Goal: Information Seeking & Learning: Learn about a topic

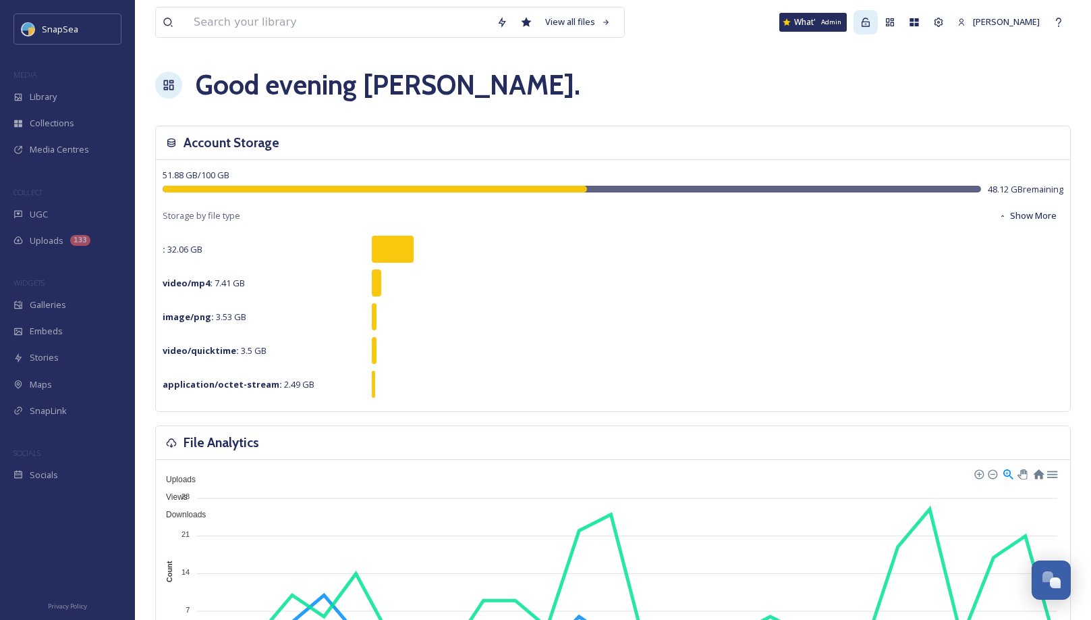
click at [871, 22] on icon at bounding box center [865, 22] width 11 height 11
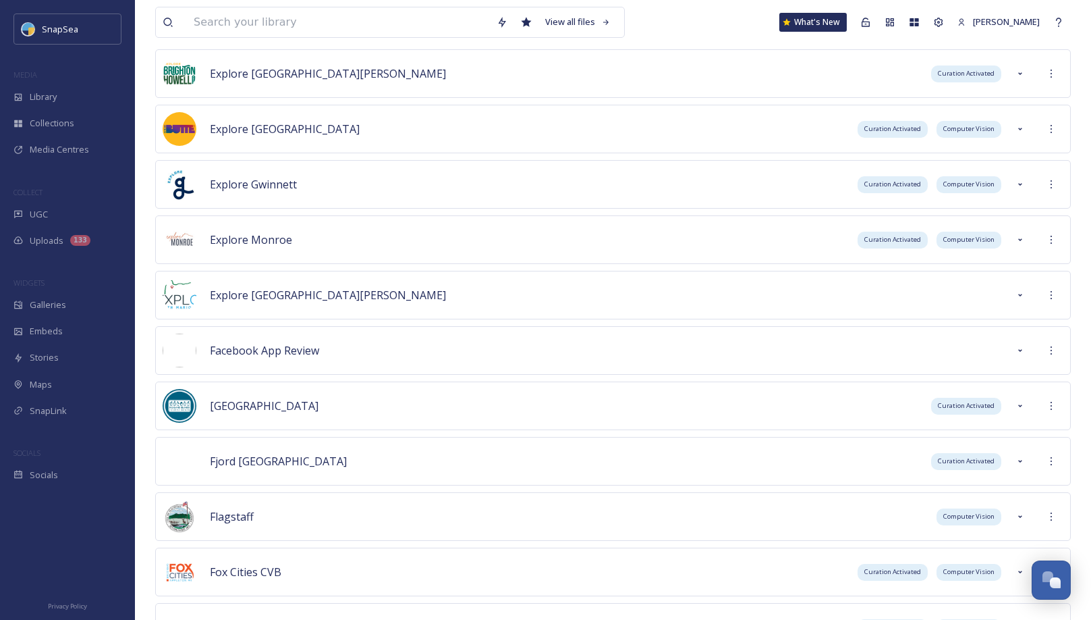
scroll to position [2085, 0]
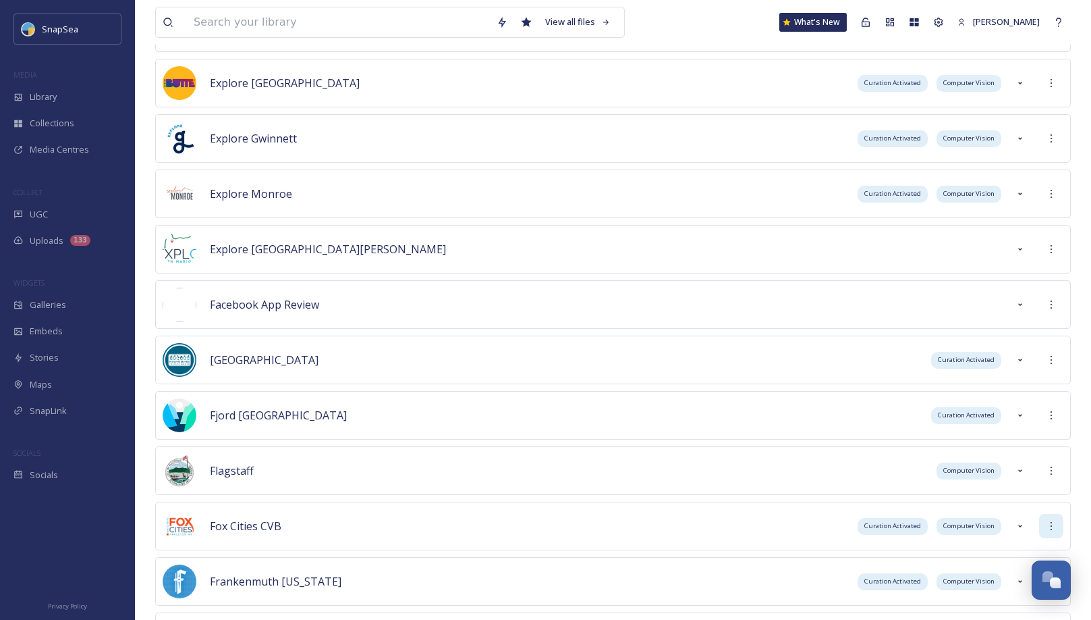
click at [1041, 514] on div at bounding box center [1051, 526] width 24 height 24
click at [1007, 549] on span "Sign into Team" at bounding box center [979, 555] width 59 height 13
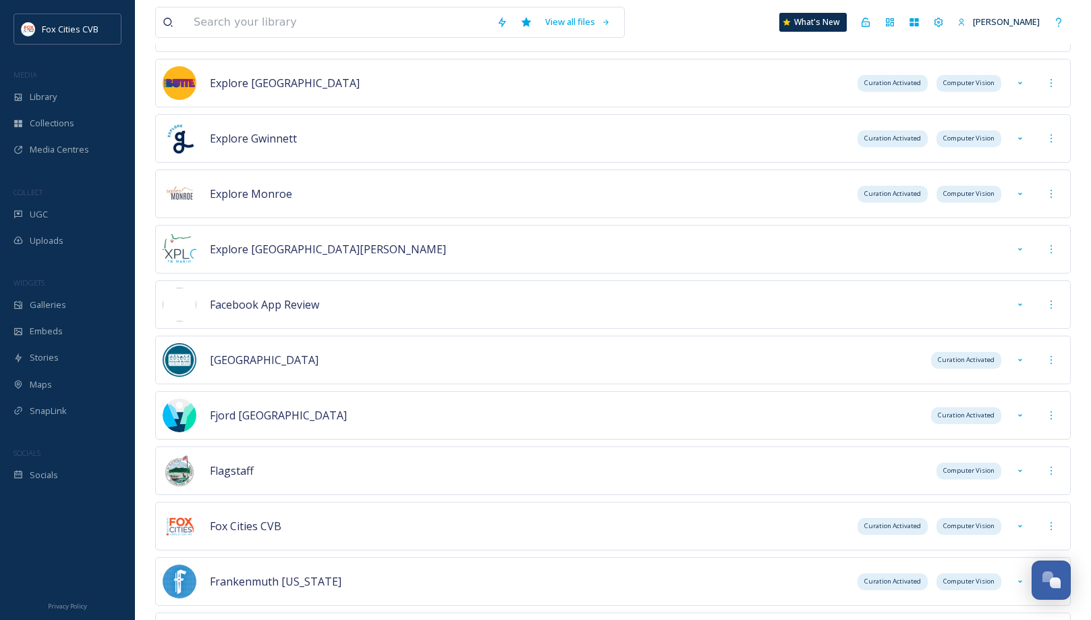
click at [59, 215] on div "UGC" at bounding box center [67, 214] width 135 height 26
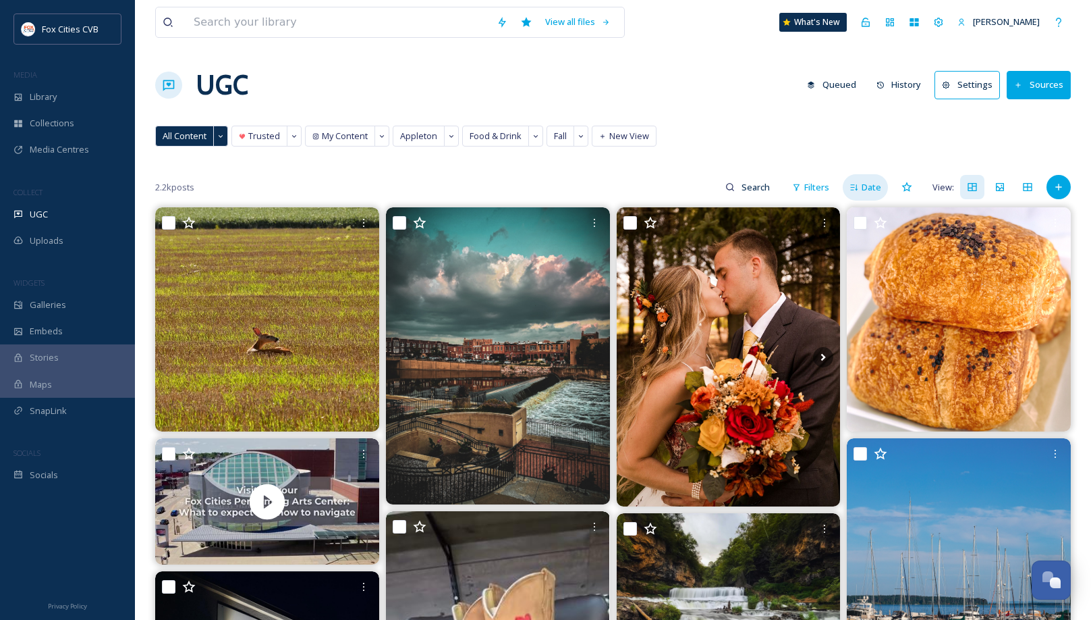
click at [865, 184] on span "Date" at bounding box center [872, 187] width 20 height 13
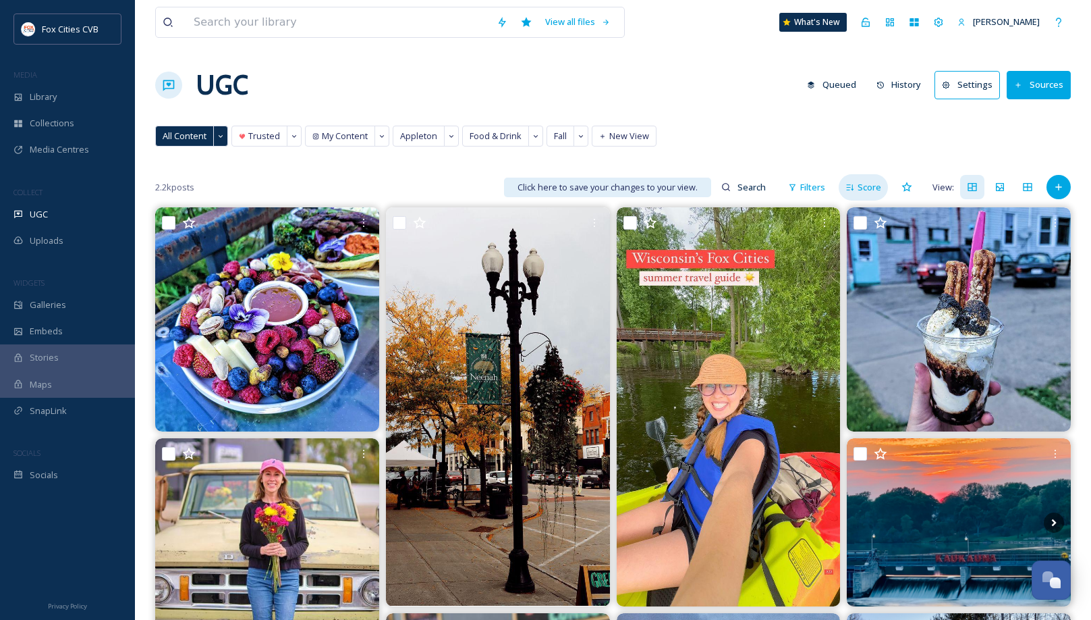
click at [865, 190] on span "Score" at bounding box center [870, 187] width 24 height 13
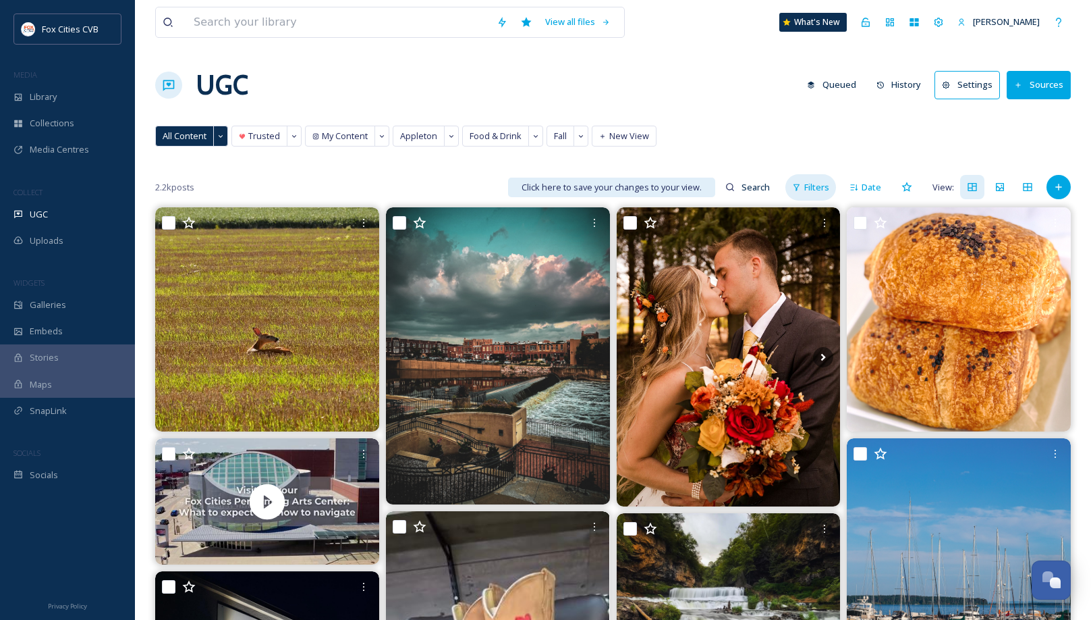
click at [817, 183] on span "Filters" at bounding box center [816, 187] width 25 height 13
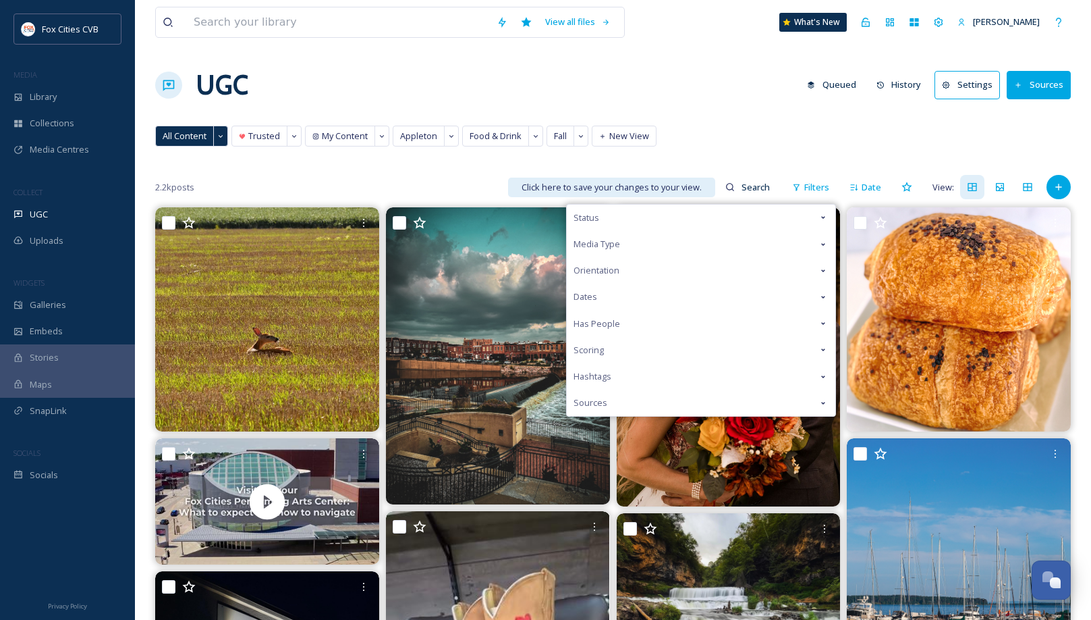
click at [703, 287] on div "Dates" at bounding box center [701, 296] width 269 height 26
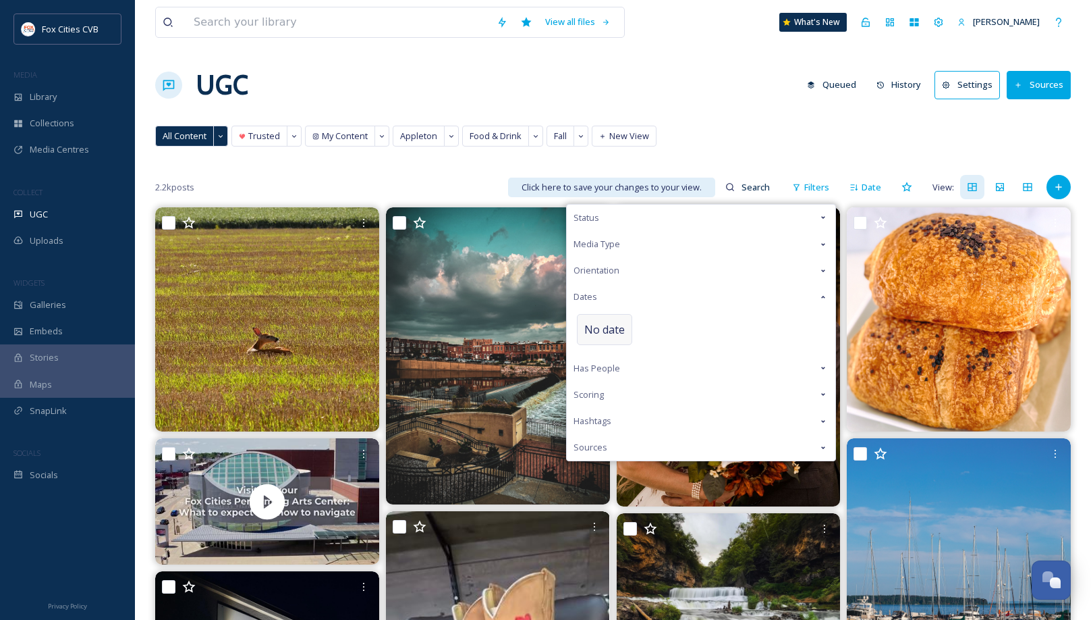
click at [619, 323] on span "No date" at bounding box center [604, 329] width 40 height 16
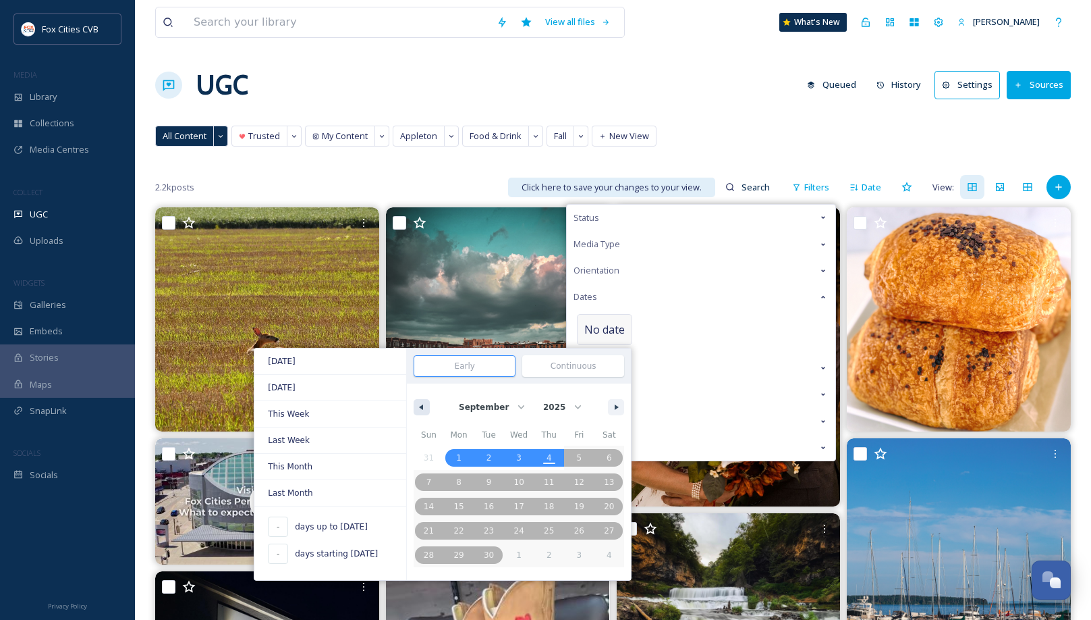
click at [424, 404] on button "button" at bounding box center [422, 407] width 16 height 16
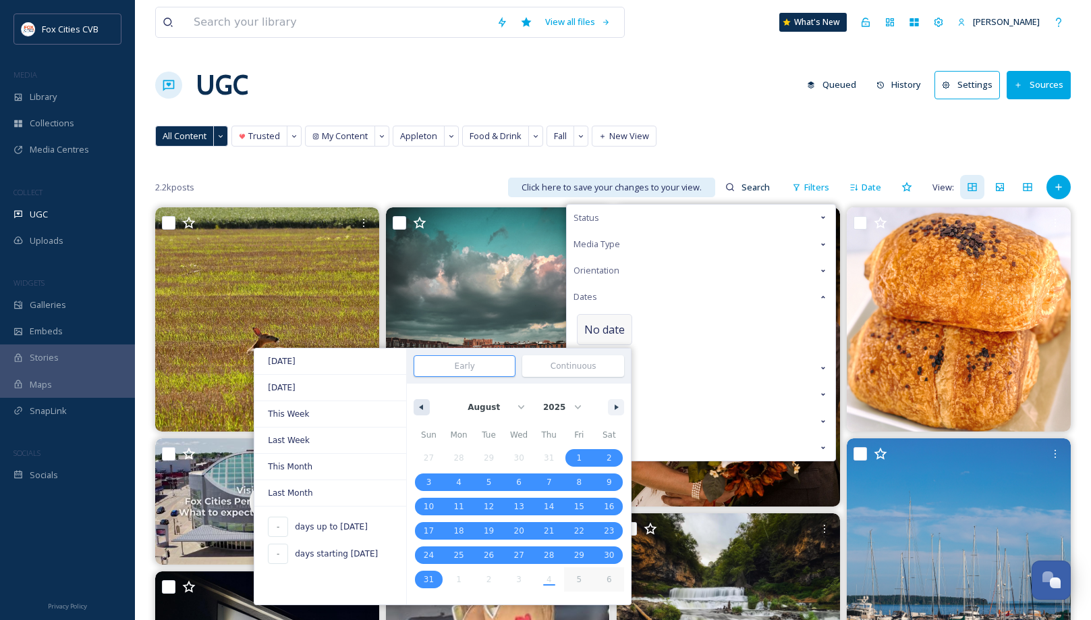
click at [424, 404] on button "button" at bounding box center [422, 407] width 16 height 16
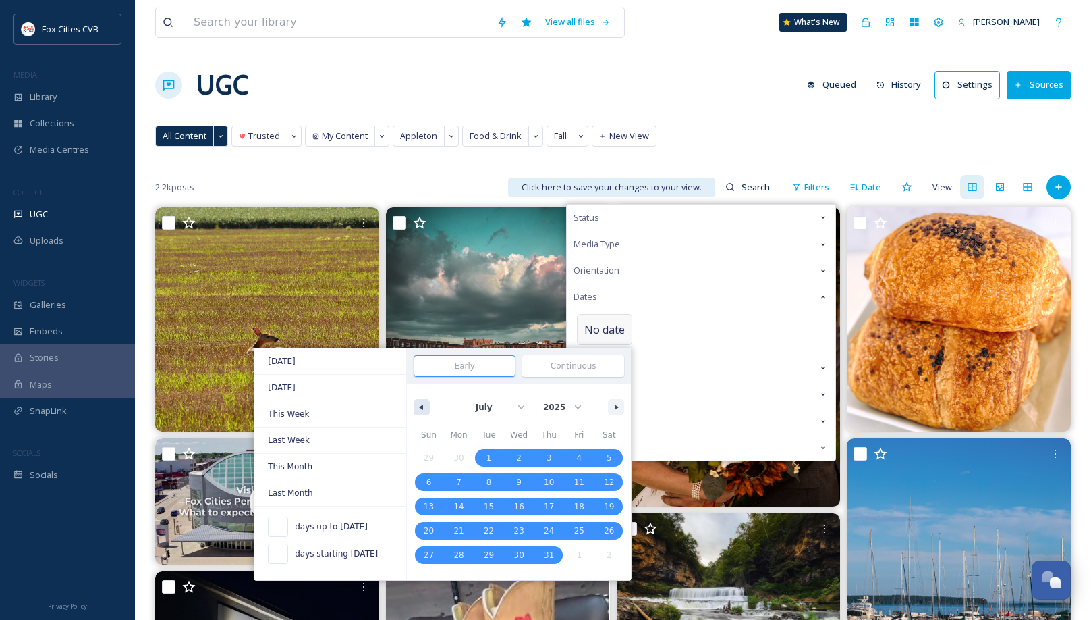
click at [424, 404] on button "button" at bounding box center [422, 407] width 16 height 16
click at [424, 408] on button "button" at bounding box center [422, 407] width 16 height 16
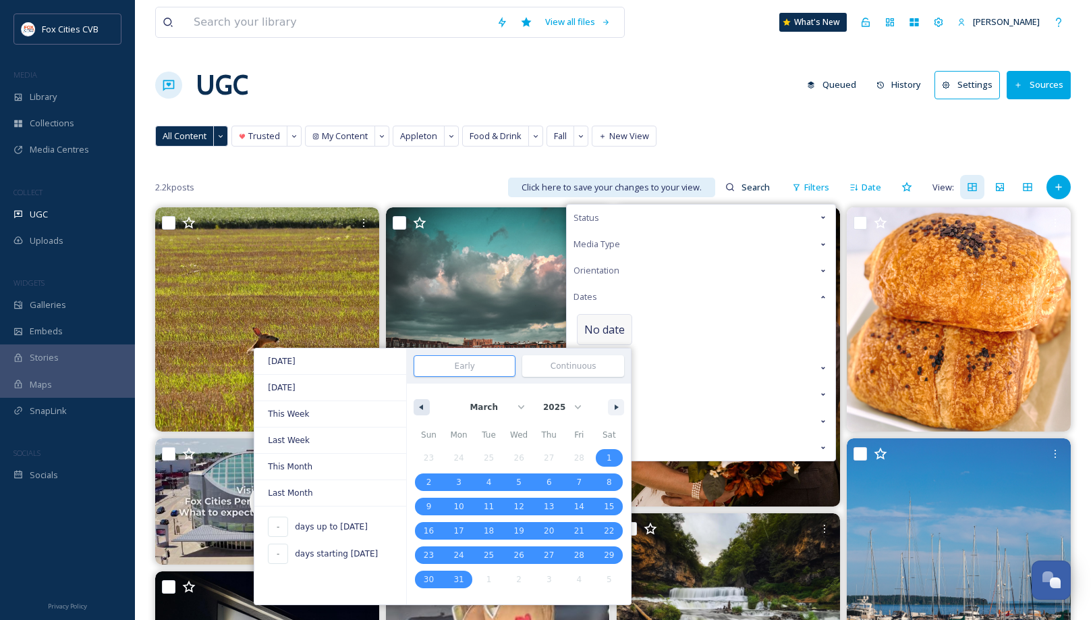
click at [424, 408] on button "button" at bounding box center [422, 407] width 16 height 16
select select "1"
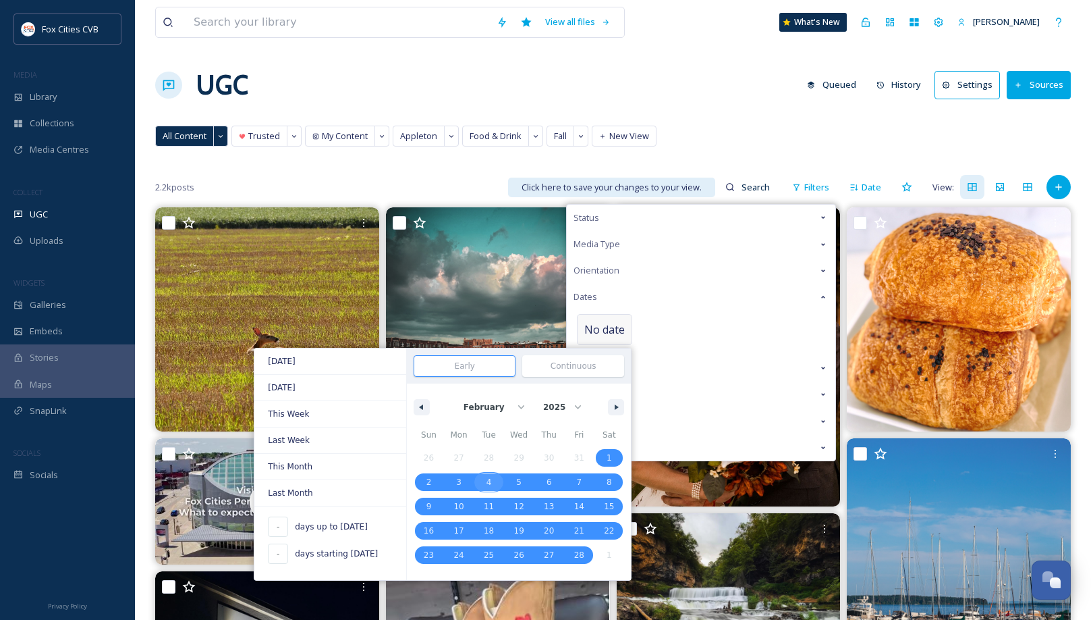
click at [487, 478] on span "4" at bounding box center [489, 482] width 5 height 24
type input "[DATE]"
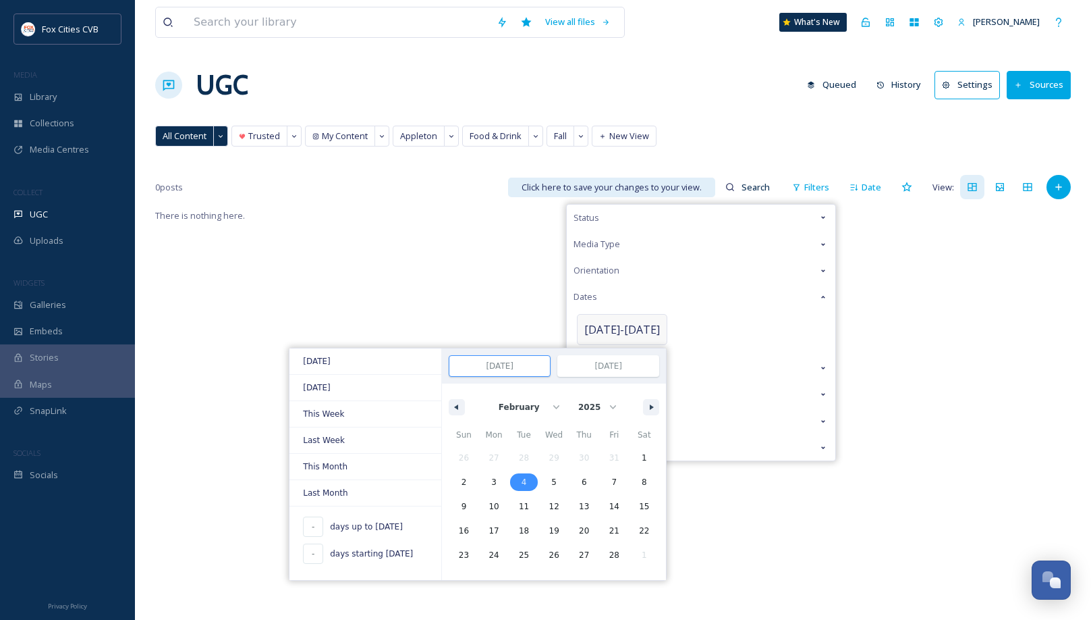
click at [512, 366] on input "[DATE]" at bounding box center [499, 366] width 101 height 20
click at [606, 366] on input "[DATE]" at bounding box center [608, 366] width 101 height 20
click at [643, 402] on button "button" at bounding box center [651, 407] width 16 height 16
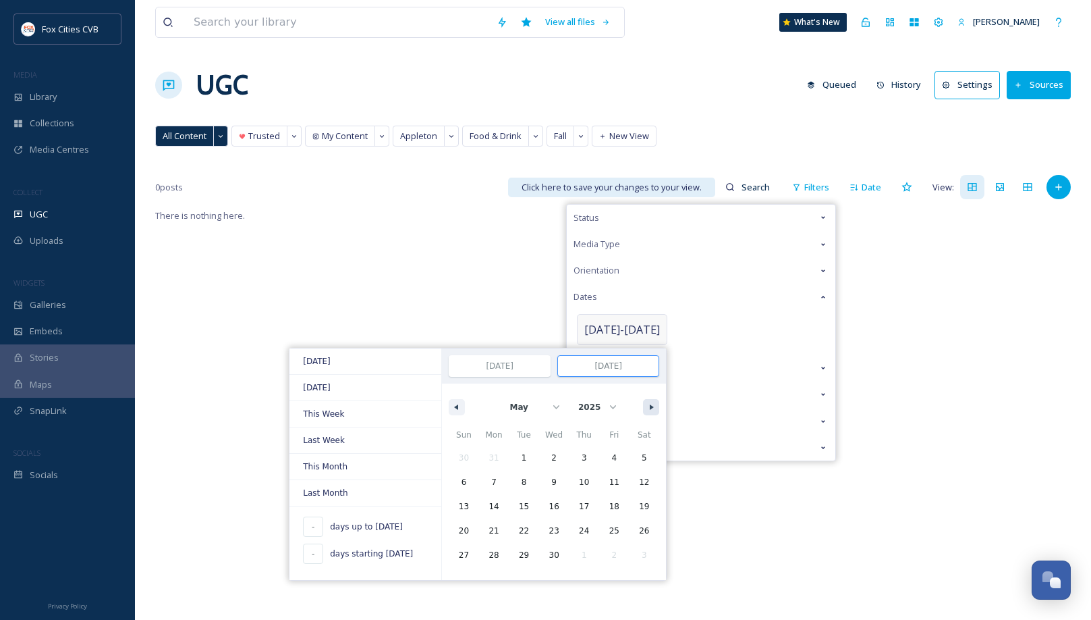
click at [643, 402] on button "button" at bounding box center [651, 407] width 16 height 16
select select "8"
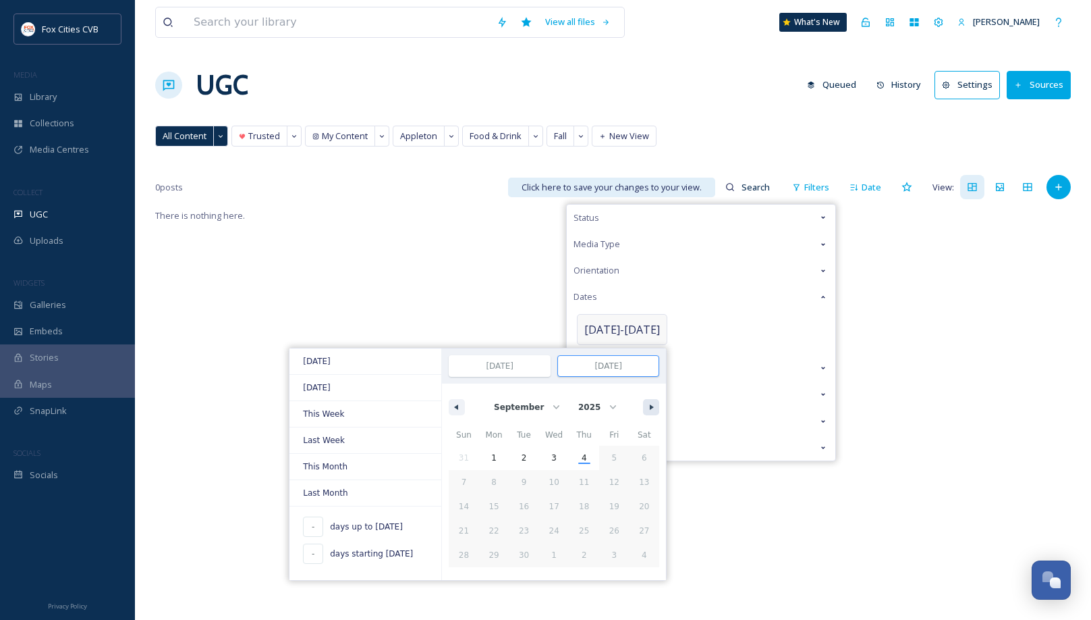
click at [643, 402] on button "button" at bounding box center [651, 407] width 16 height 16
click at [569, 455] on span "4" at bounding box center [584, 458] width 30 height 18
type input "213"
type input "[DATE]"
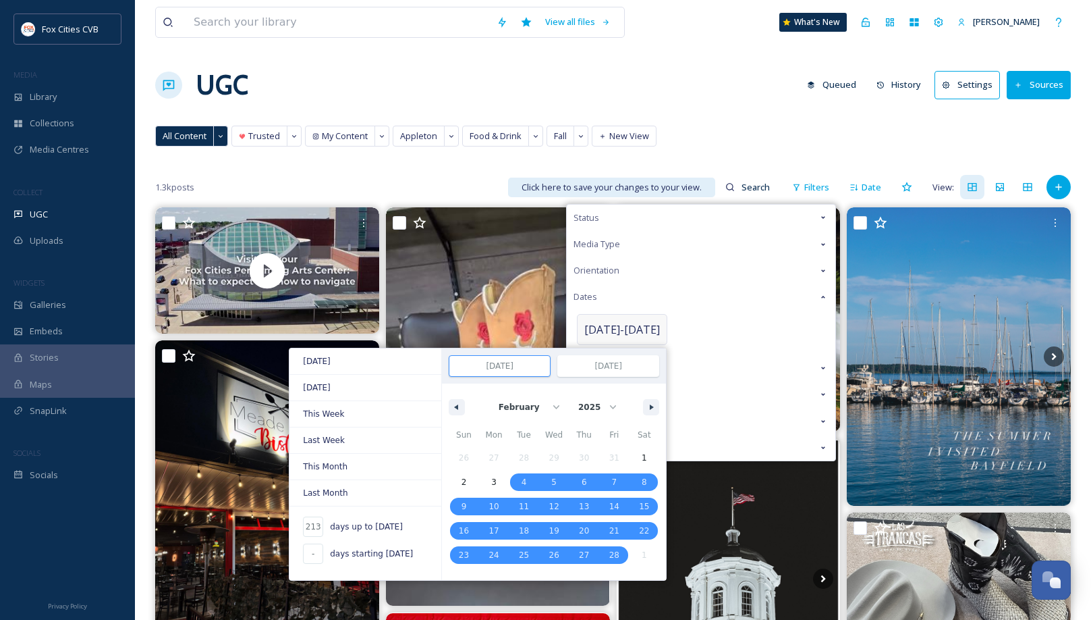
click at [494, 366] on input "[DATE]" at bounding box center [499, 366] width 101 height 20
click at [449, 402] on button "button" at bounding box center [457, 407] width 16 height 16
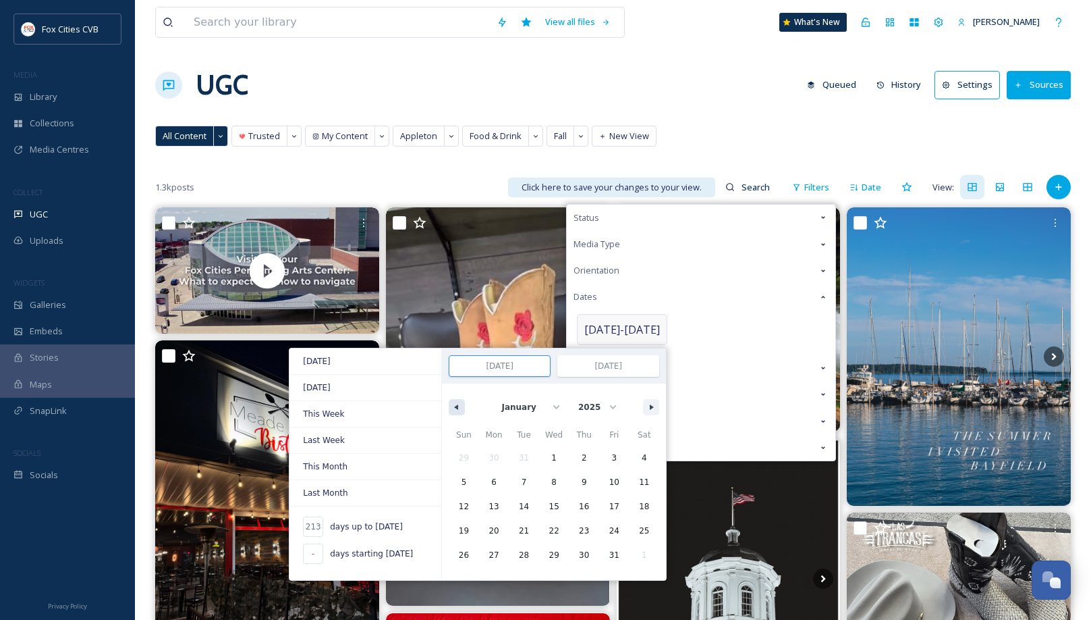
click at [449, 402] on button "button" at bounding box center [457, 407] width 16 height 16
select select "11"
select select "2024"
click at [449, 402] on button "button" at bounding box center [457, 407] width 16 height 16
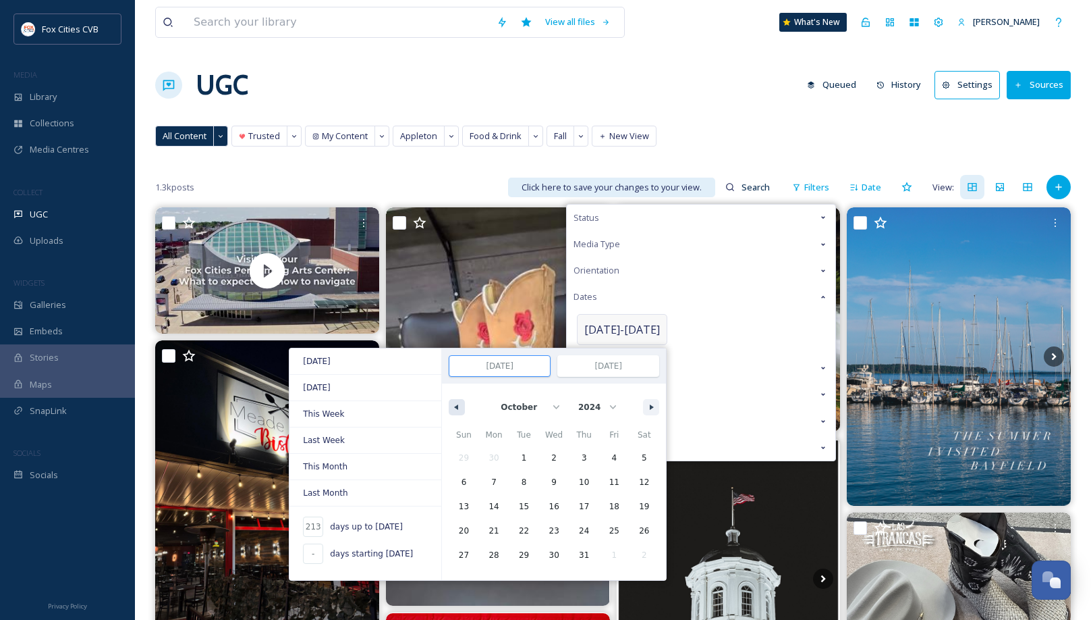
click at [449, 402] on button "button" at bounding box center [457, 407] width 16 height 16
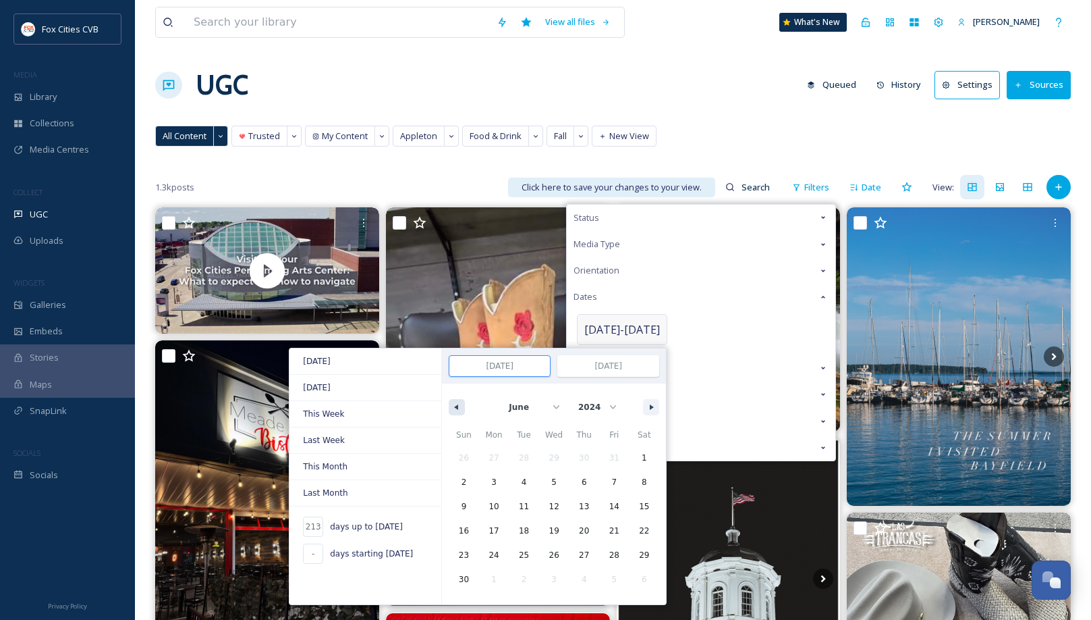
click at [449, 402] on button "button" at bounding box center [457, 407] width 16 height 16
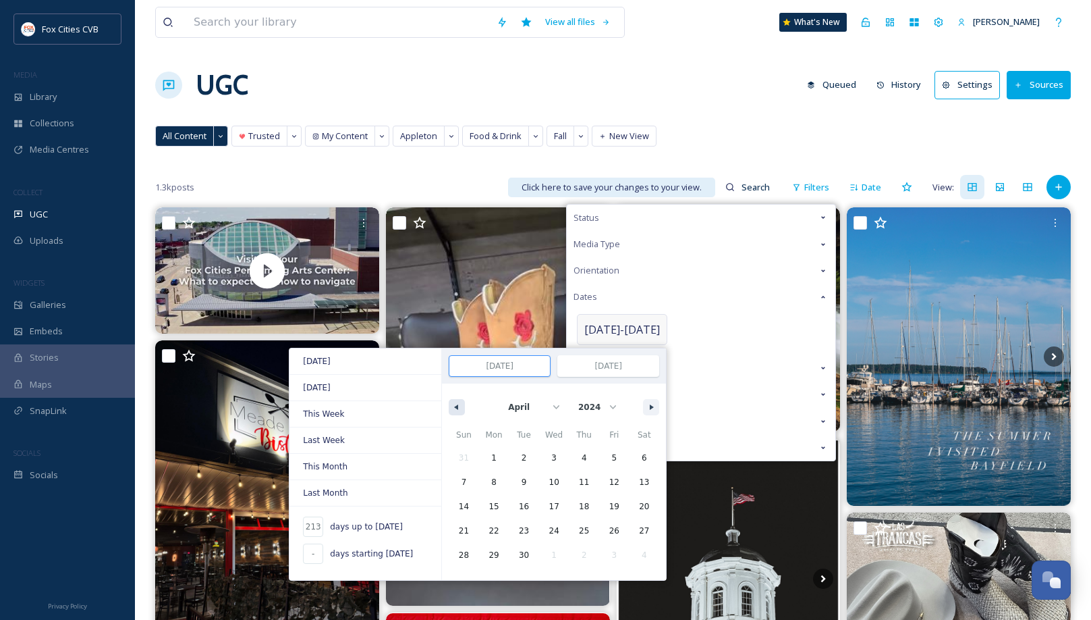
click at [449, 402] on button "button" at bounding box center [457, 407] width 16 height 16
select select "11"
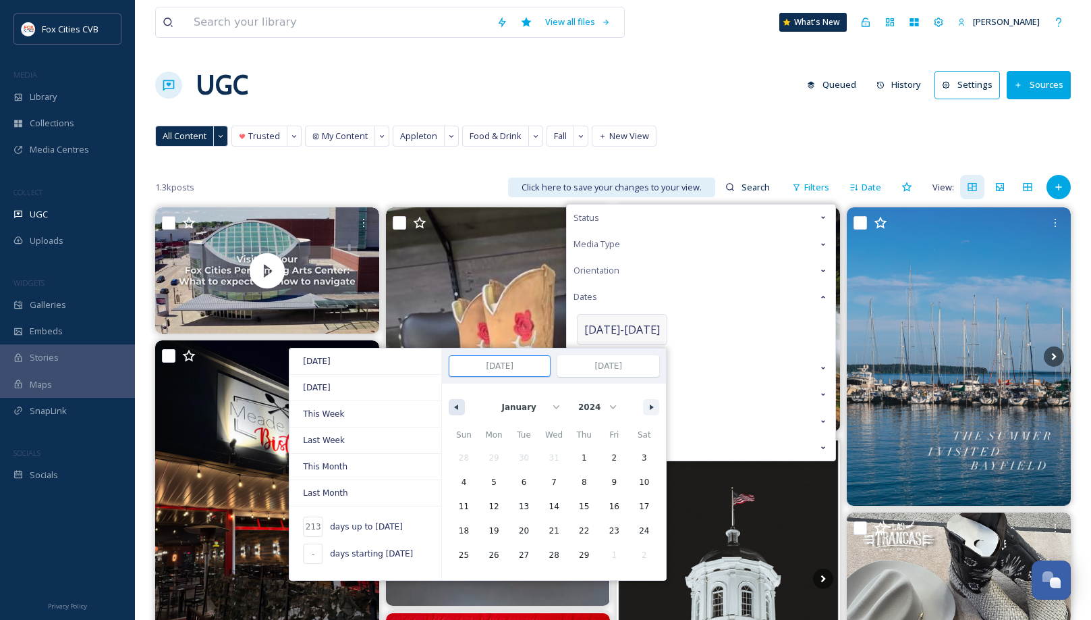
select select "2023"
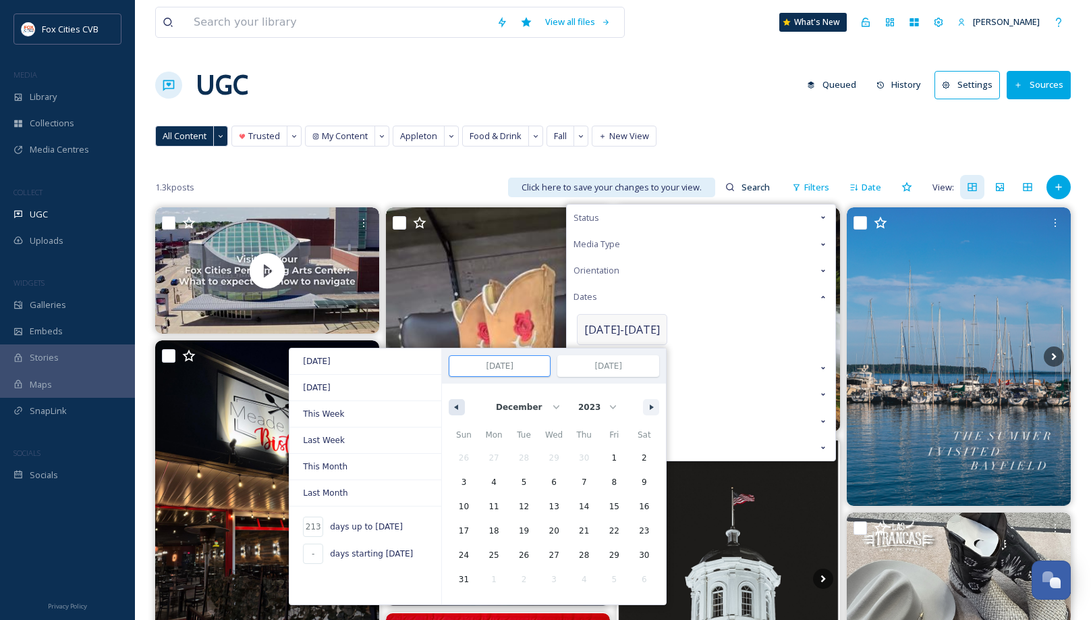
click at [449, 402] on button "button" at bounding box center [457, 407] width 16 height 16
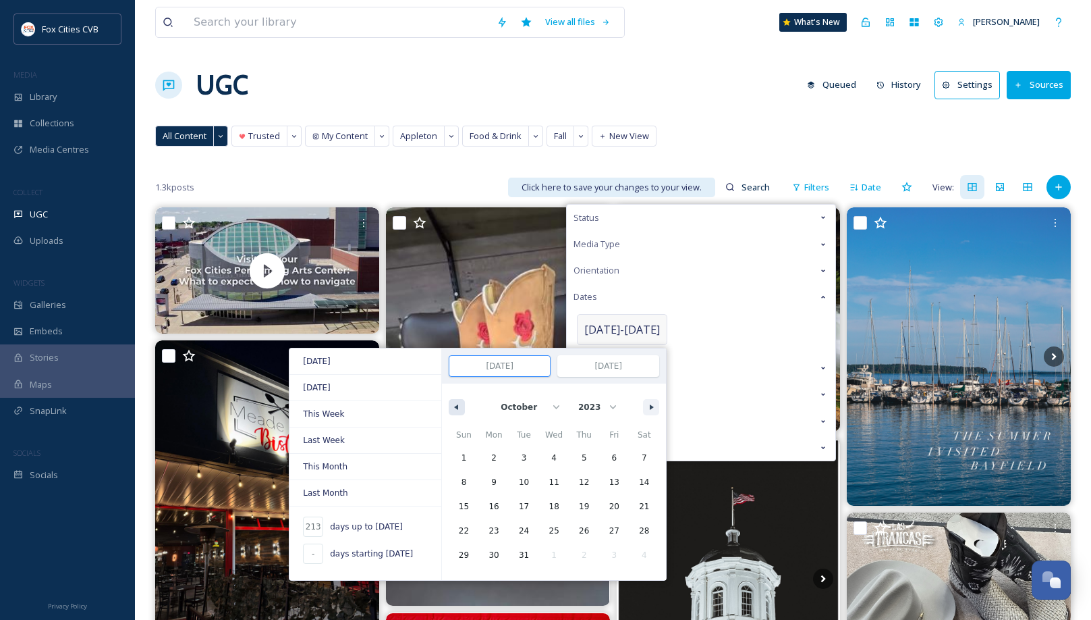
click at [449, 402] on button "button" at bounding box center [457, 407] width 16 height 16
select select "8"
click at [449, 402] on button "button" at bounding box center [457, 407] width 16 height 16
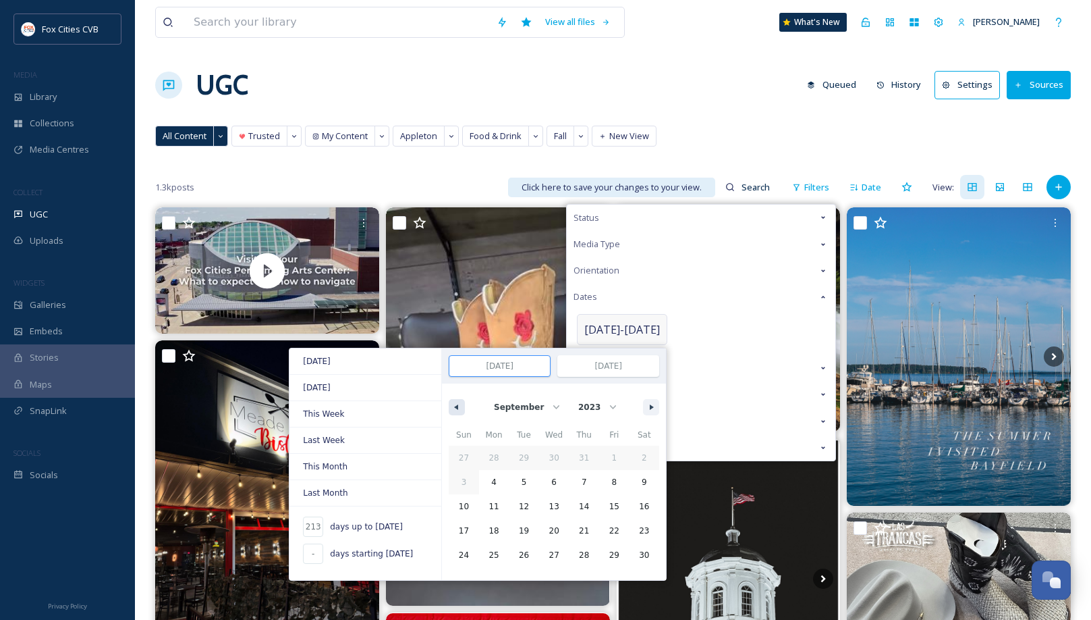
click at [449, 402] on button "button" at bounding box center [457, 407] width 16 height 16
click at [491, 479] on span "4" at bounding box center [493, 482] width 5 height 24
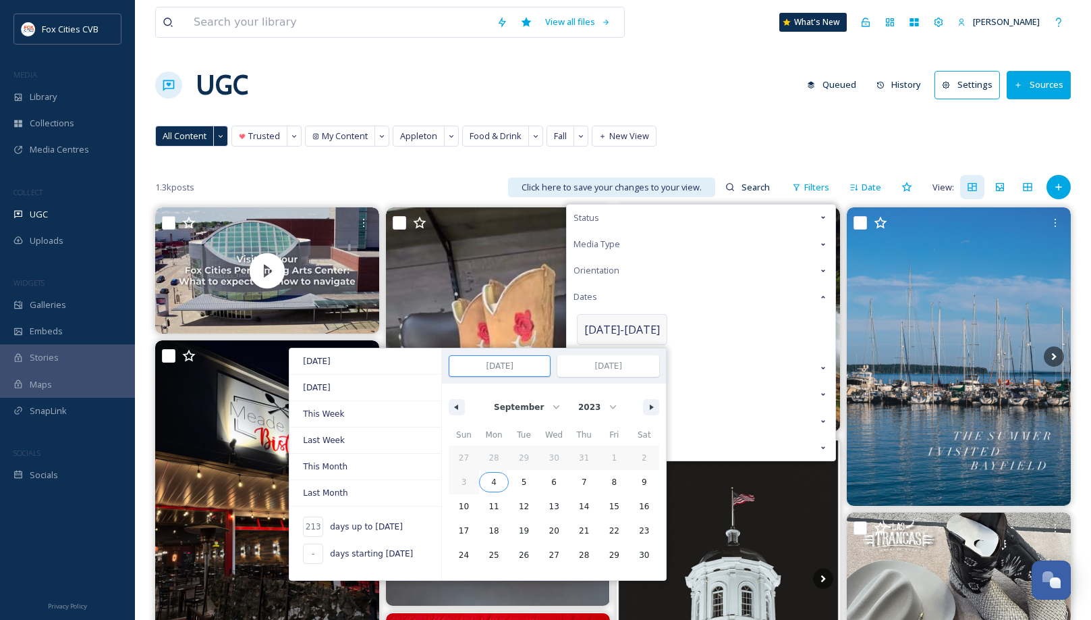
type input "-"
type input "[DATE]"
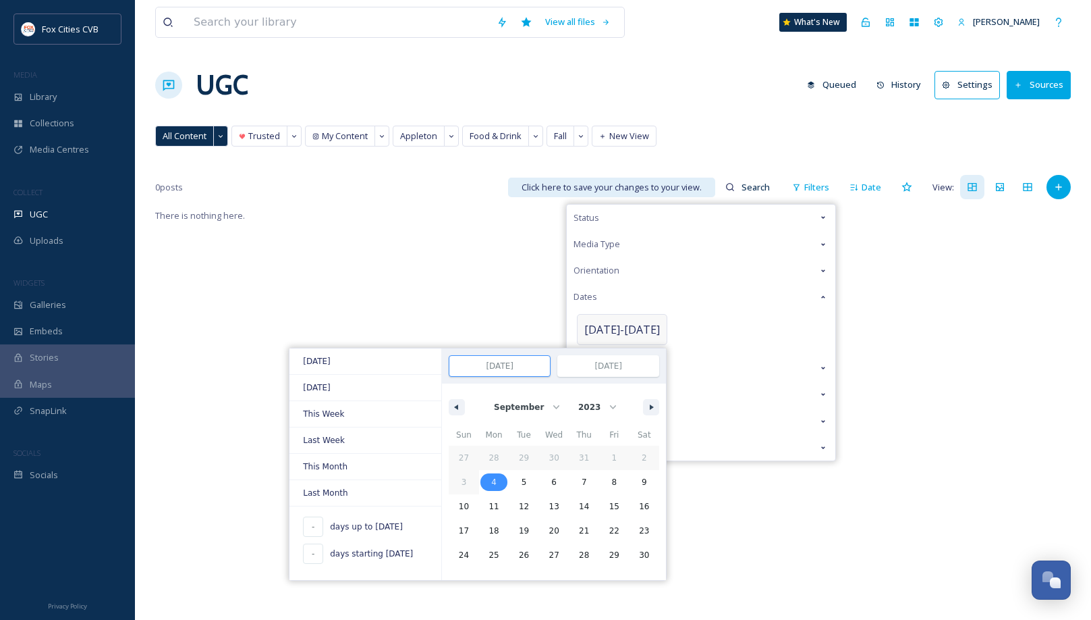
click at [510, 364] on input "[DATE]" at bounding box center [499, 366] width 101 height 20
click at [488, 364] on input "[DATE]" at bounding box center [499, 366] width 101 height 20
click at [494, 367] on input "[DATE]" at bounding box center [499, 366] width 101 height 20
click at [510, 364] on input "[DATE]" at bounding box center [499, 366] width 101 height 20
click at [622, 367] on input "[DATE]" at bounding box center [608, 366] width 101 height 20
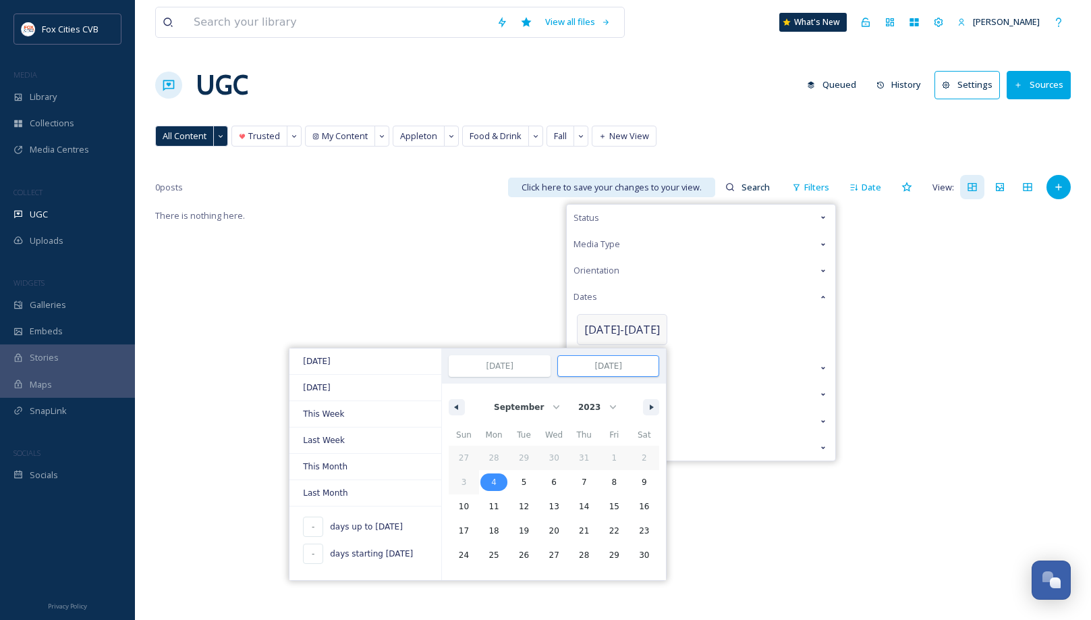
click at [595, 364] on input "[DATE]" at bounding box center [608, 366] width 101 height 20
click option "January" at bounding box center [0, 0] width 0 height 0
select select "8"
click option "2023" at bounding box center [0, 0] width 0 height 0
click at [491, 478] on span "4" at bounding box center [493, 482] width 5 height 24
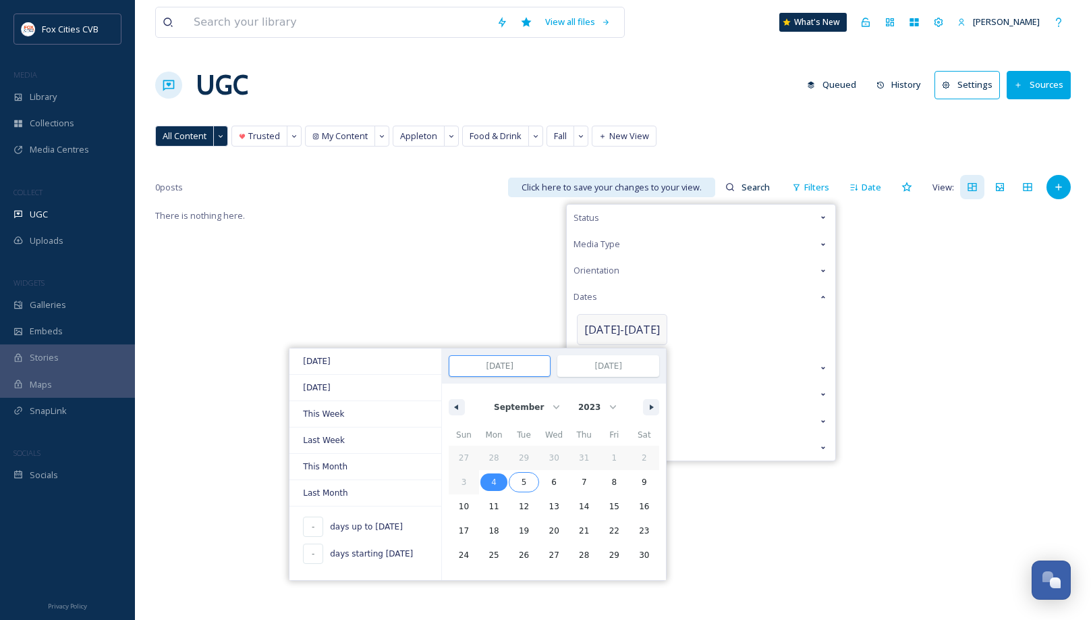
click at [509, 476] on span "5" at bounding box center [524, 482] width 30 height 18
type input "[DATE]"
click at [549, 480] on span "6" at bounding box center [554, 482] width 30 height 18
type input "[DATE]"
click at [613, 364] on input "[DATE]" at bounding box center [608, 366] width 101 height 20
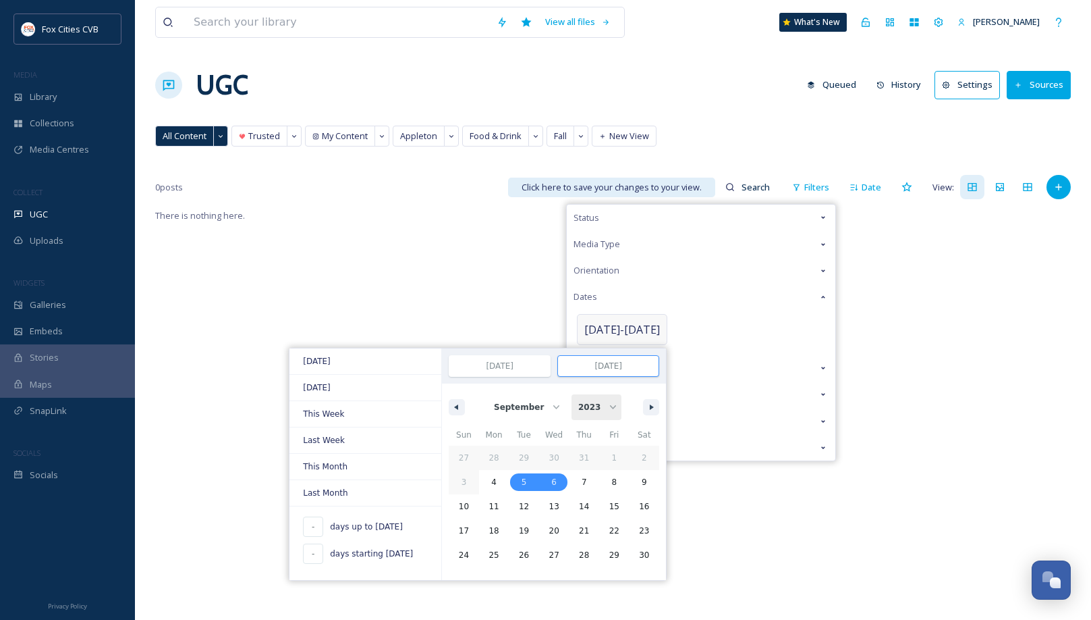
select select "2025"
click option "2025" at bounding box center [0, 0] width 0 height 0
click at [582, 448] on span "4" at bounding box center [584, 457] width 5 height 24
type input "731"
type input "[DATE]"
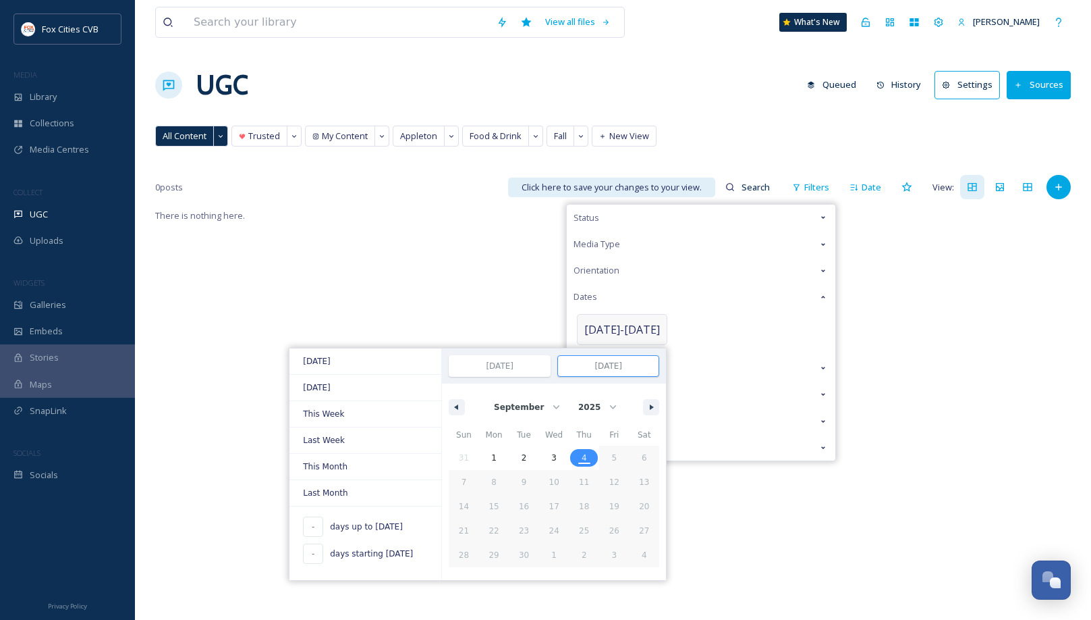
select select "2023"
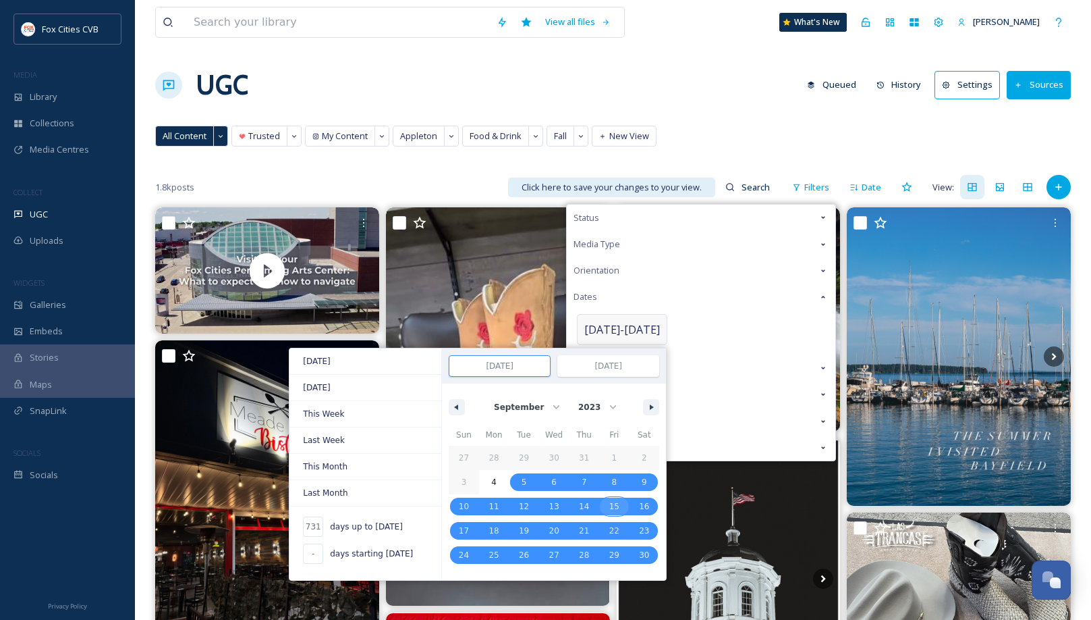
click at [609, 505] on span "15" at bounding box center [614, 506] width 10 height 24
type input "-"
type input "[DATE]"
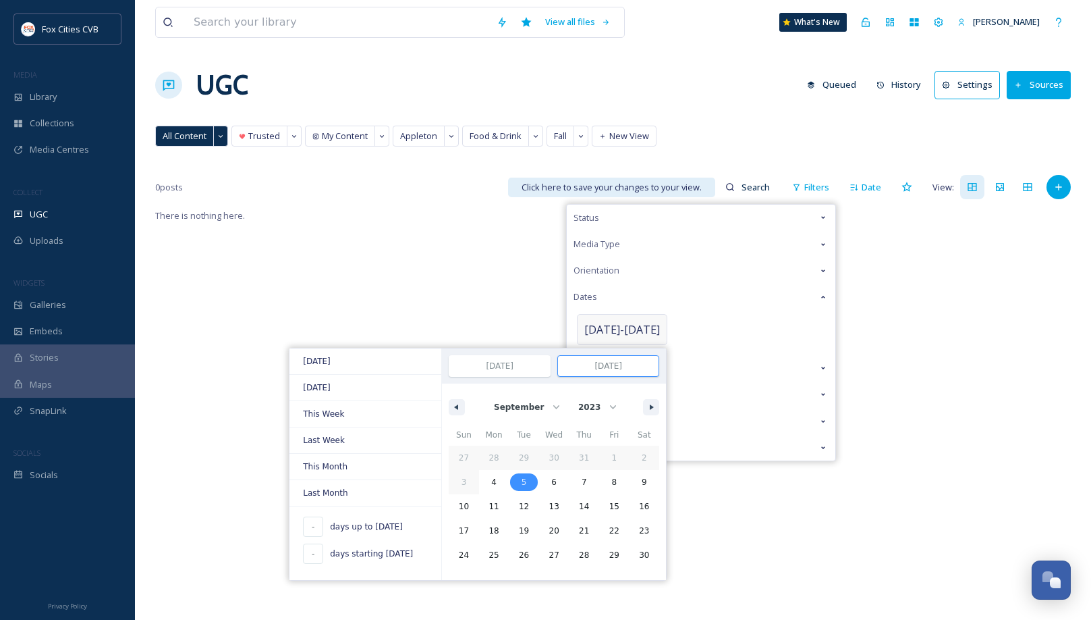
click at [539, 476] on span "5" at bounding box center [524, 482] width 30 height 18
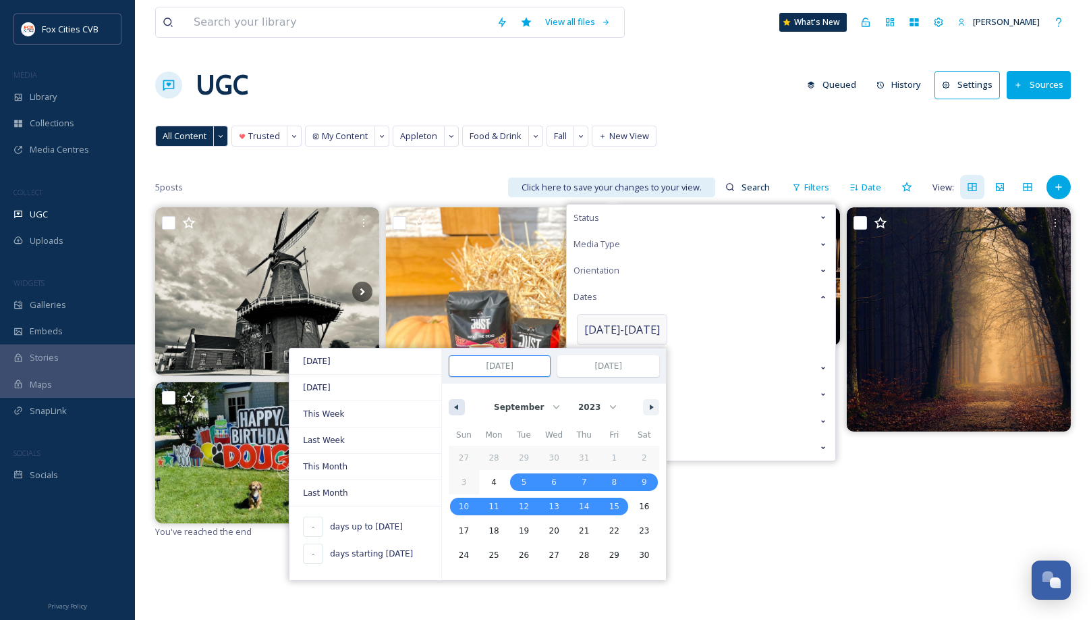
click at [458, 405] on button "button" at bounding box center [457, 407] width 16 height 16
click at [452, 404] on icon "button" at bounding box center [454, 406] width 7 height 5
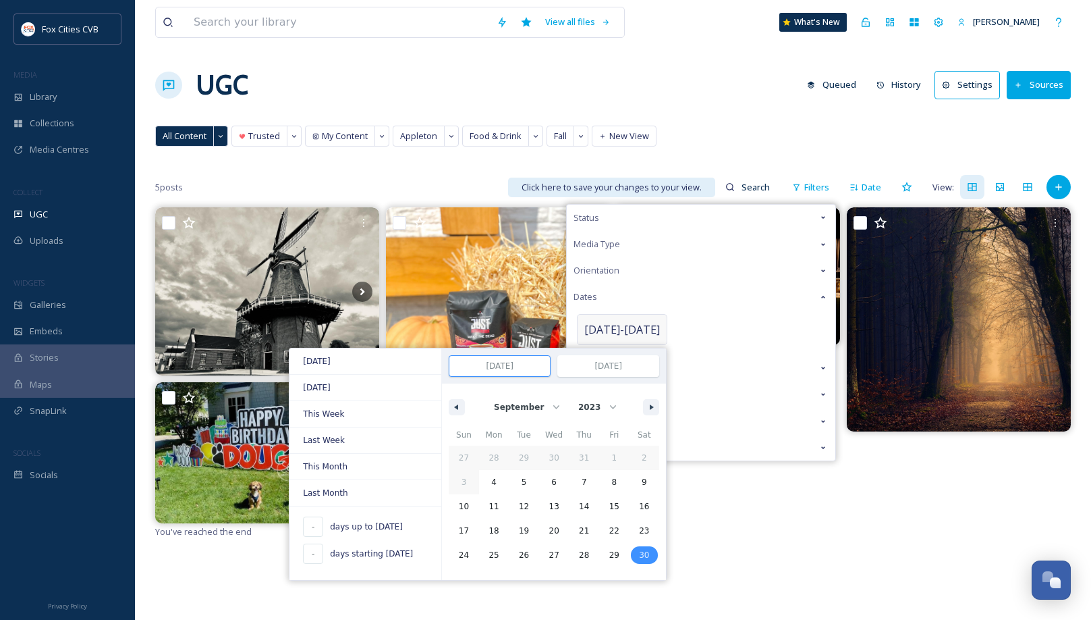
click at [640, 549] on span "30" at bounding box center [644, 555] width 10 height 24
type input "[DATE]"
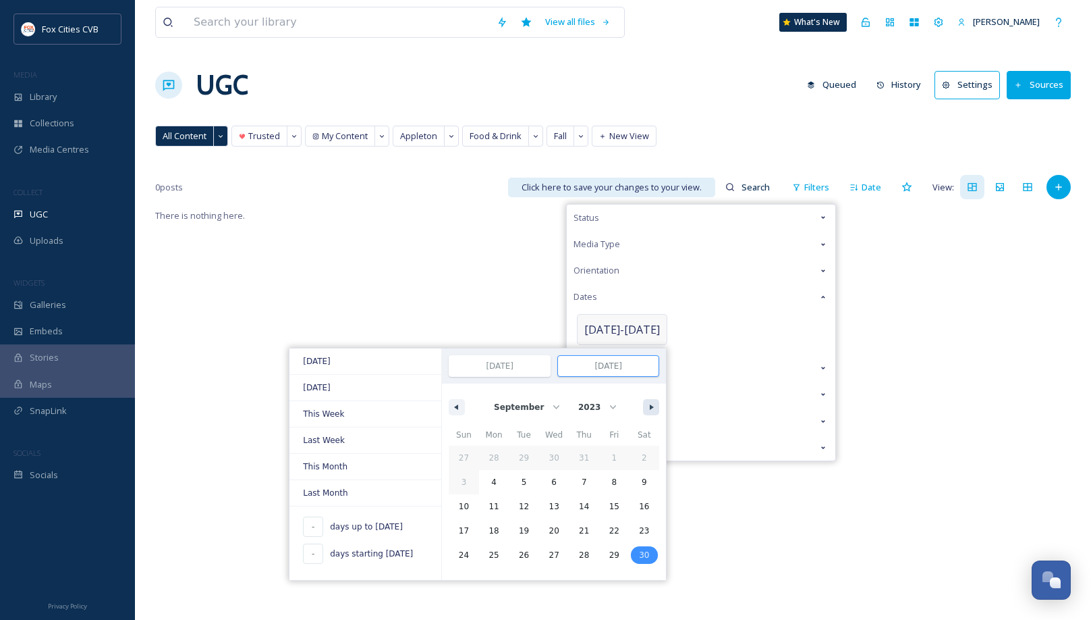
click at [652, 399] on button "button" at bounding box center [651, 407] width 16 height 16
select select "9"
click at [522, 554] on span "31" at bounding box center [524, 555] width 10 height 24
type input "[DATE]"
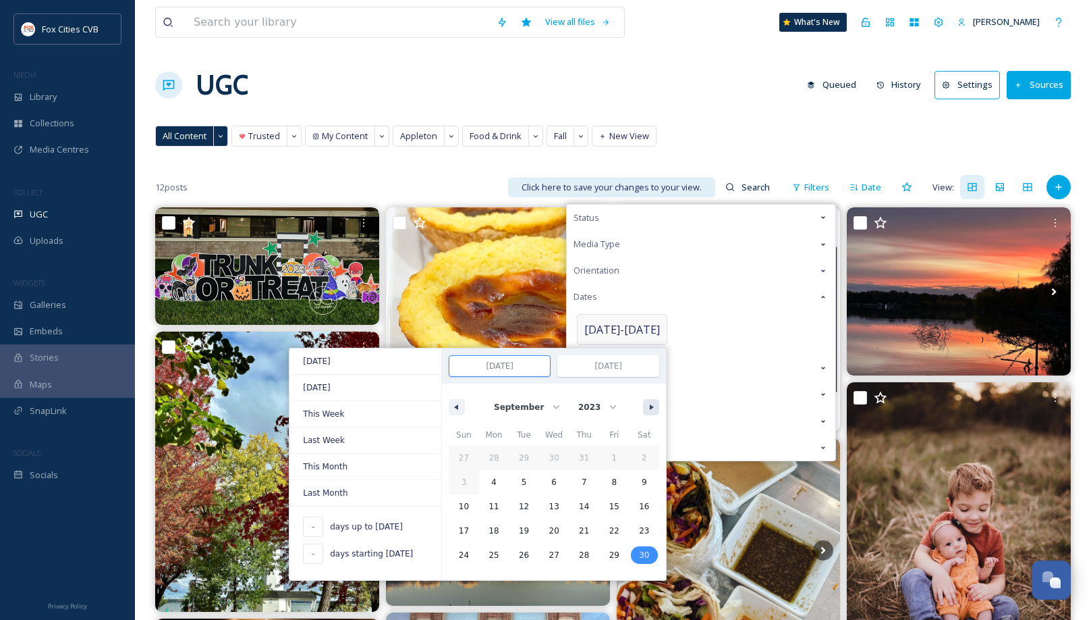
click at [649, 408] on button "button" at bounding box center [651, 407] width 16 height 16
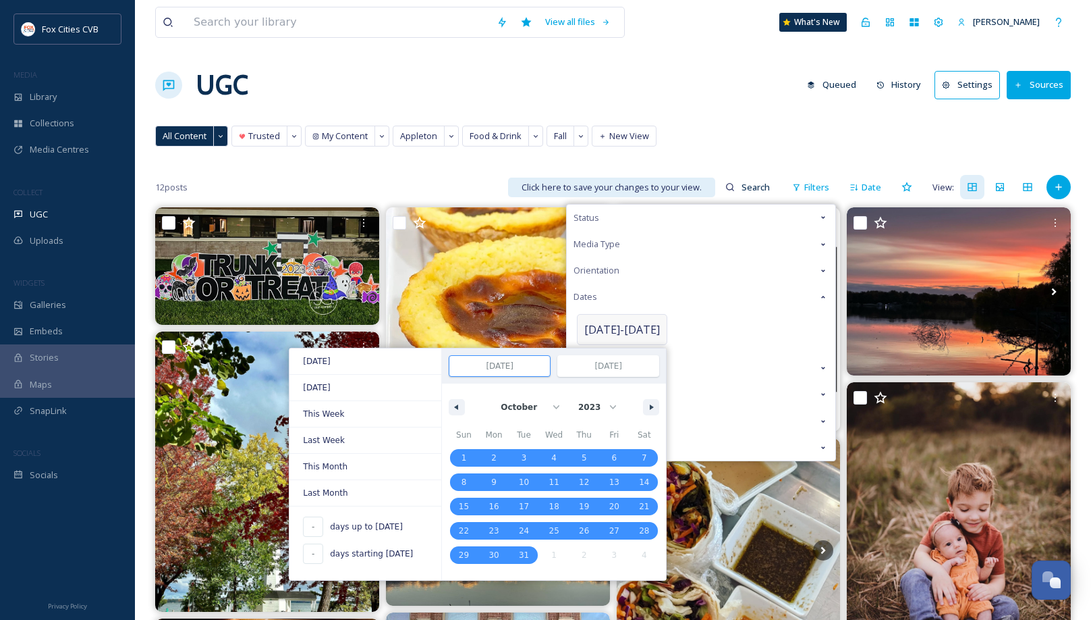
click at [642, 403] on div "January February March April May June July August September October November [D…" at bounding box center [554, 403] width 224 height 40
click at [651, 404] on icon "button" at bounding box center [653, 406] width 7 height 5
select select "10"
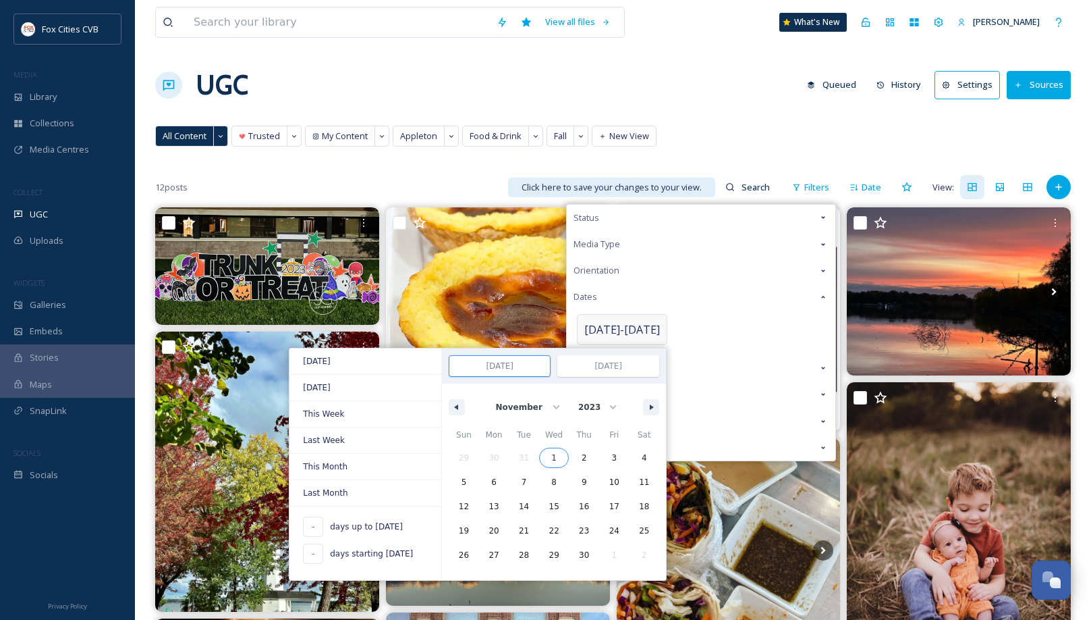
click at [554, 456] on span "1" at bounding box center [553, 457] width 5 height 24
type input "[DATE]"
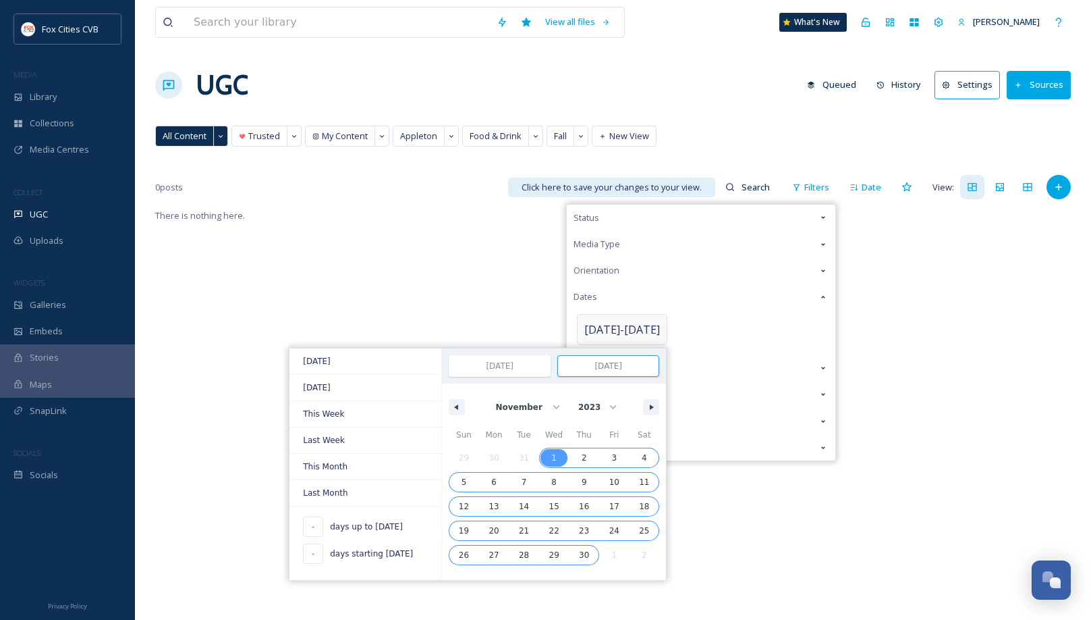
click at [579, 551] on span "30" at bounding box center [584, 555] width 10 height 24
type input "[DATE]"
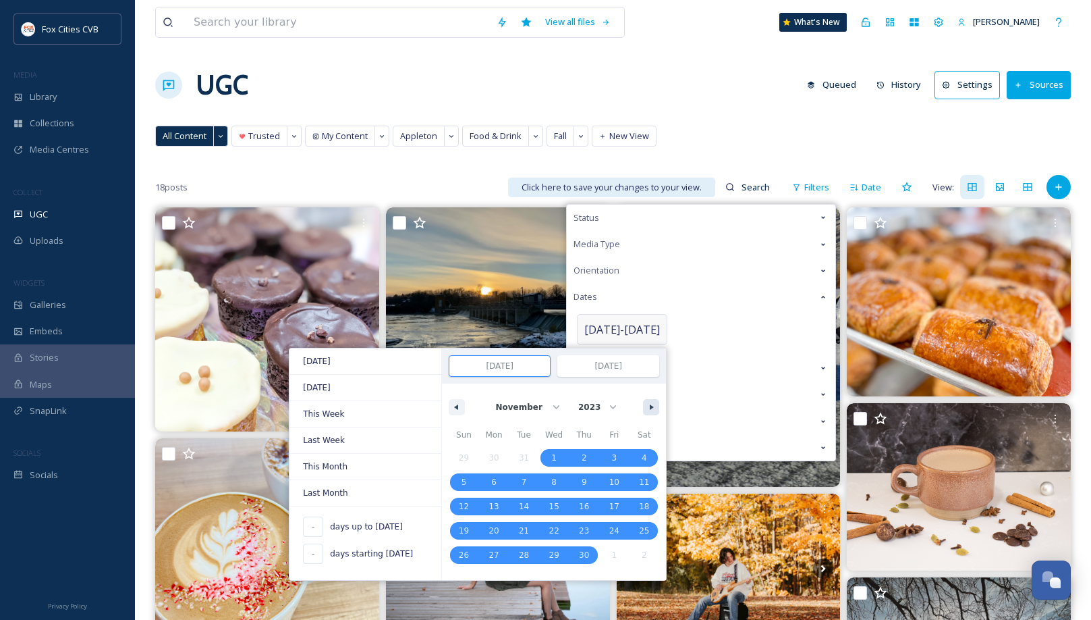
click at [650, 406] on icon "button" at bounding box center [653, 406] width 7 height 5
select select "11"
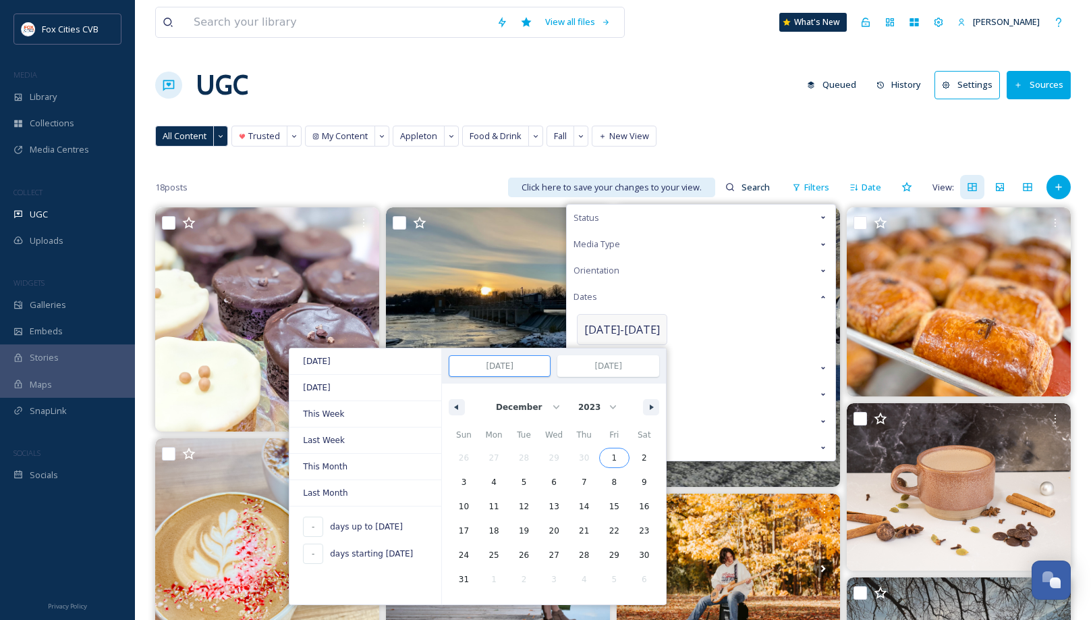
click at [617, 452] on span "1" at bounding box center [614, 458] width 30 height 18
type input "[DATE]"
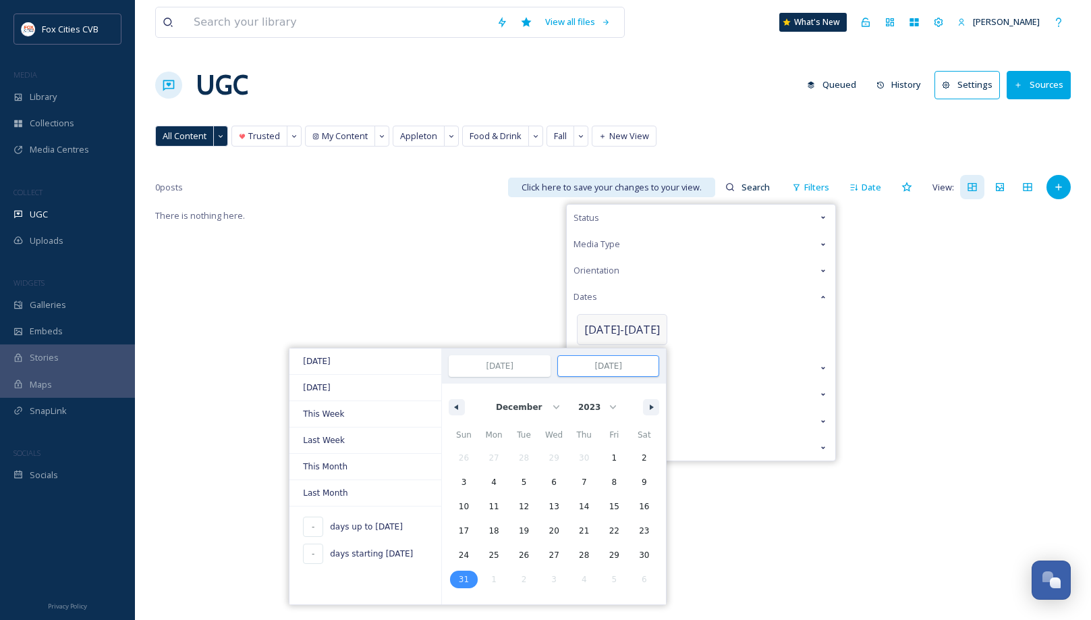
click at [459, 574] on span "31" at bounding box center [464, 579] width 10 height 24
type input "[DATE]"
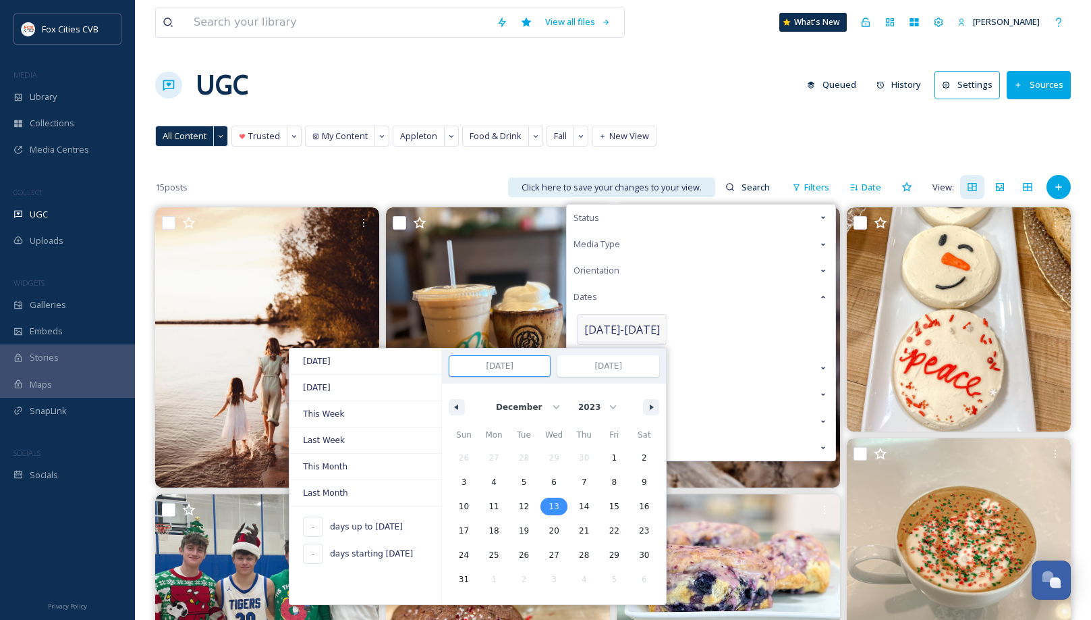
click at [557, 508] on span "13" at bounding box center [554, 506] width 30 height 18
type input "[DATE]"
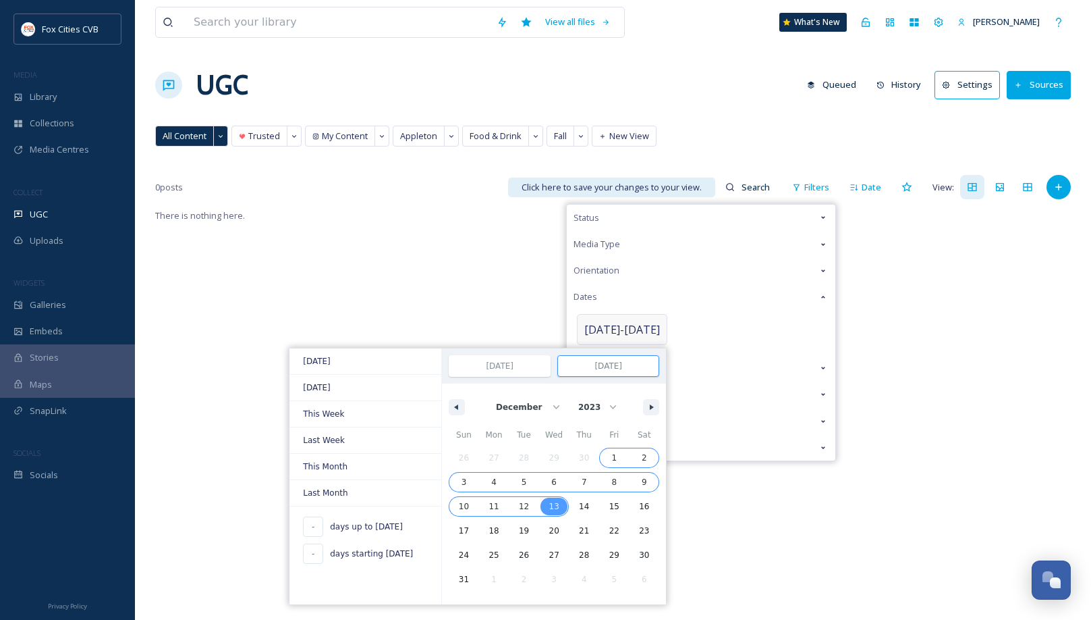
click at [613, 452] on span "1" at bounding box center [614, 458] width 30 height 18
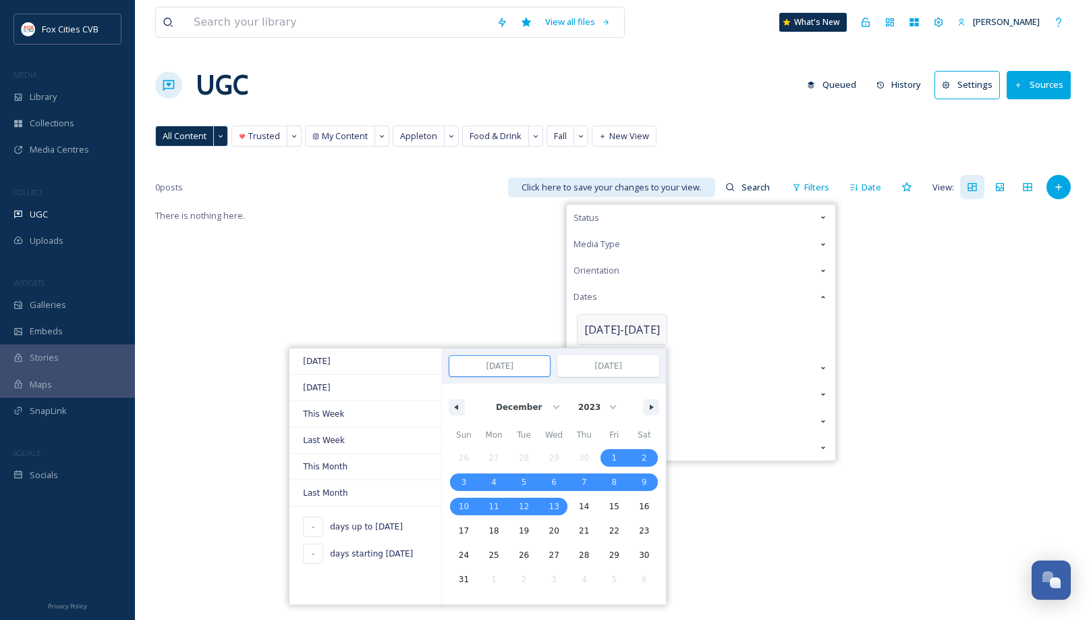
type input "[DATE]"
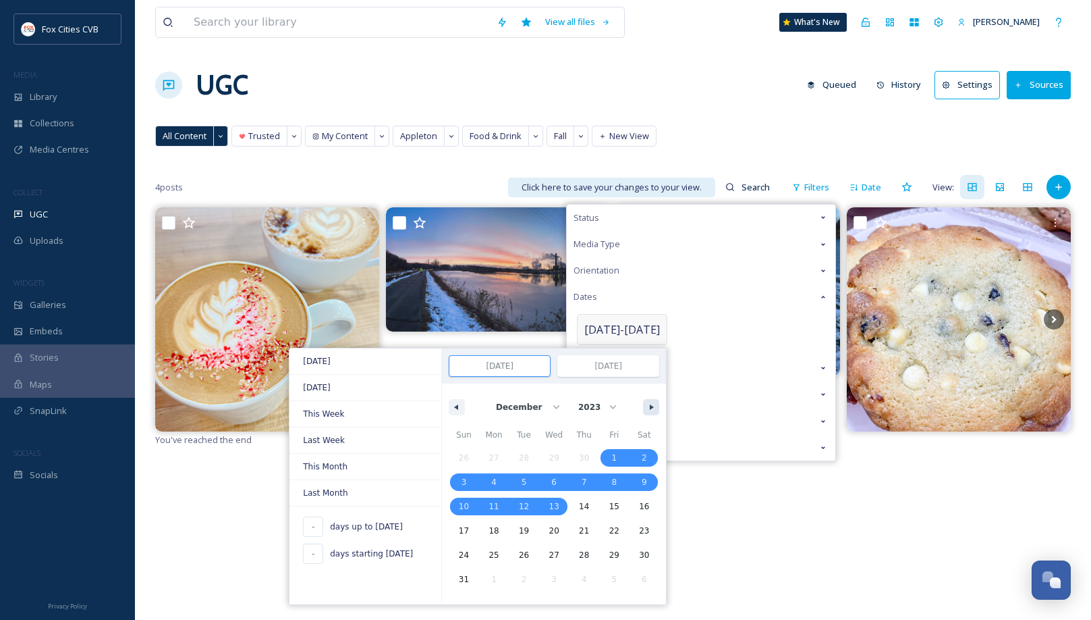
click at [649, 407] on button "button" at bounding box center [651, 407] width 16 height 16
select select "0"
select select "2024"
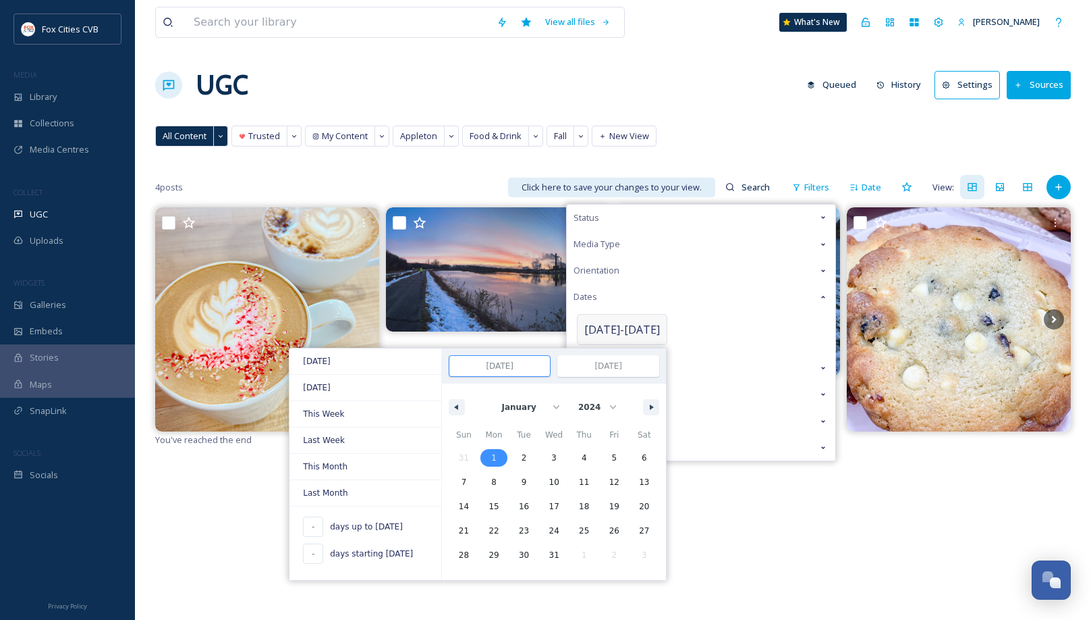
click at [499, 460] on span "1" at bounding box center [494, 458] width 30 height 18
type input "[DATE]"
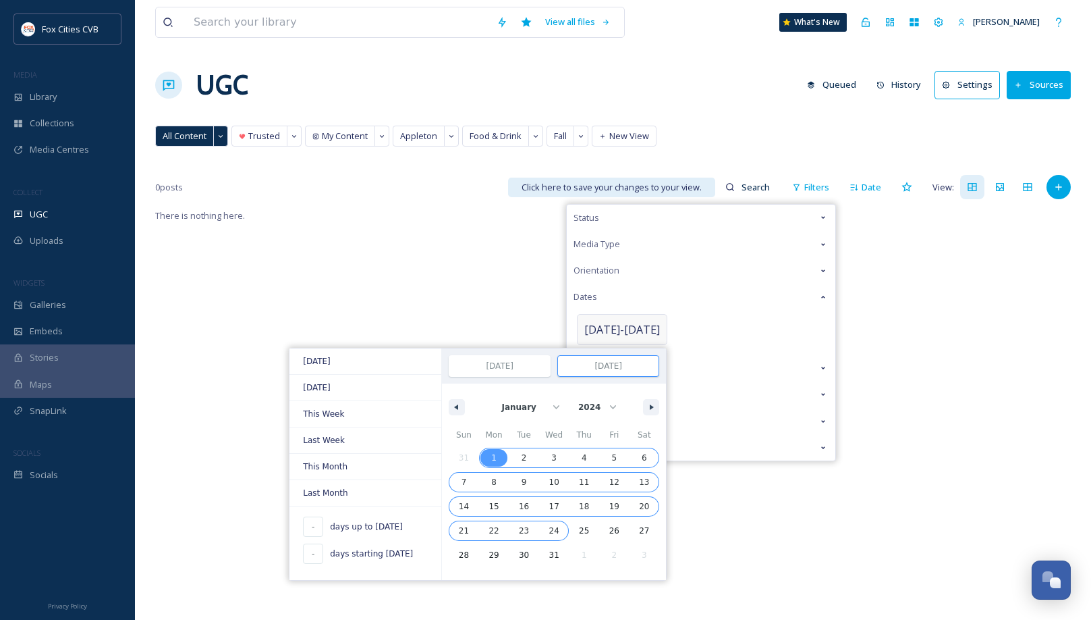
click at [549, 556] on span "31" at bounding box center [554, 555] width 10 height 24
type input "[DATE]"
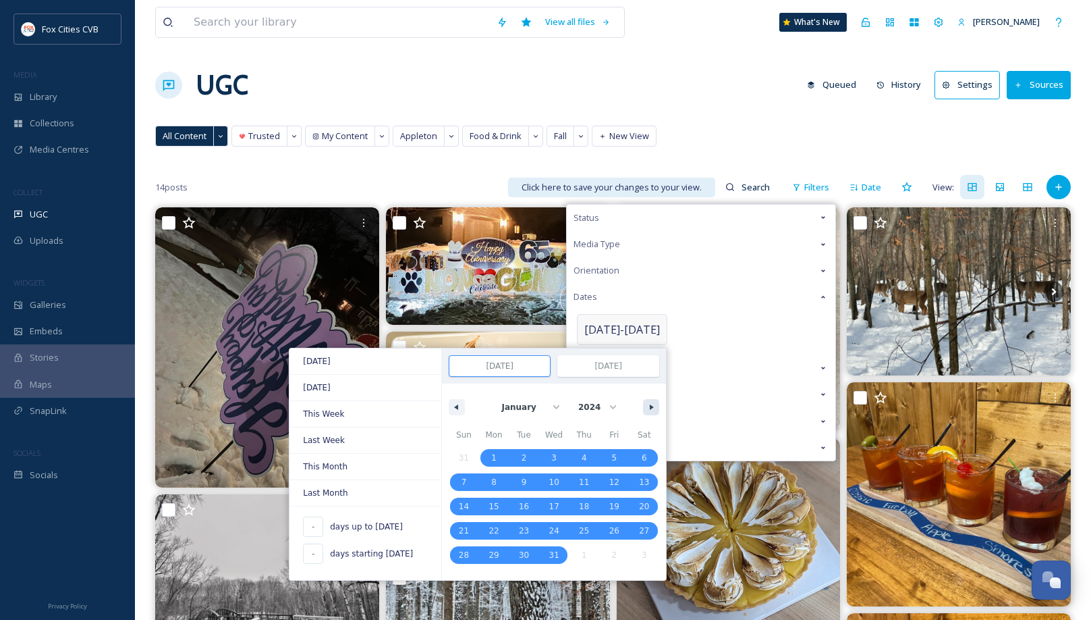
click at [643, 404] on button "button" at bounding box center [651, 407] width 16 height 16
select select "1"
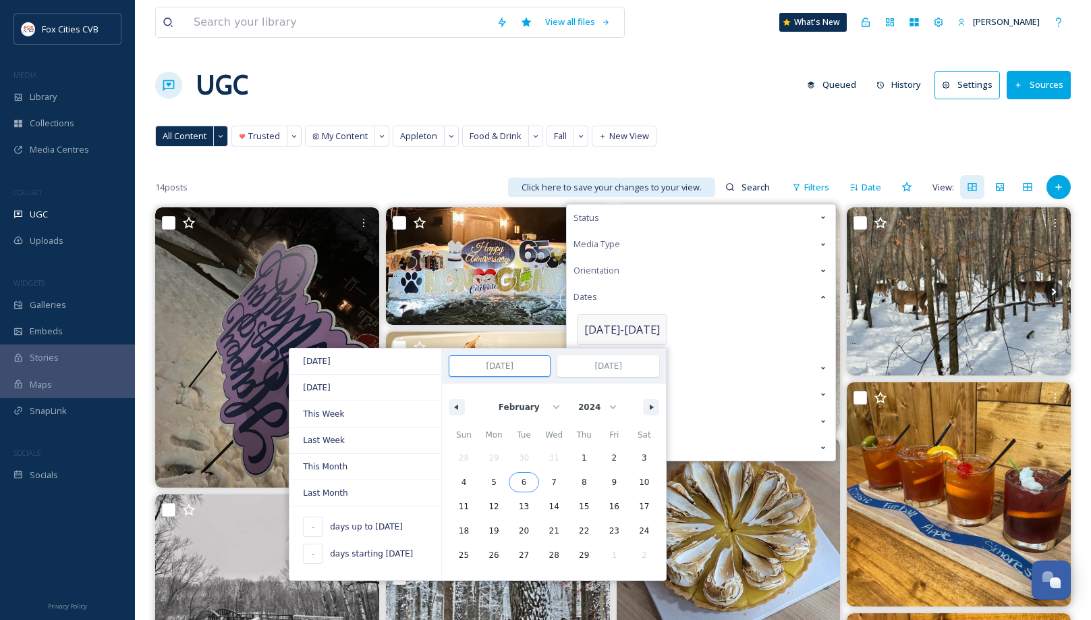
click at [522, 487] on span "6" at bounding box center [524, 482] width 5 height 24
type input "[DATE]"
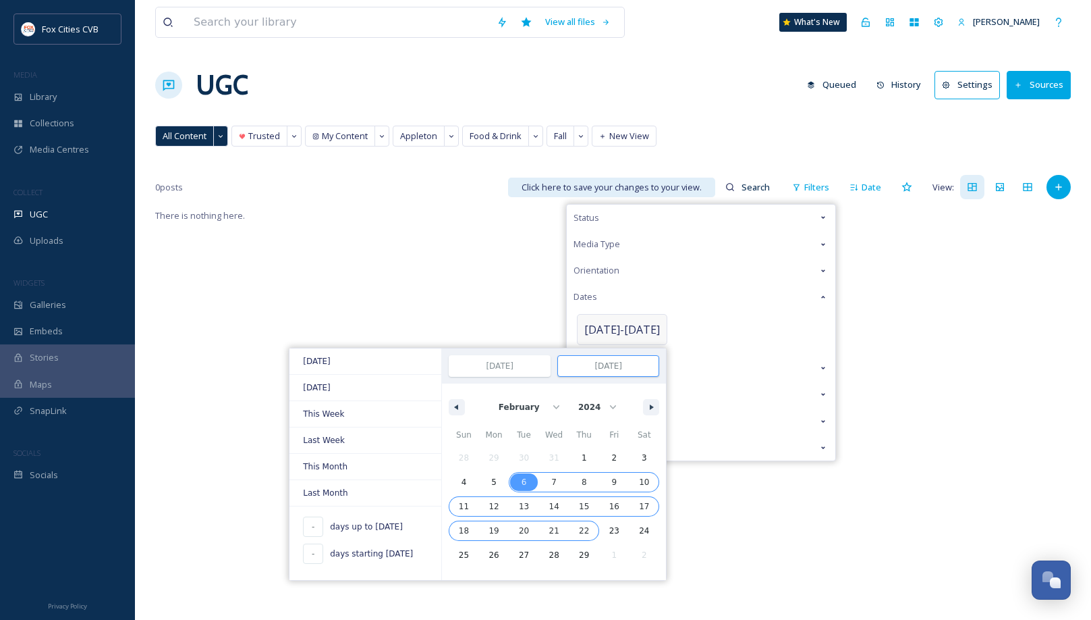
click at [579, 530] on span "22" at bounding box center [584, 531] width 30 height 18
type input "[DATE]"
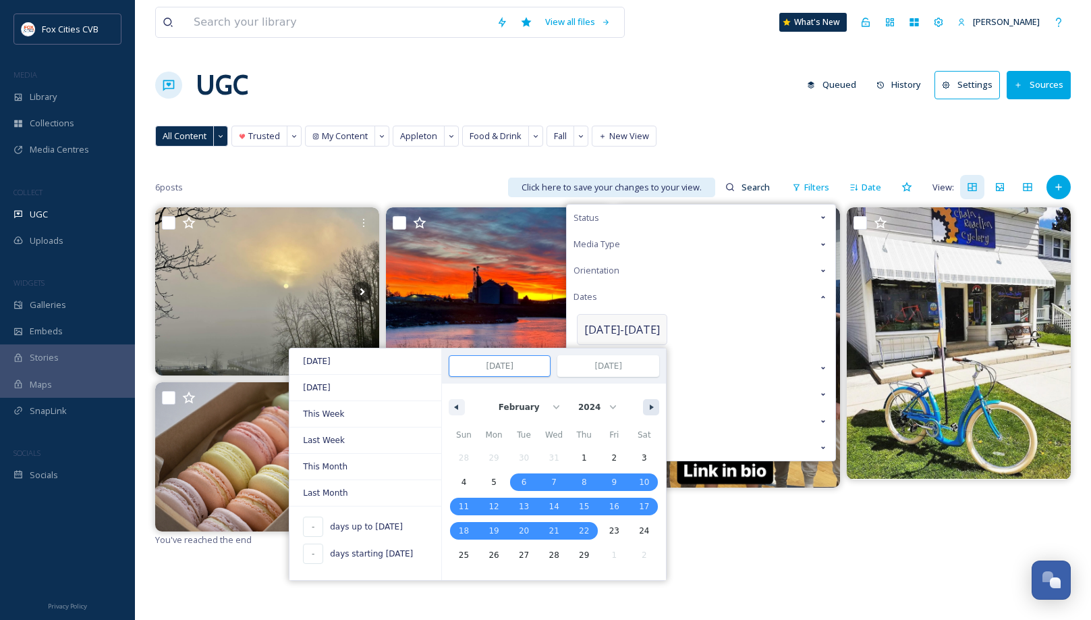
click at [644, 403] on button "button" at bounding box center [651, 407] width 16 height 16
select select "2"
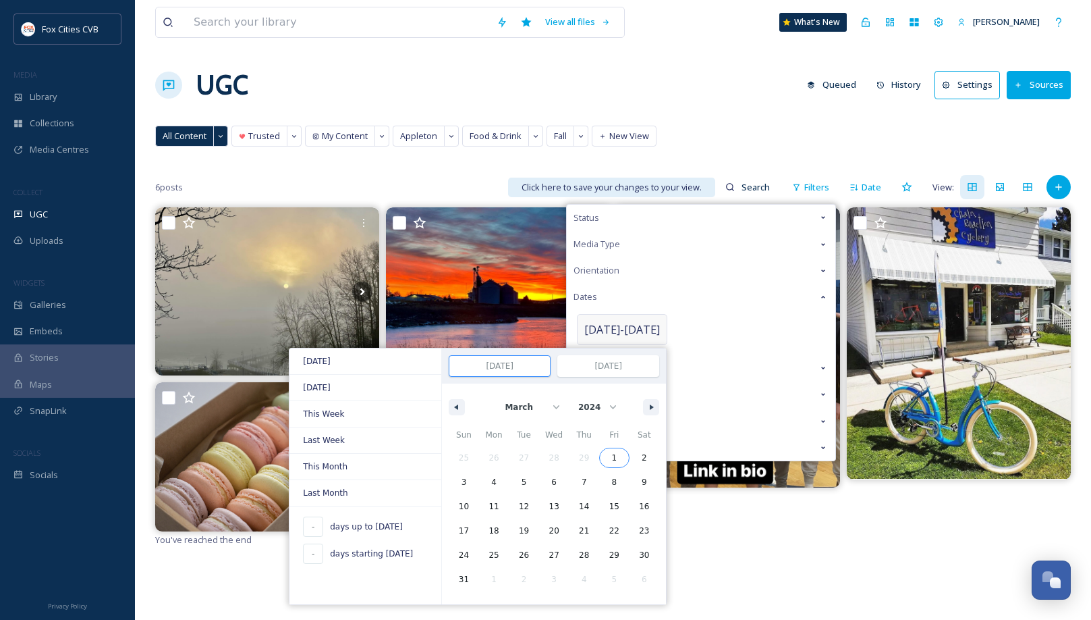
click at [611, 454] on span "1" at bounding box center [613, 457] width 5 height 24
type input "[DATE]"
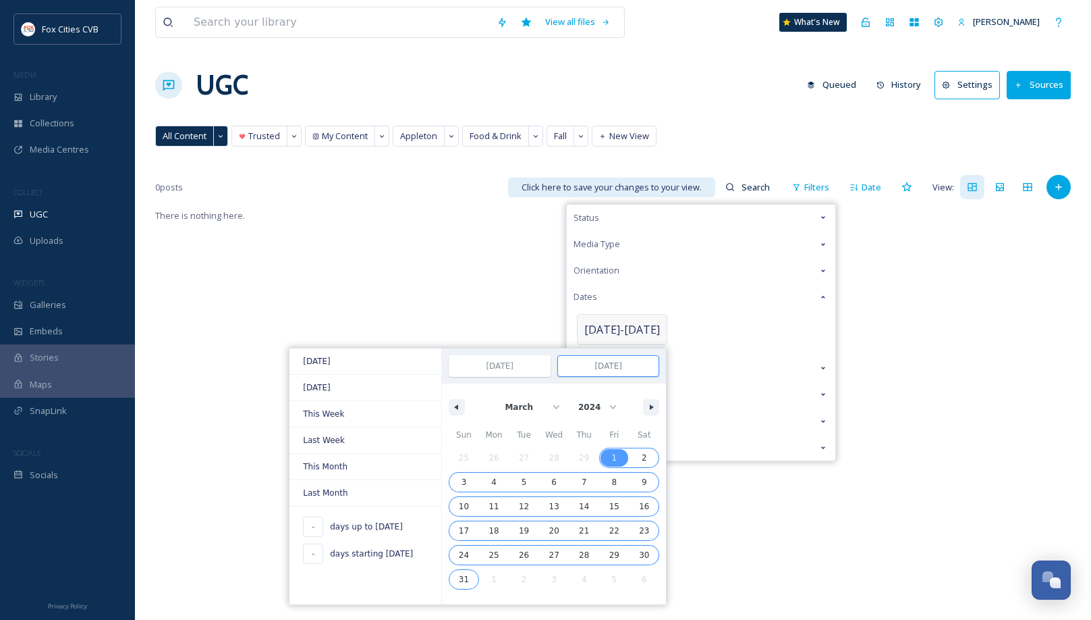
click at [459, 575] on span "31" at bounding box center [464, 579] width 10 height 24
type input "[DATE]"
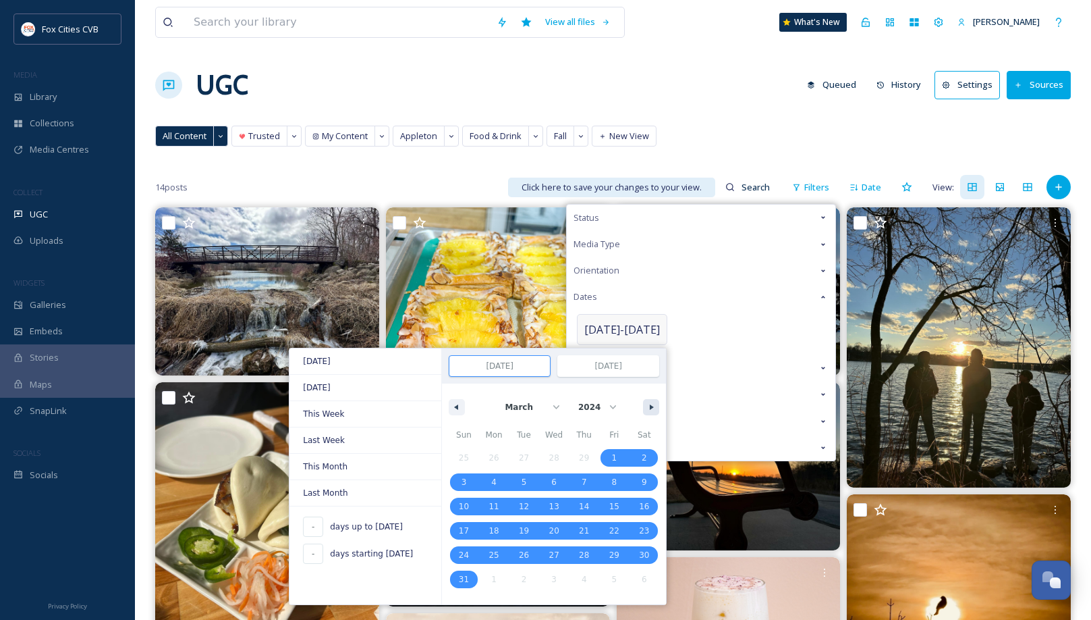
click at [647, 403] on button "button" at bounding box center [651, 407] width 16 height 16
select select "3"
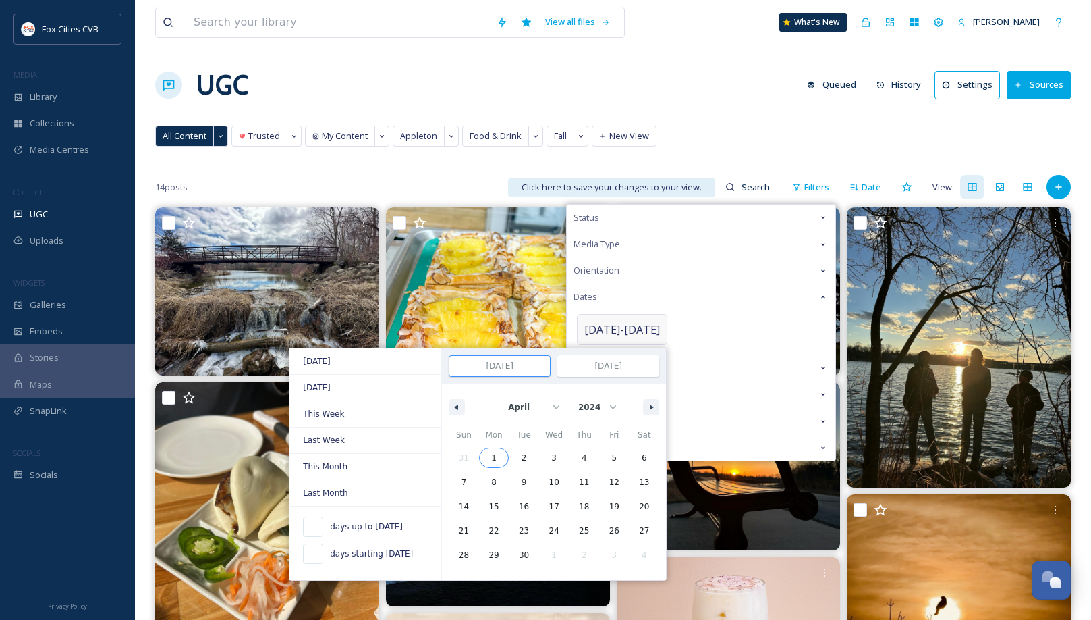
click at [501, 463] on span "1" at bounding box center [494, 458] width 30 height 18
type input "[DATE]"
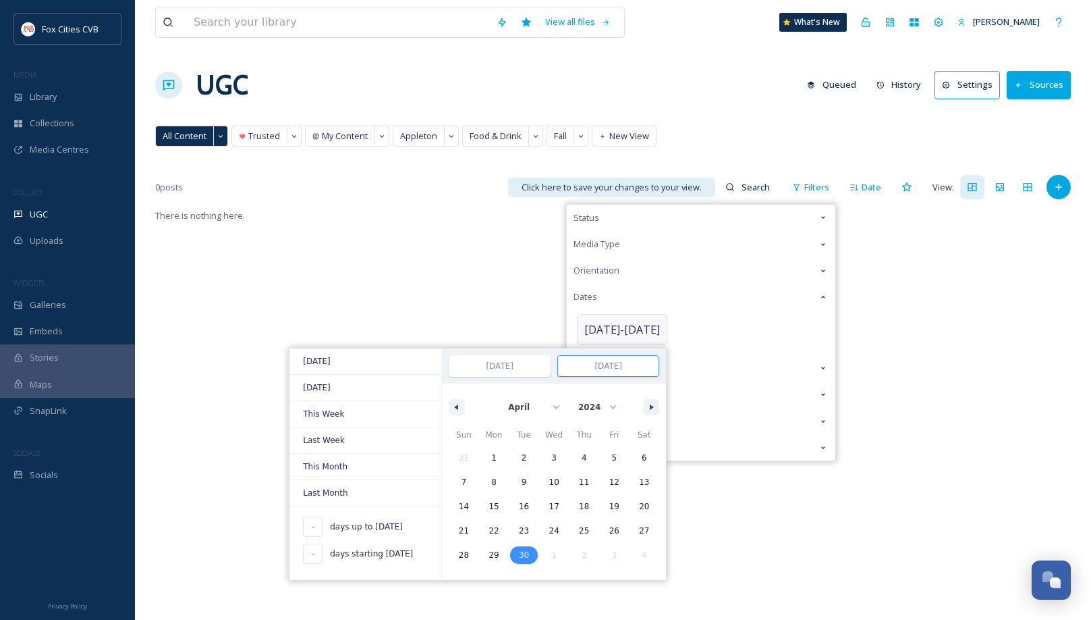
click at [519, 557] on span "30" at bounding box center [524, 555] width 10 height 24
type input "[DATE]"
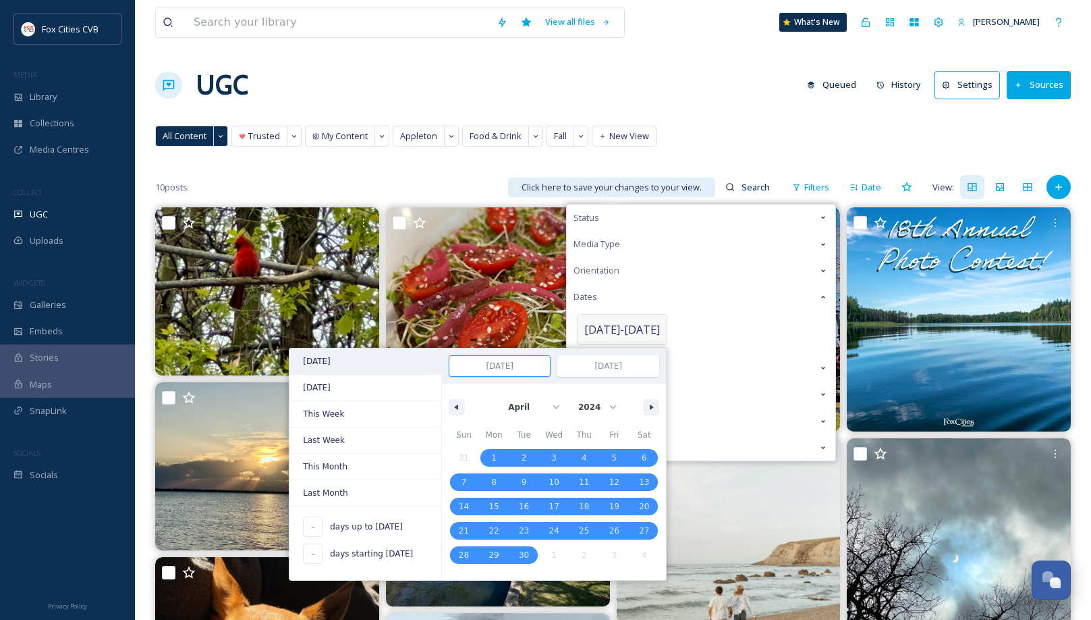
click at [341, 364] on span "[DATE]" at bounding box center [366, 361] width 152 height 26
type input "1"
type input "[DATE]"
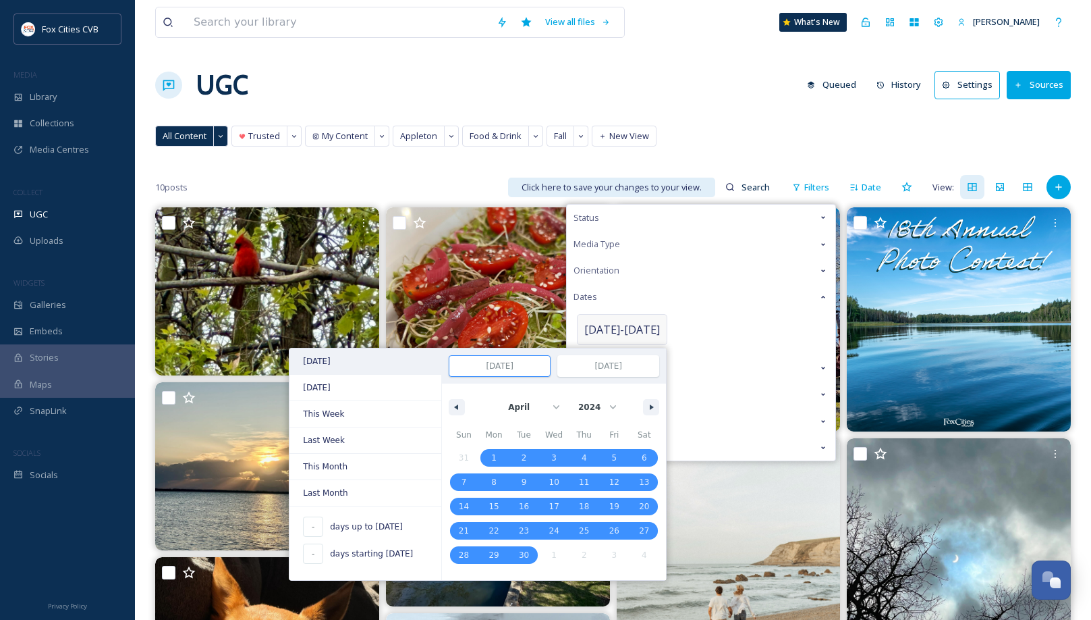
select select "8"
select select "2025"
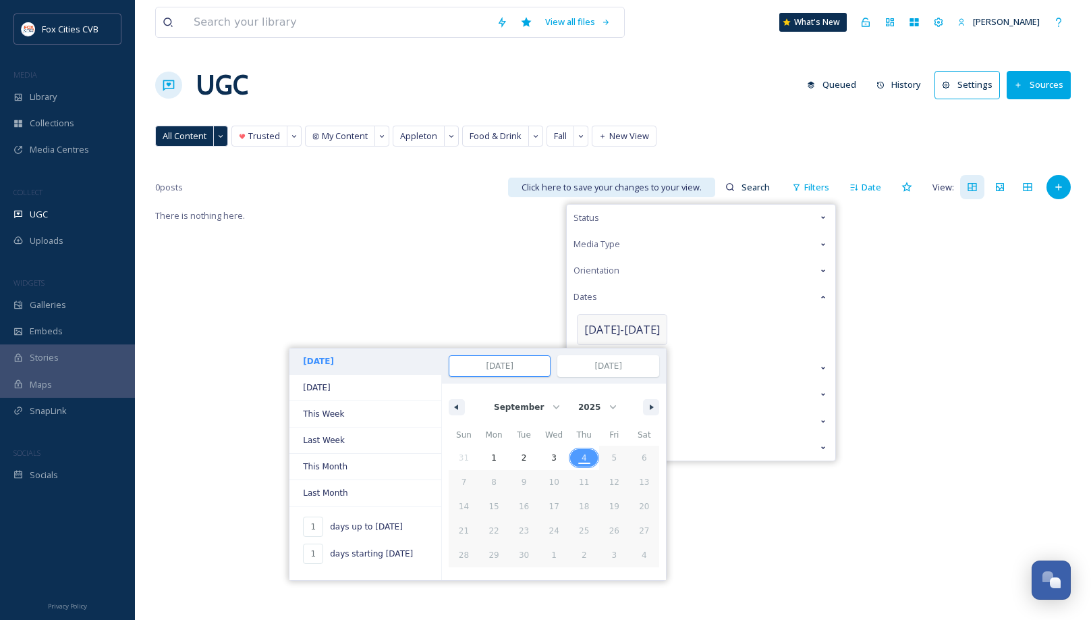
click at [350, 362] on span "[DATE]" at bounding box center [366, 361] width 152 height 26
click at [554, 452] on span "3" at bounding box center [554, 458] width 30 height 18
type input "-"
type input "[DATE]"
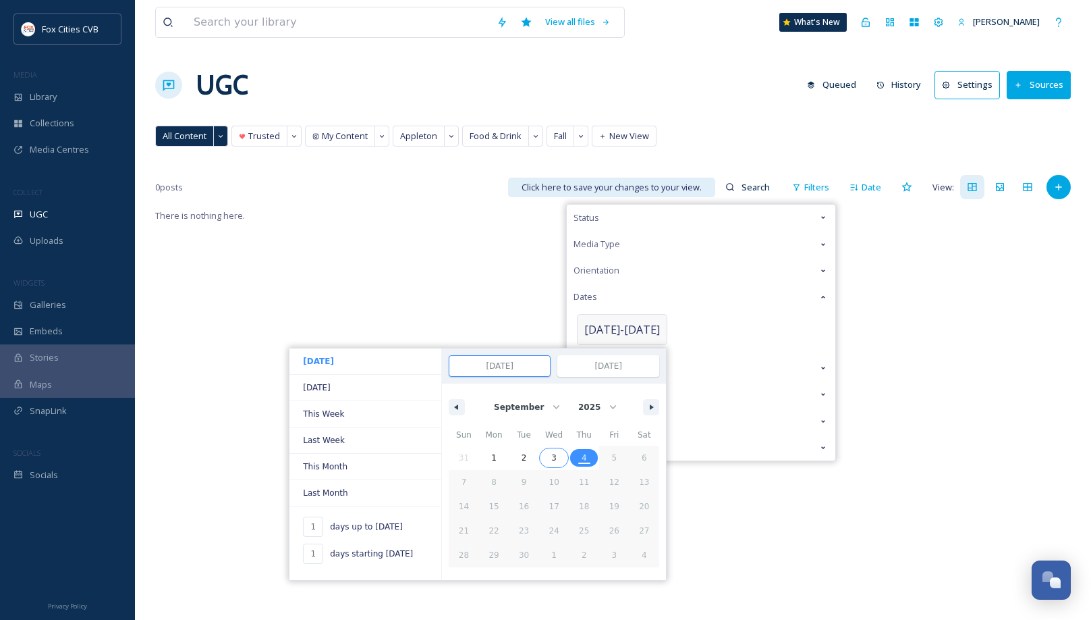
type input "[DATE]"
click at [582, 453] on span "4" at bounding box center [584, 457] width 5 height 24
type input "2"
type input "[DATE]"
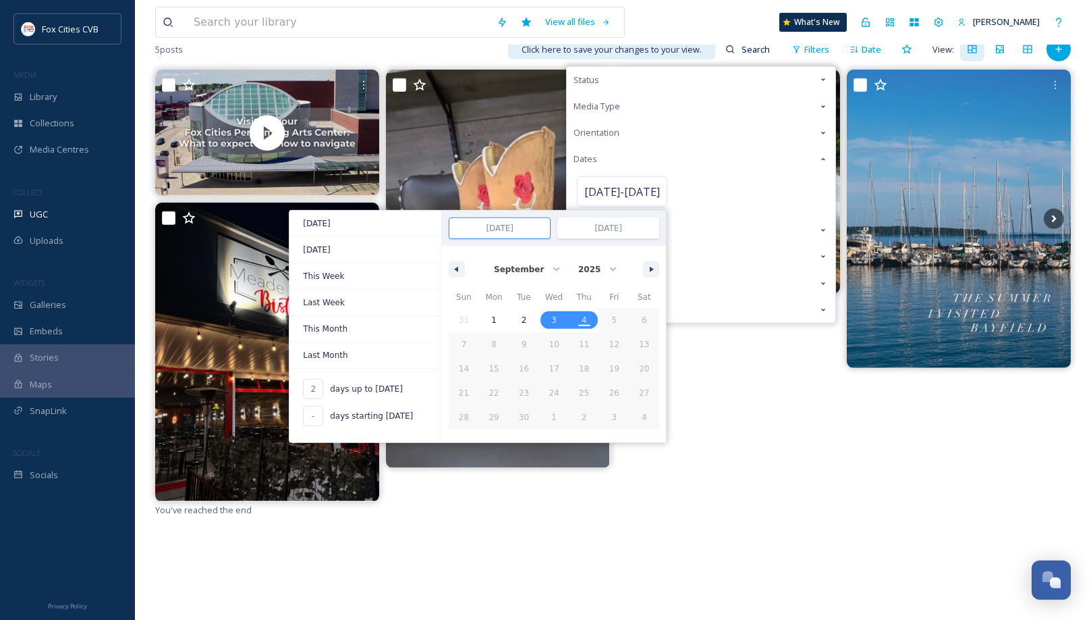
scroll to position [61, 0]
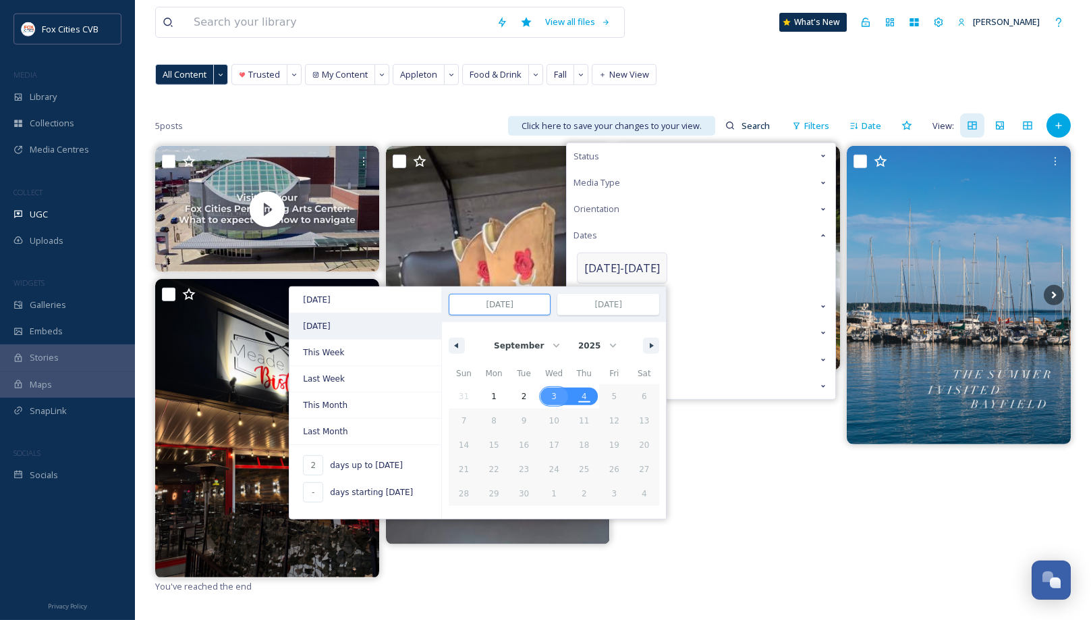
click at [357, 330] on span "[DATE]" at bounding box center [366, 326] width 152 height 26
type input "-"
type input "[DATE]"
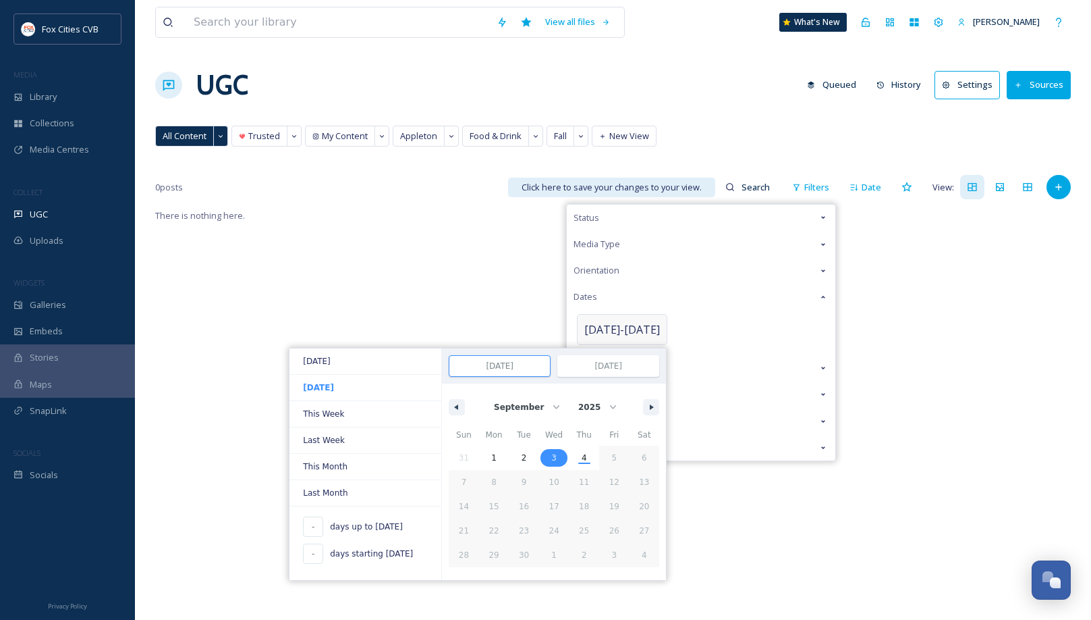
click at [364, 547] on span "days starting [DATE]" at bounding box center [371, 553] width 83 height 12
click at [304, 522] on input "-" at bounding box center [313, 526] width 20 height 20
type input "1"
type input "[DATE]"
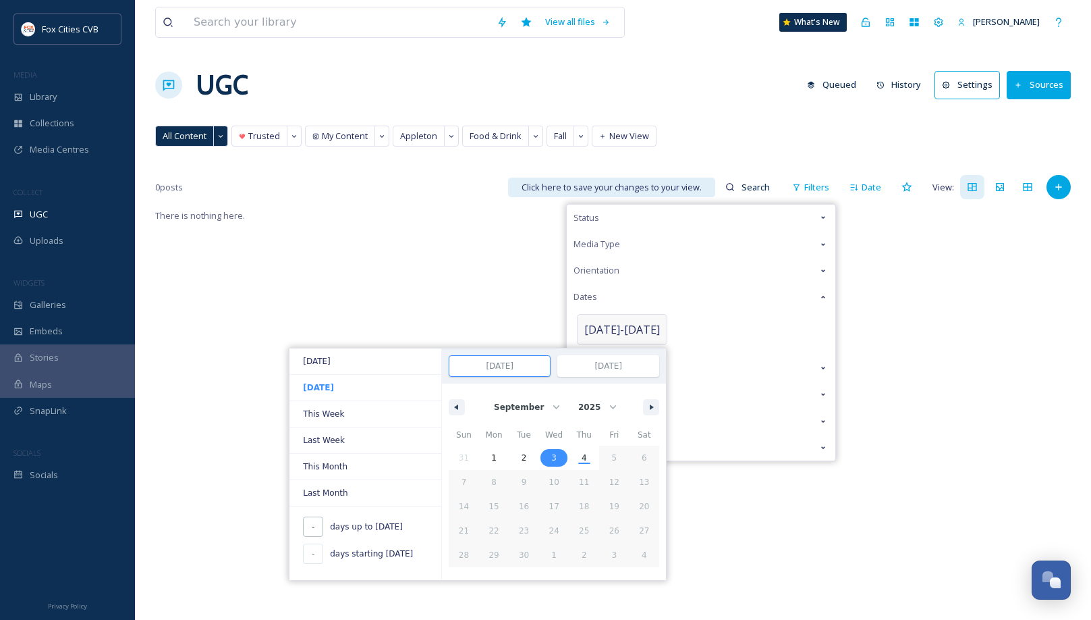
type input "[DATE]"
type input "11"
type input "-"
type input "[DATE]"
select select "7"
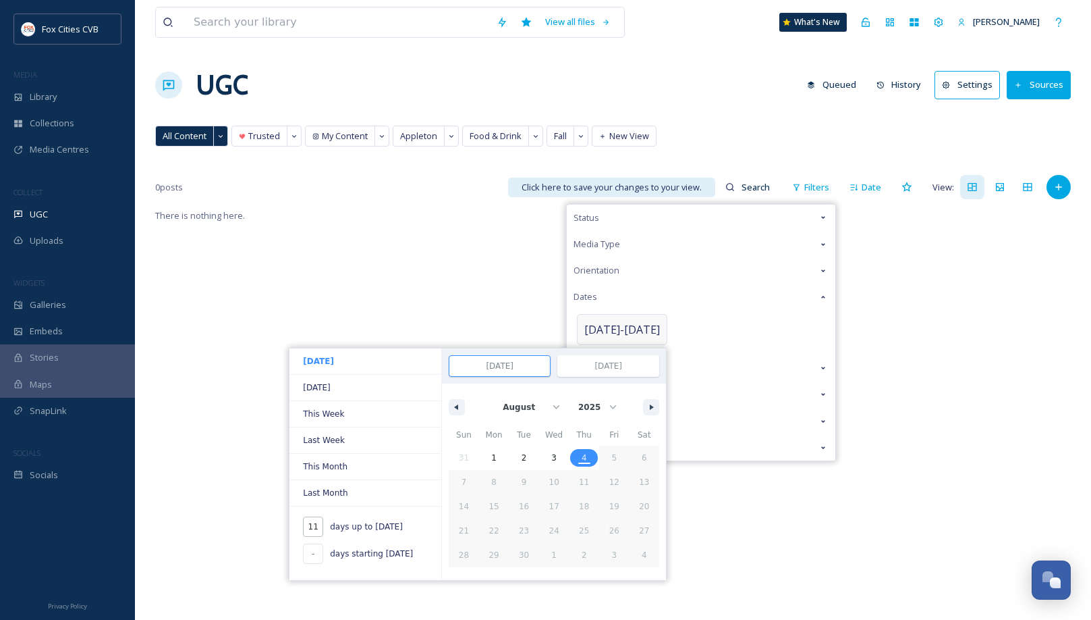
type input "110"
type input "[DATE]"
select select "4"
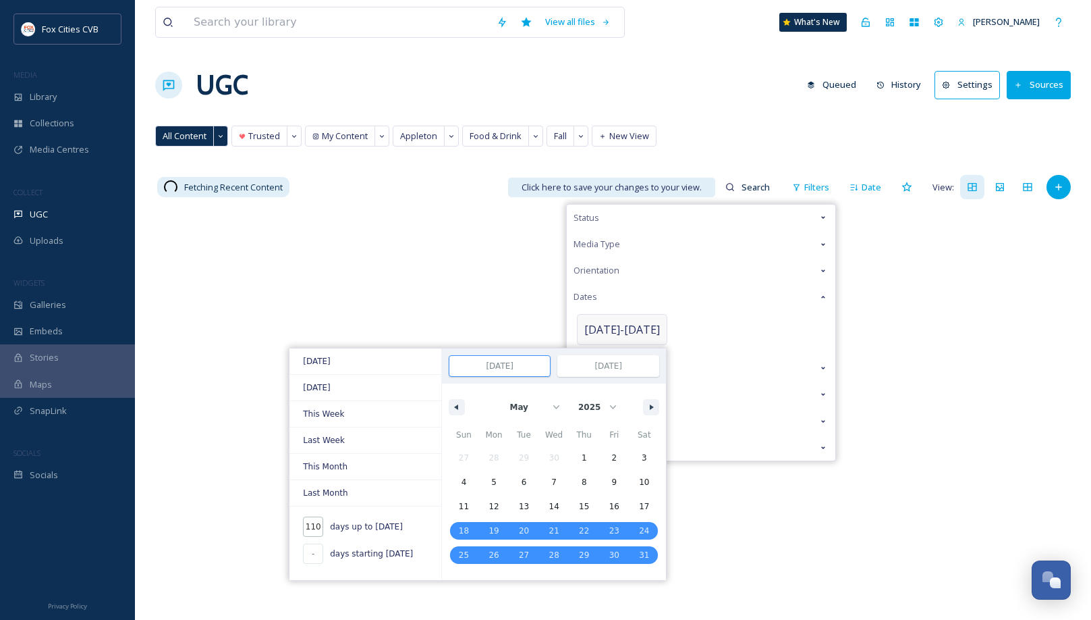
type input "1100"
type input "[DATE]"
select select "8"
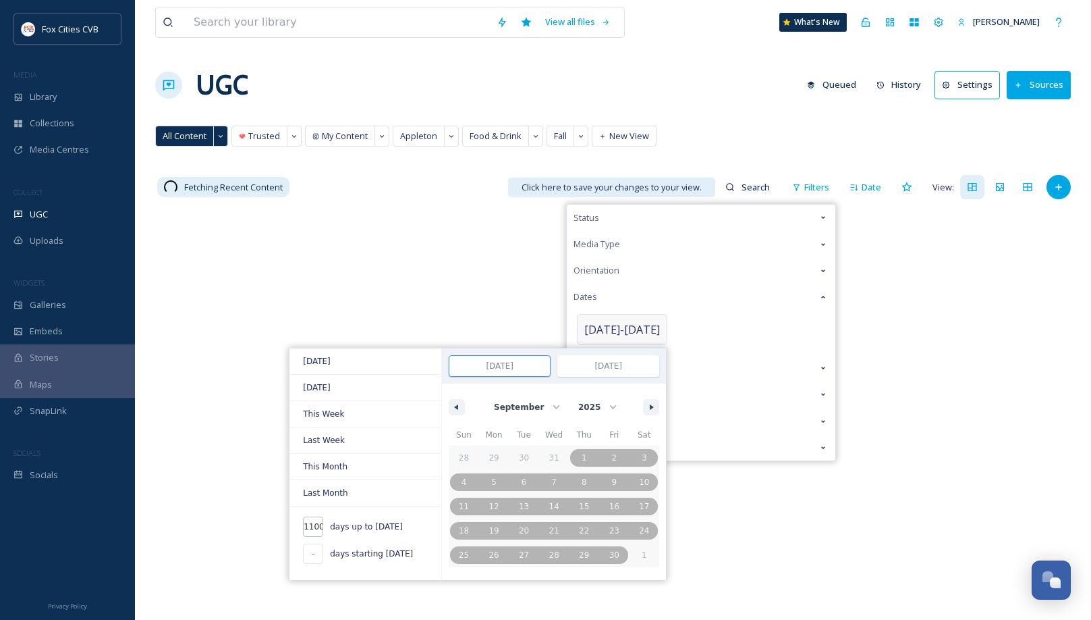
type input "110"
type input "[DATE]"
select select "4"
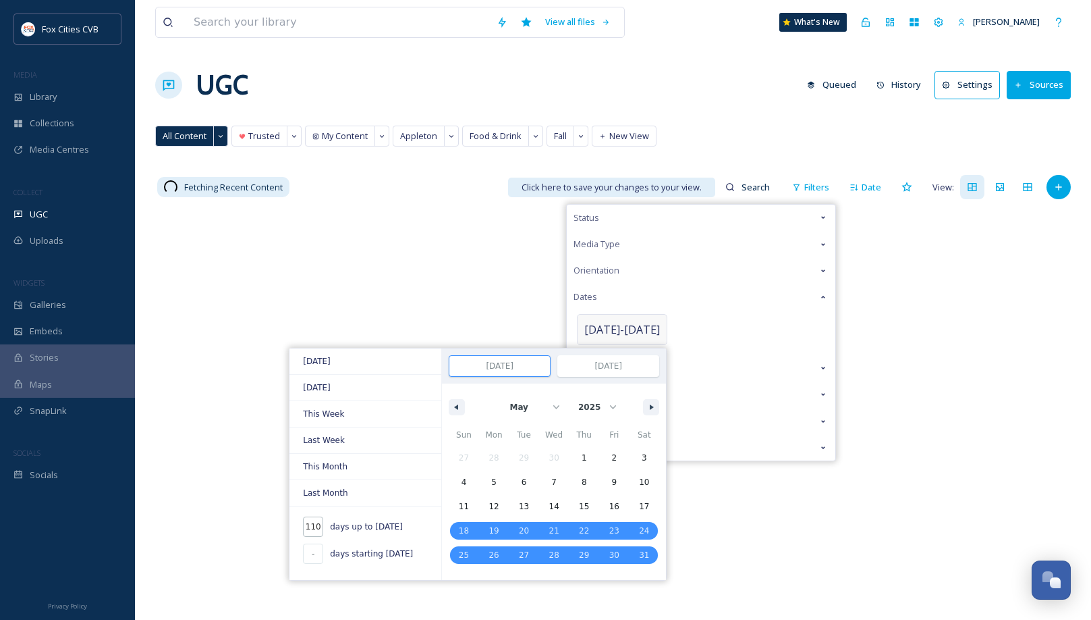
type input "11"
type input "[DATE]"
select select "7"
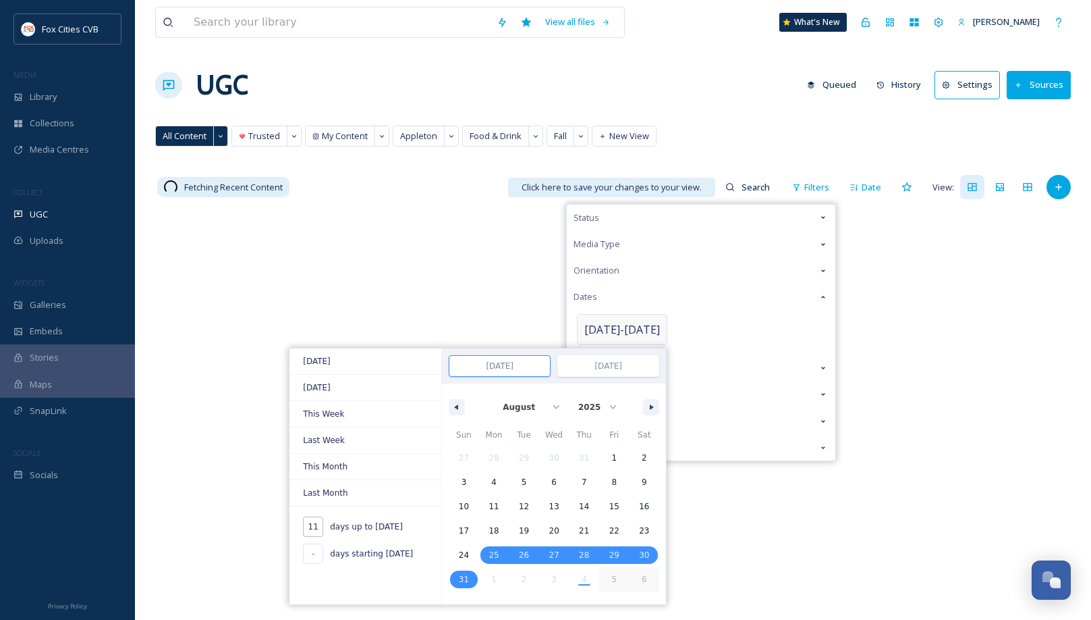
type input "1"
type input "[DATE]"
select select "8"
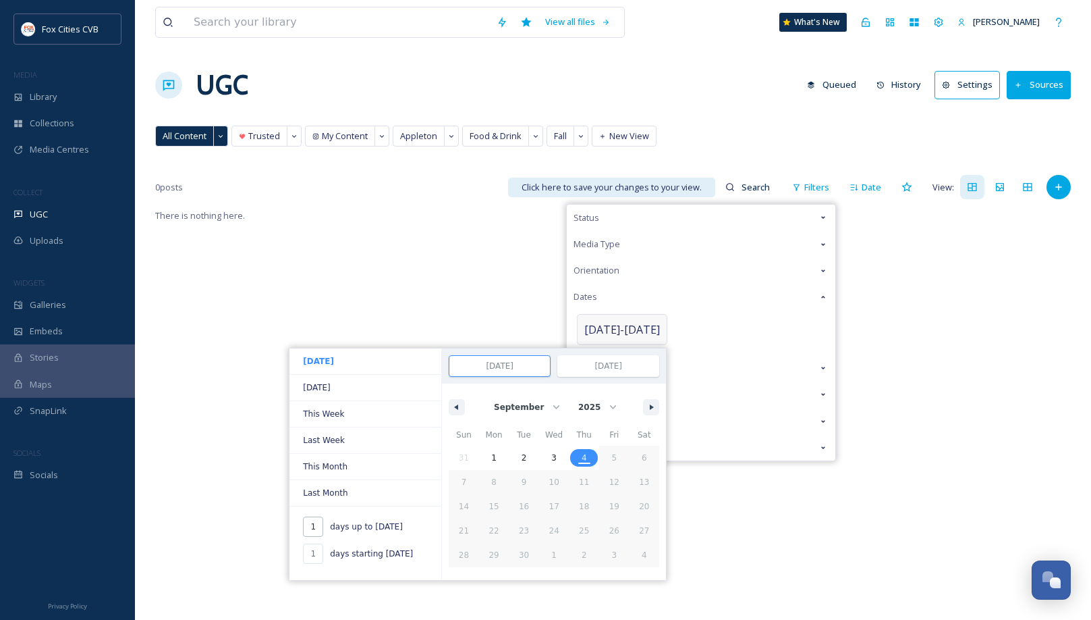
type input "10"
type input "-"
type input "[DATE]"
select select "7"
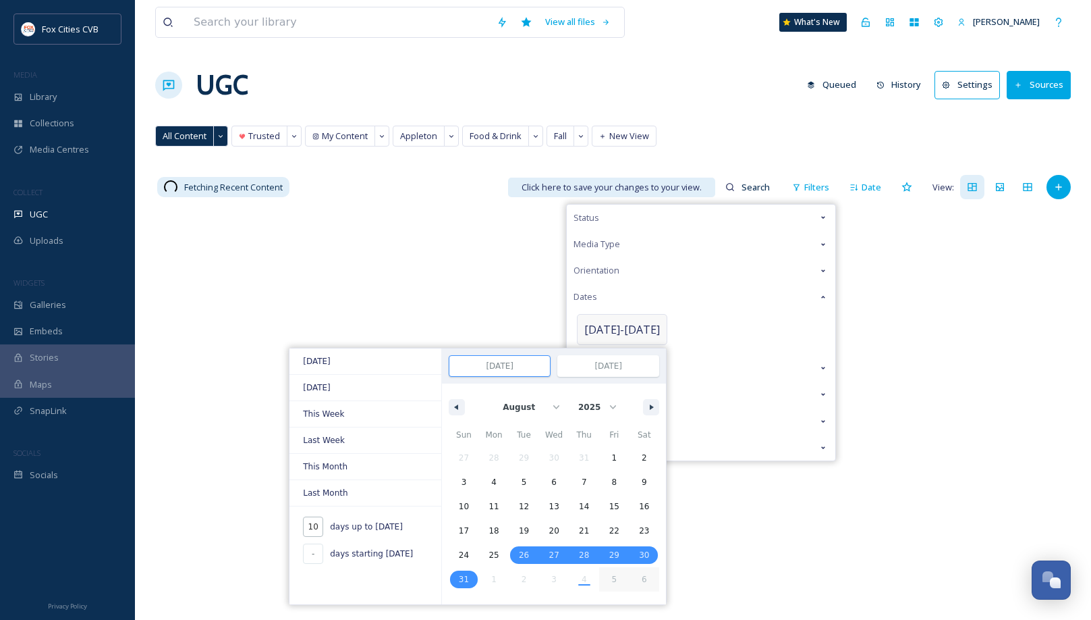
type input "100"
type input "[DATE]"
select select "4"
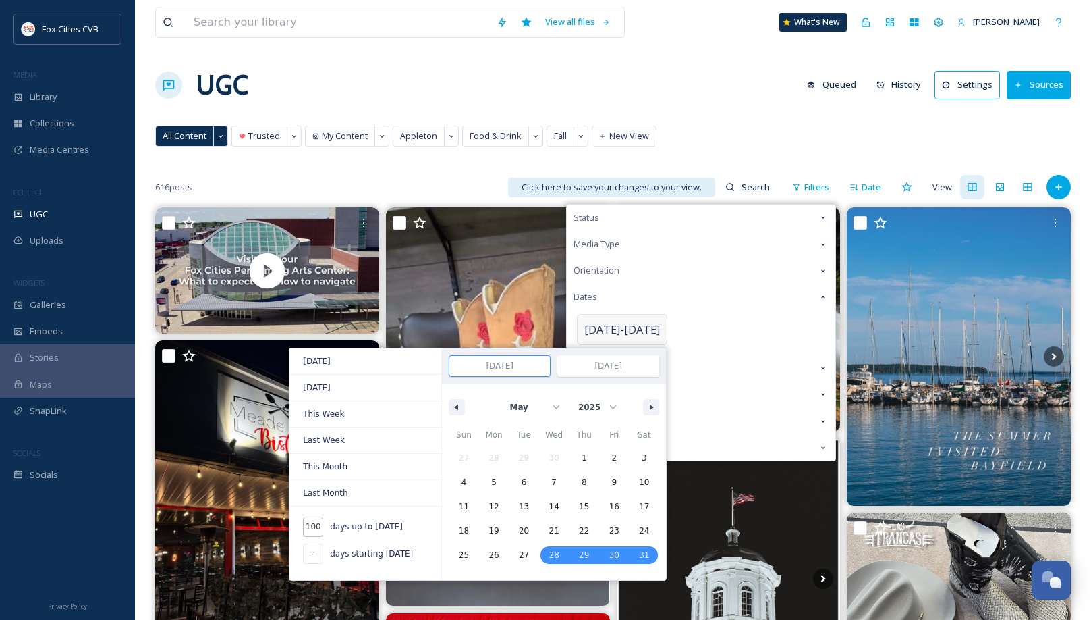
type input "1000"
type input "[DATE]"
select select "11"
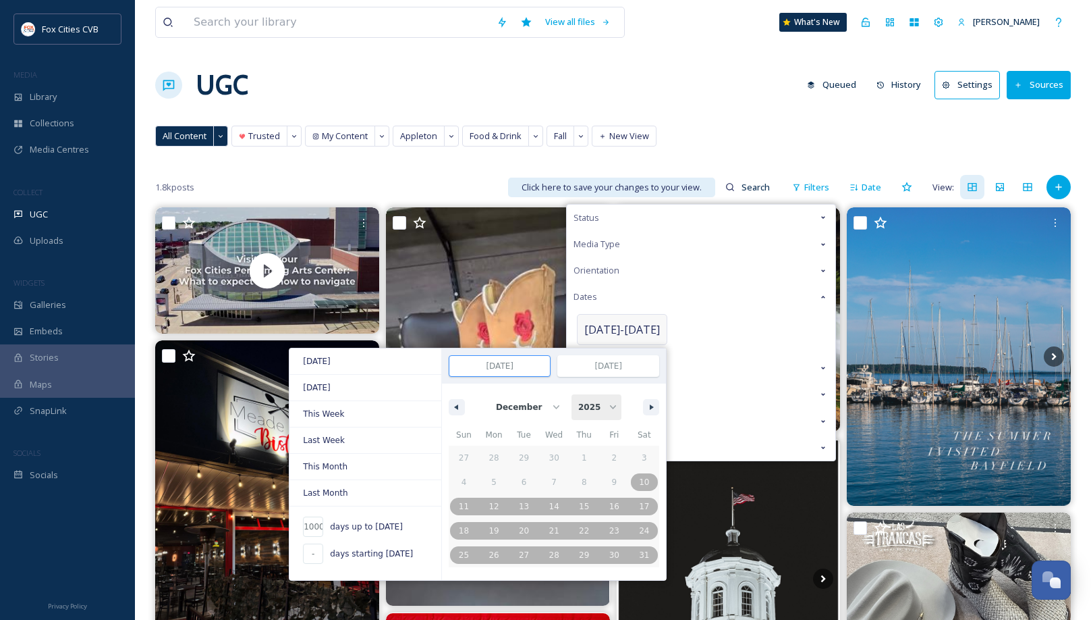
click option "2025" at bounding box center [0, 0] width 0 height 0
click at [314, 547] on input "-" at bounding box center [313, 553] width 20 height 20
type input "1"
type input "[DATE]"
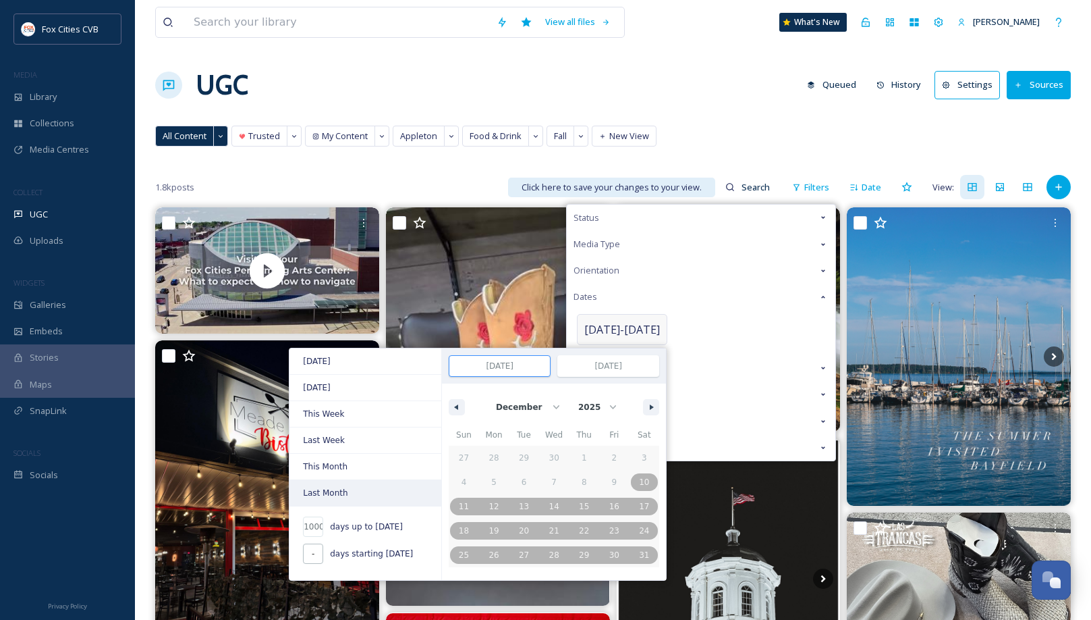
select select "8"
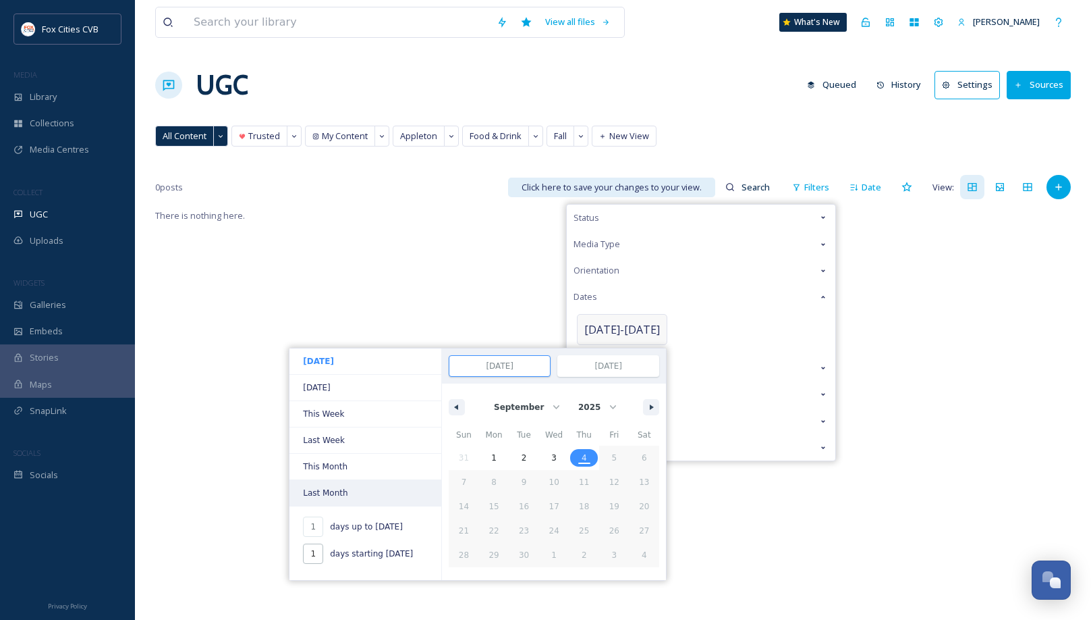
type input "-"
type input "10"
type input "[DATE]"
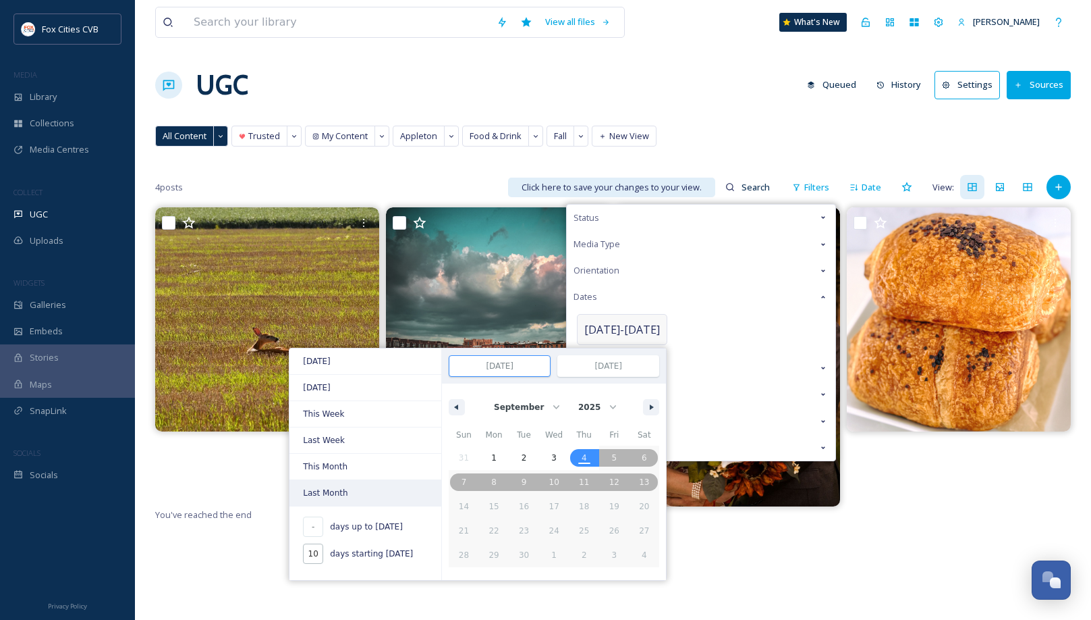
type input "1"
type input "[DATE]"
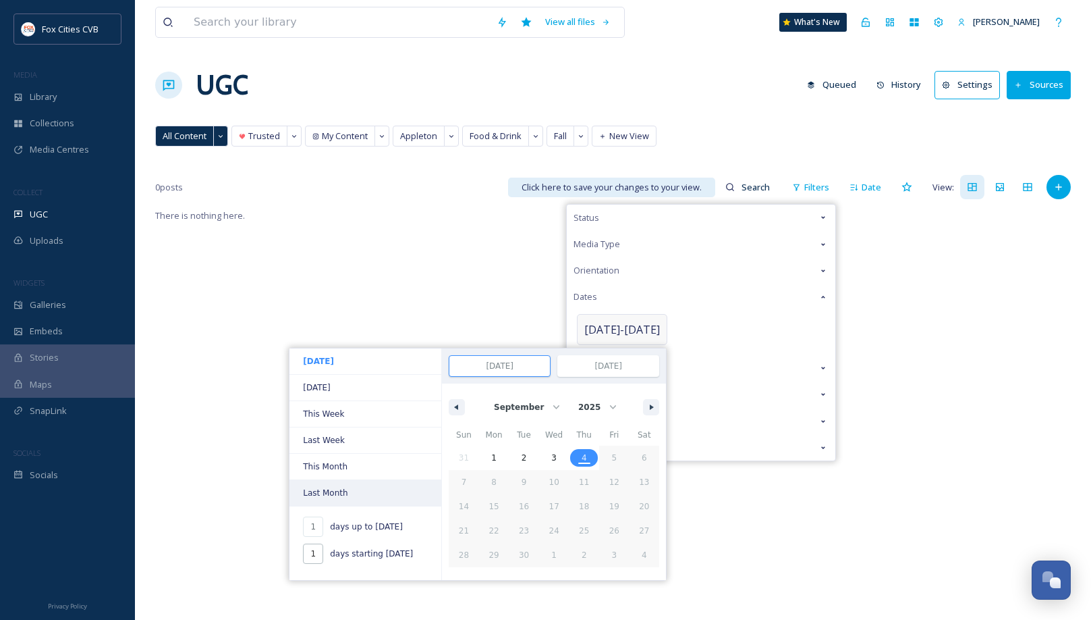
type input "1"
type input "-"
type input "10"
type input "[DATE]"
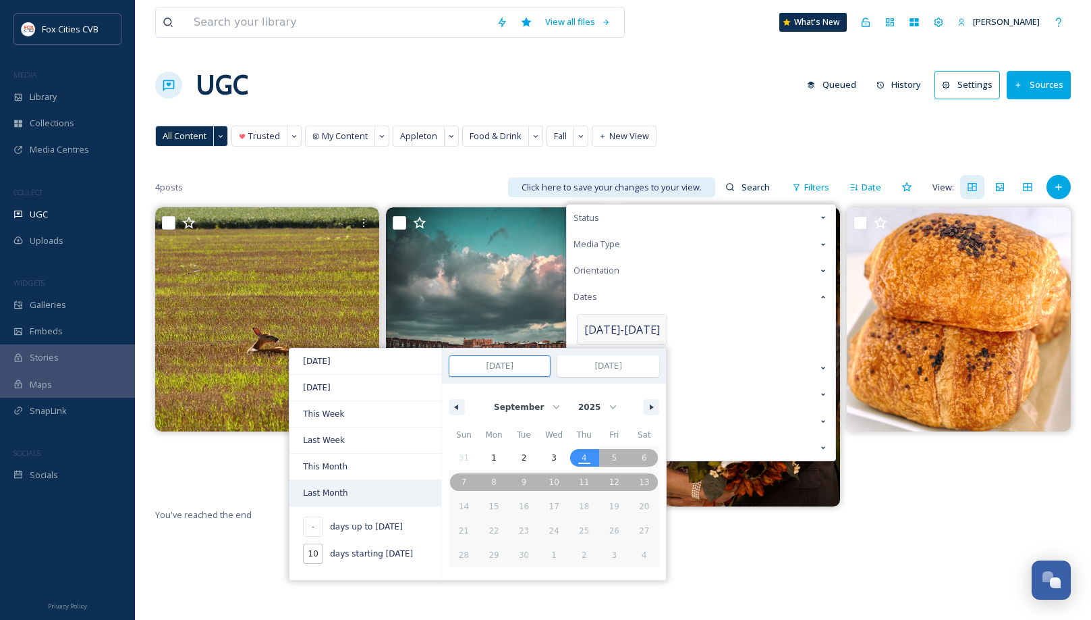
type input "100"
type input "[DATE]"
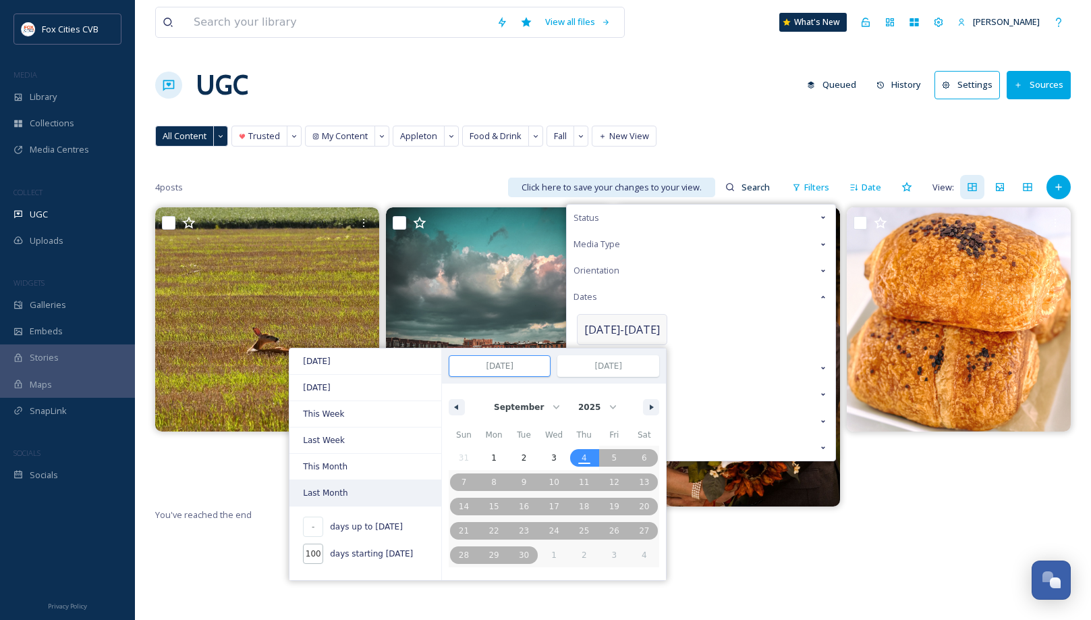
type input "1000"
type input "[DATE]"
type input "10000"
type input "[DATE]"
type input "99999"
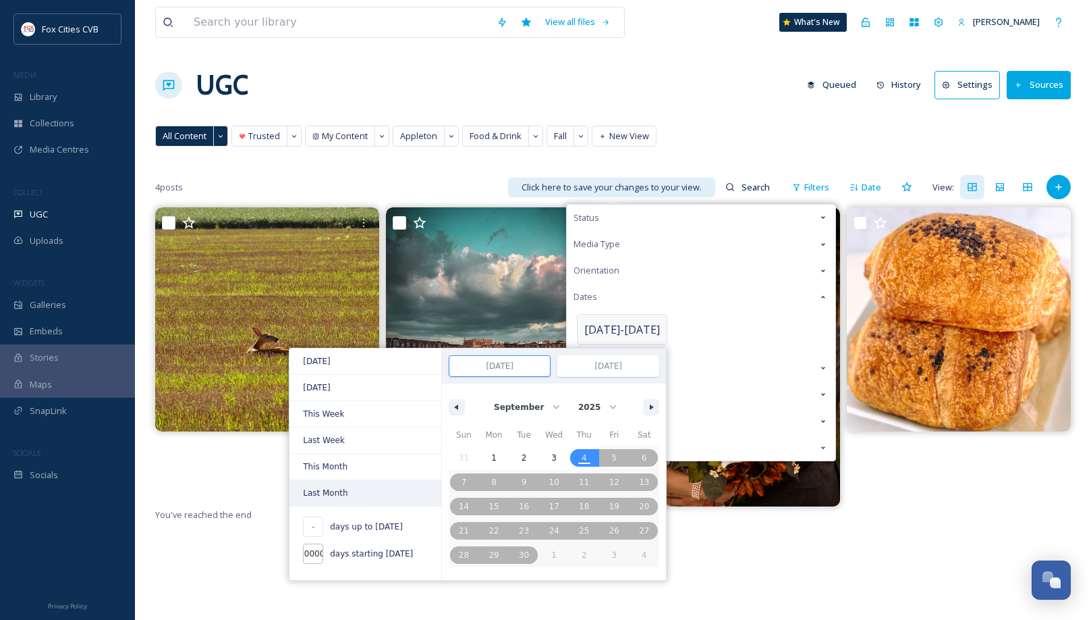
type input "[DATE]"
type input "9999"
type input "[DATE]"
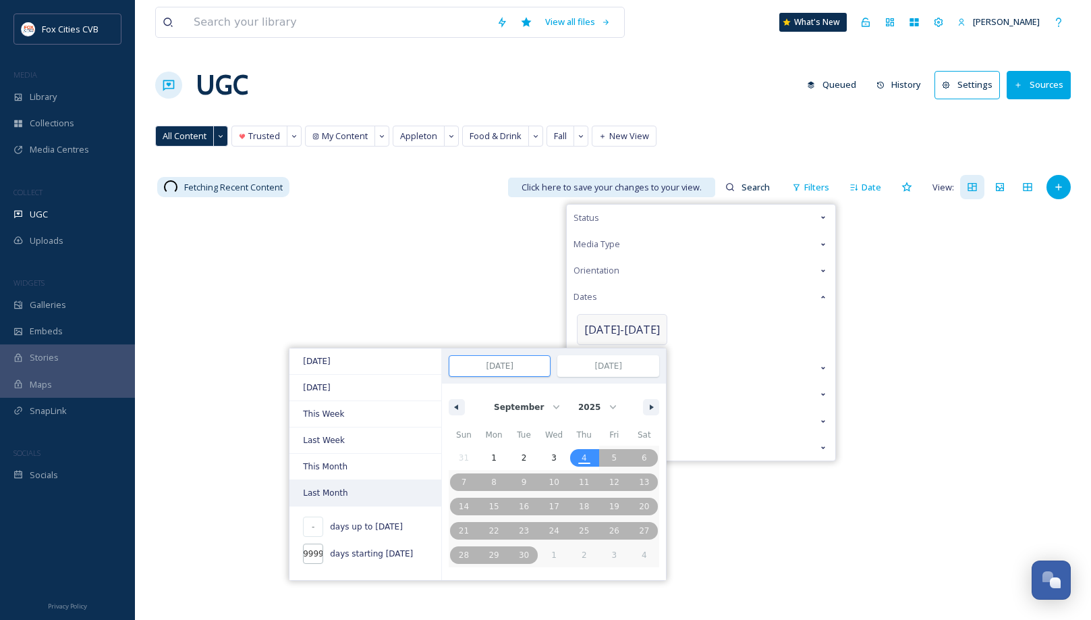
type input "999"
type input "[DATE]"
type input "99"
type input "[DATE]"
type input "9"
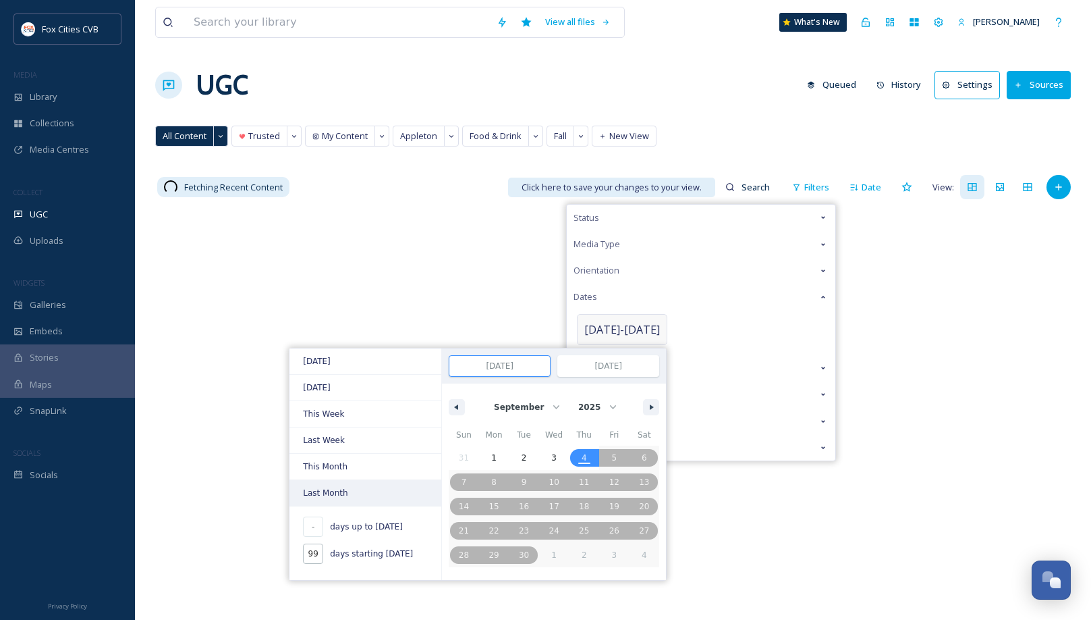
type input "[DATE]"
type input "1"
type input "[DATE]"
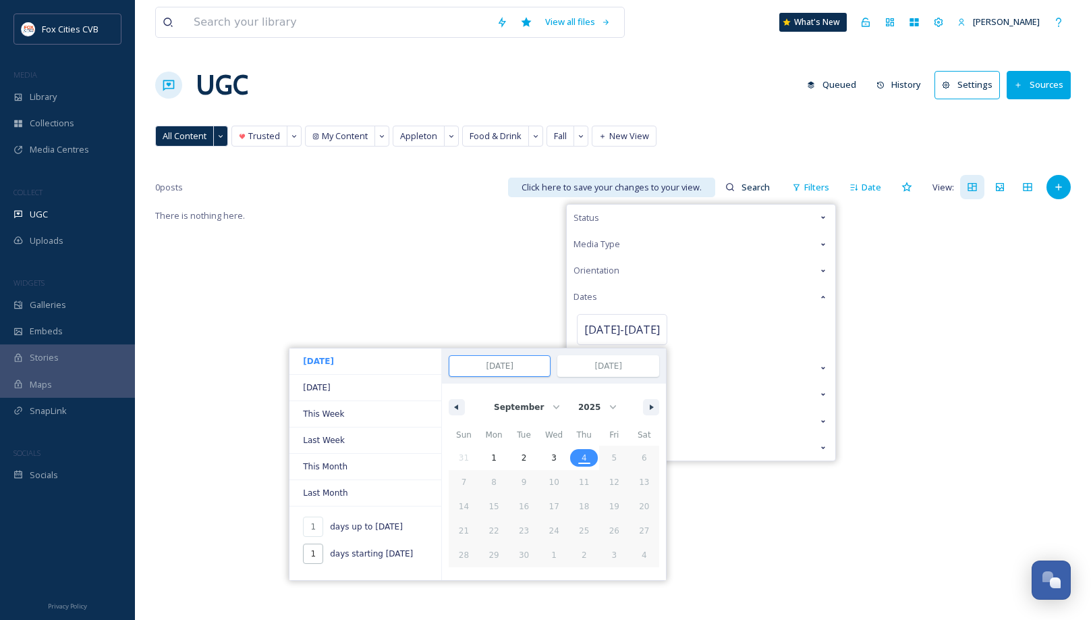
type input "1"
type input "-"
type input "10"
type input "[DATE]"
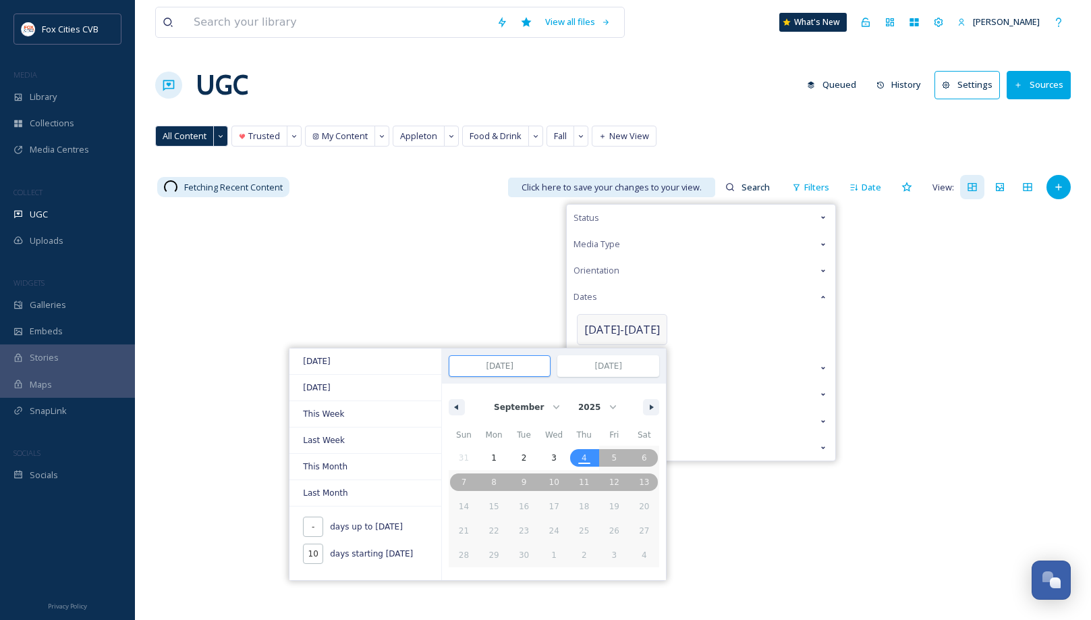
type input "100"
type input "[DATE]"
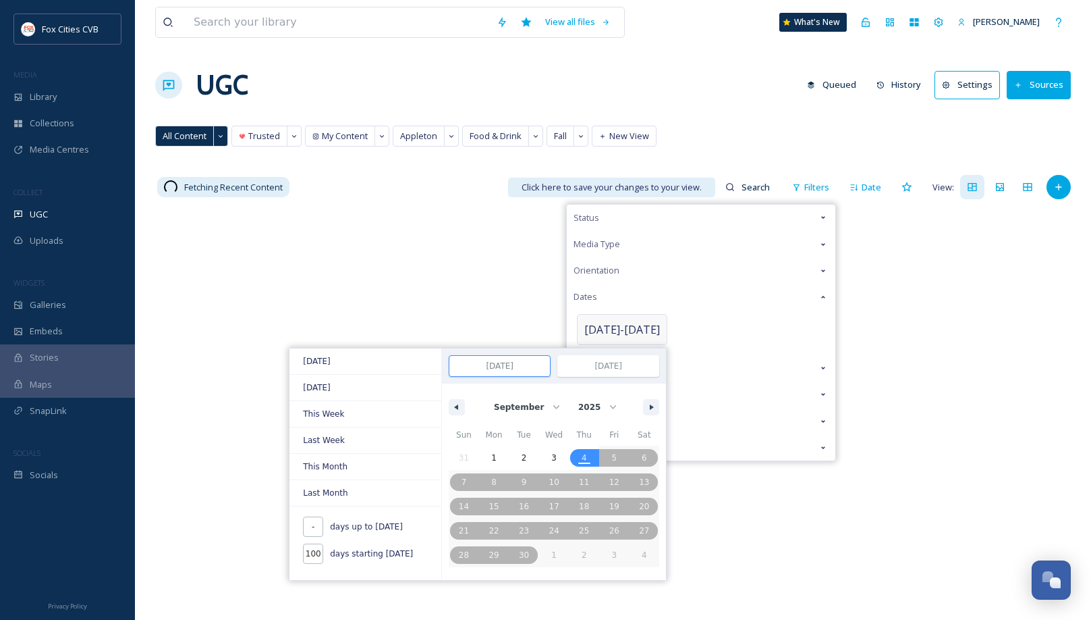
type input "1000"
type input "[DATE]"
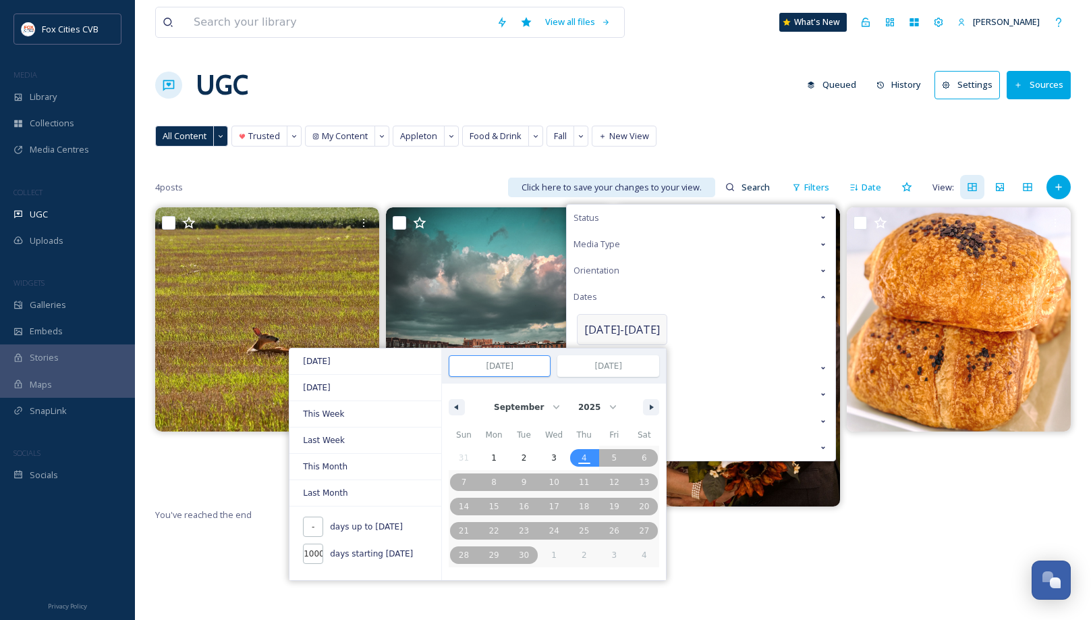
type input "1000"
click at [317, 526] on input "-" at bounding box center [313, 526] width 20 height 20
type input "1"
type input "[DATE]"
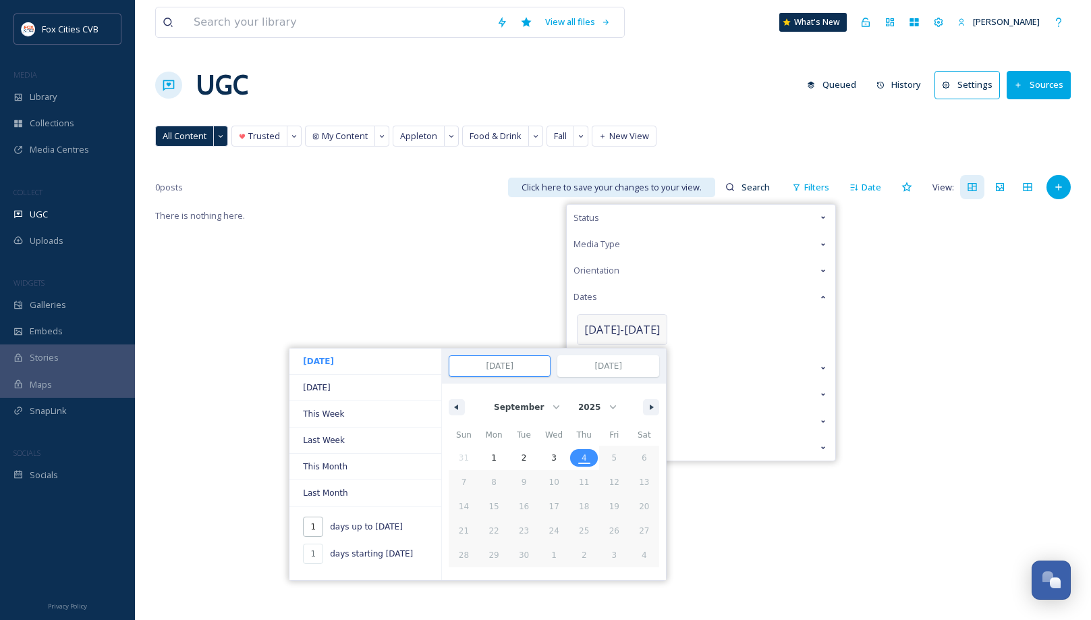
type input "10"
type input "-"
type input "[DATE]"
select select "7"
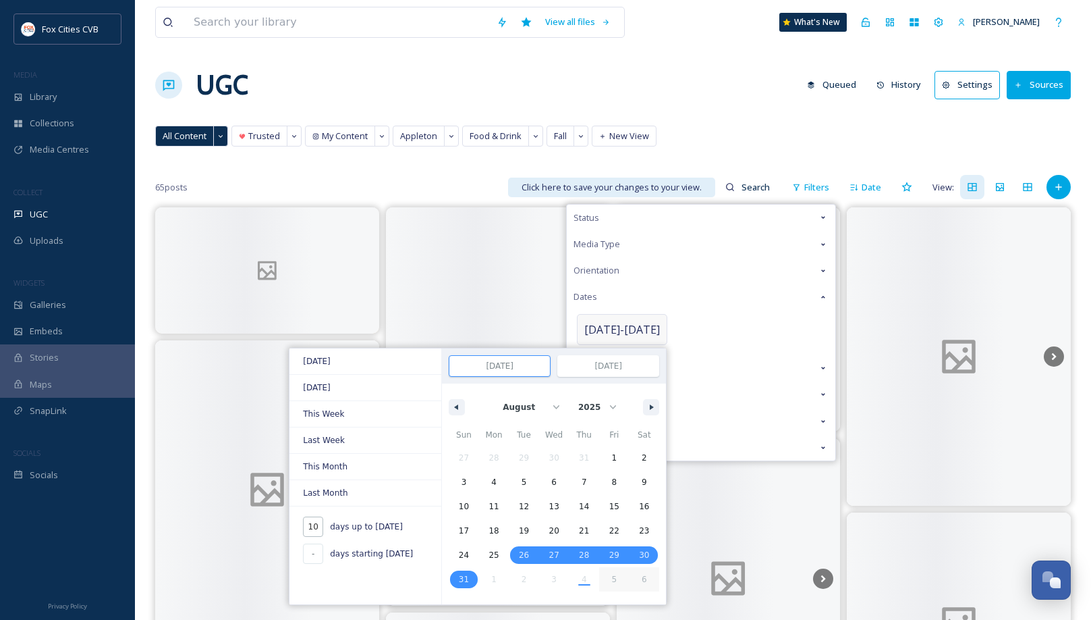
type input "100"
type input "[DATE]"
select select "4"
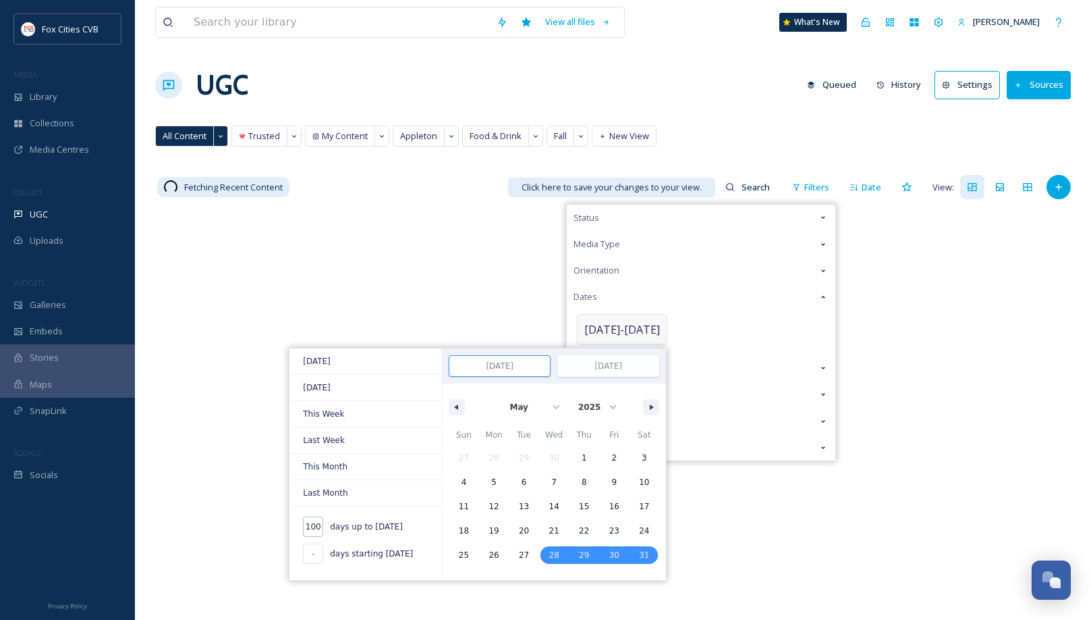
type input "1000"
type input "[DATE]"
select select "11"
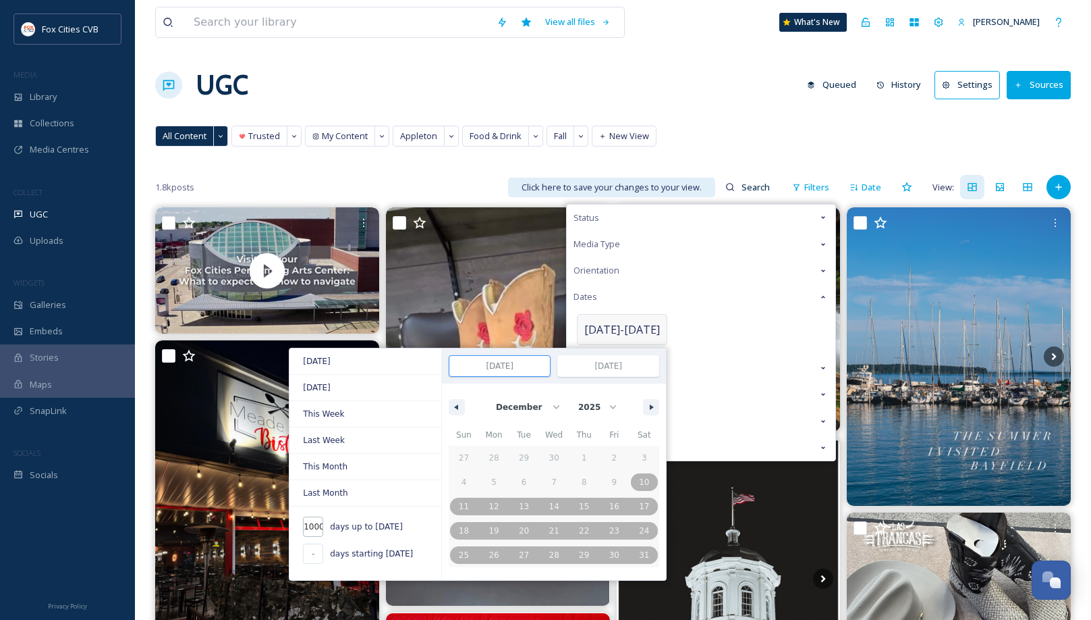
type input "10000"
type input "[DATE]"
select select "3"
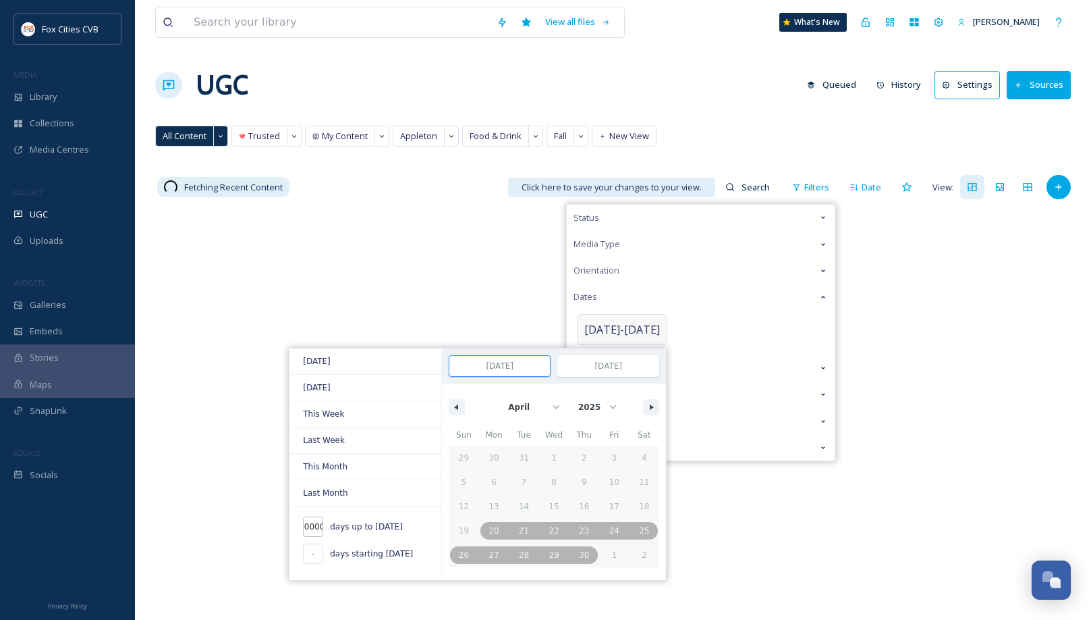
type input "99999"
type input "[DATE]"
select select "10"
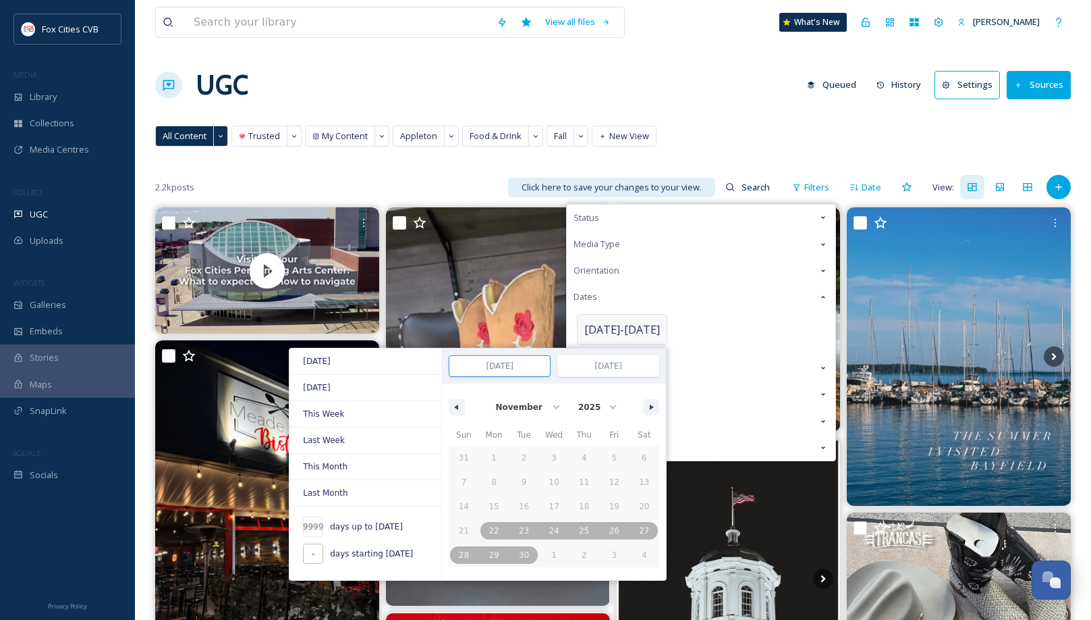
click at [313, 546] on input "-" at bounding box center [313, 553] width 20 height 20
type input "1"
type input "[DATE]"
select select "8"
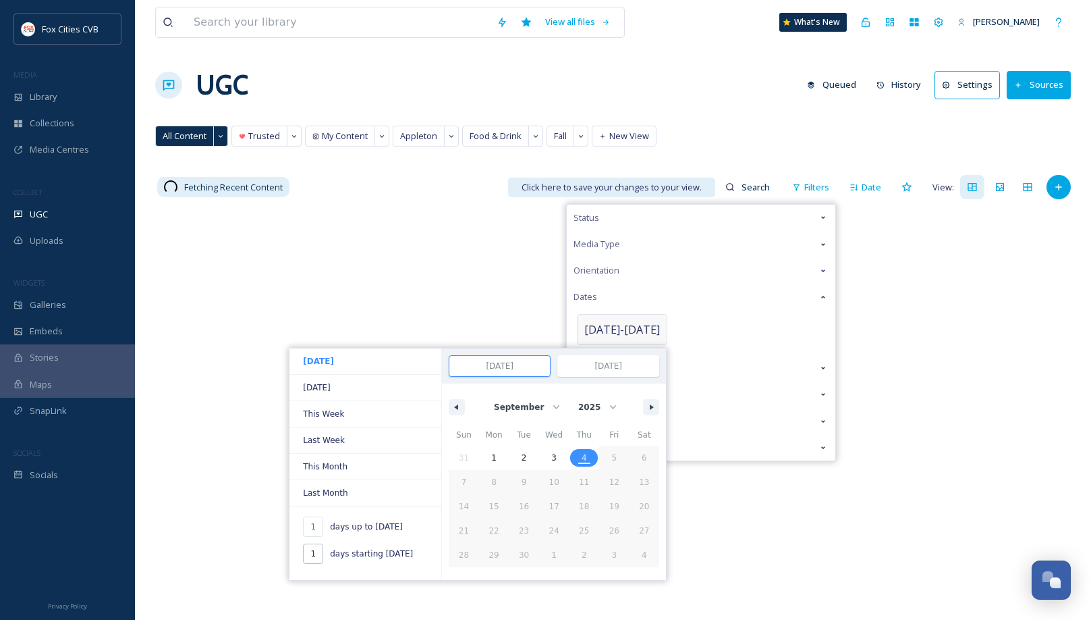
type input "-"
type input "10"
type input "[DATE]"
type input "100"
type input "[DATE]"
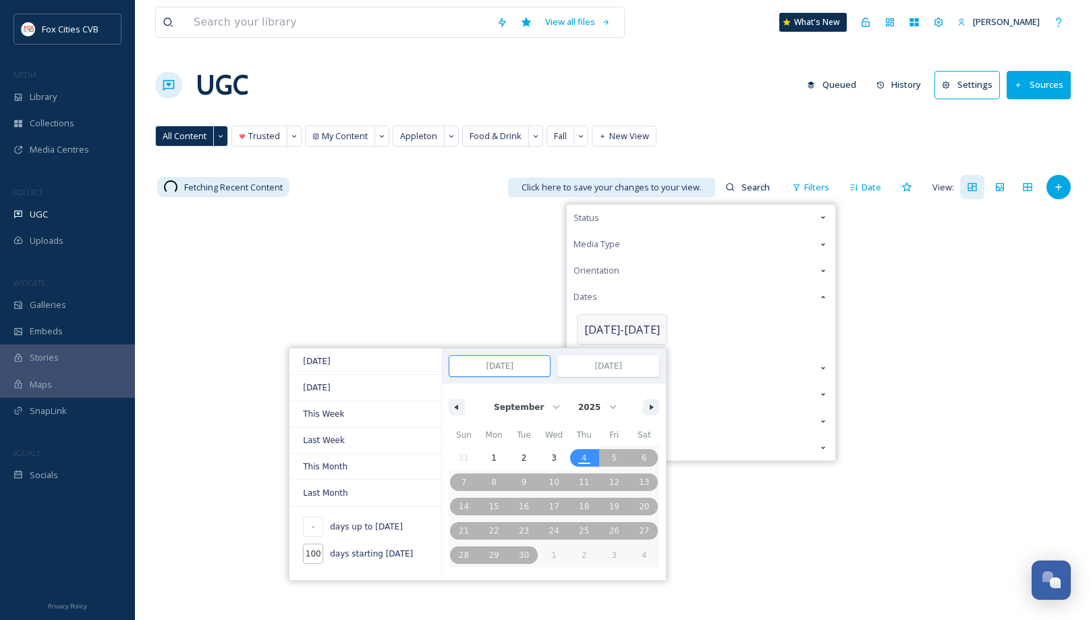
type input "1000"
type input "[DATE]"
type input "10000"
type input "[DATE]"
type input "99999"
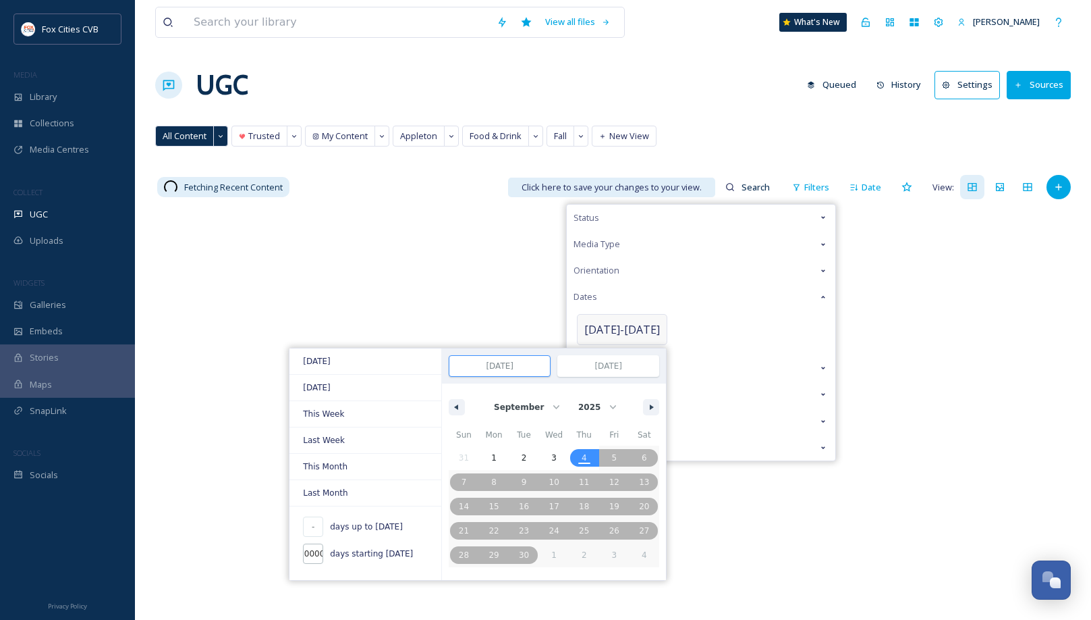
type input "[DATE]"
type input "9999"
type input "[DATE]"
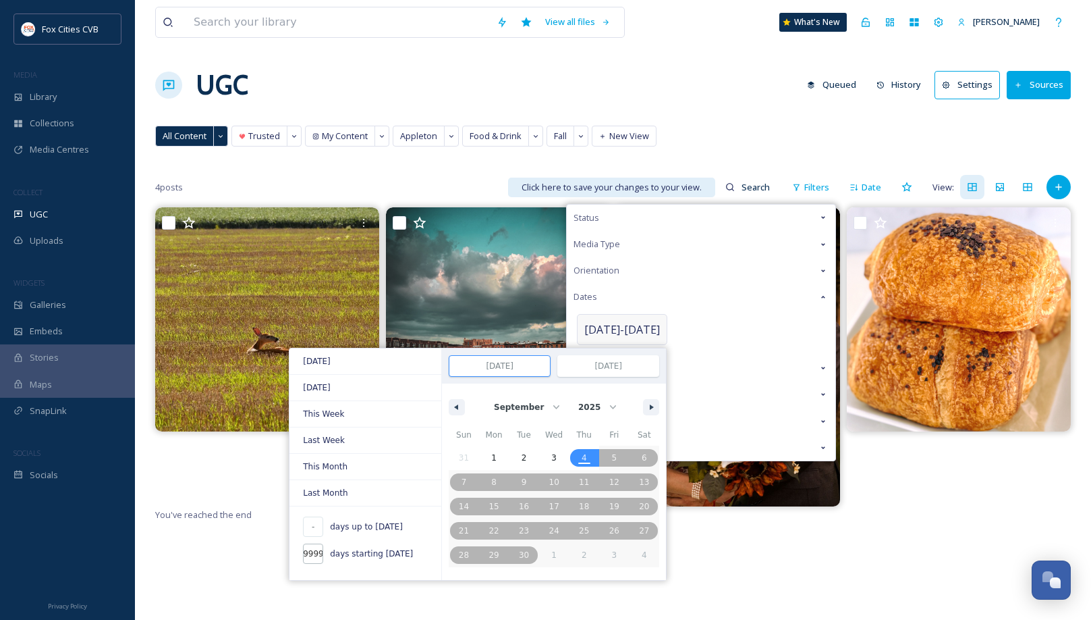
type input "999"
type input "[DATE]"
type input "99"
type input "[DATE]"
type input "9"
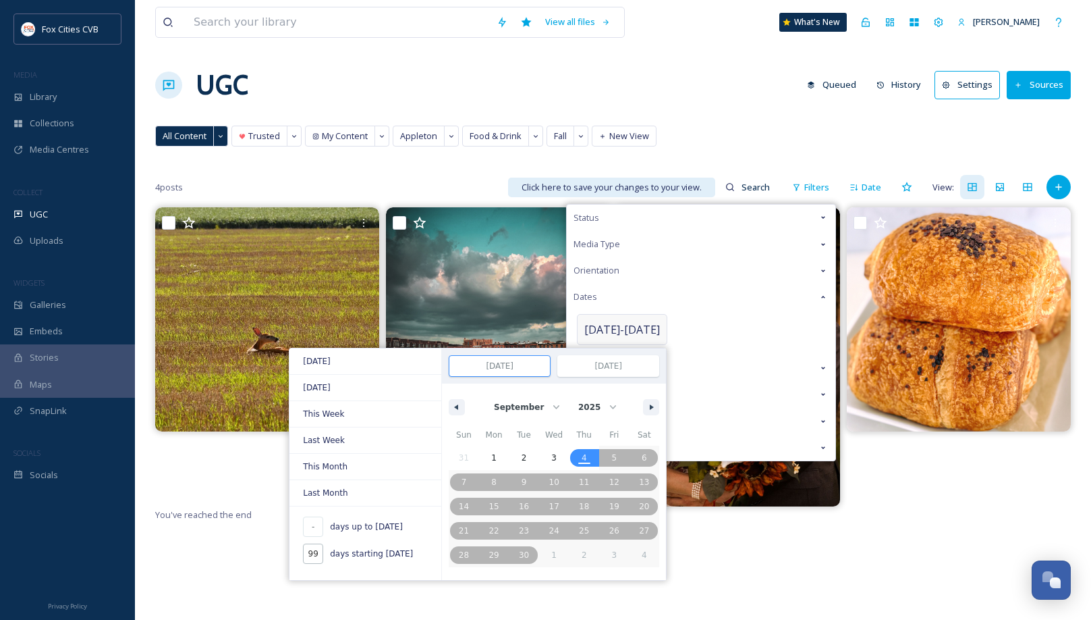
type input "[DATE]"
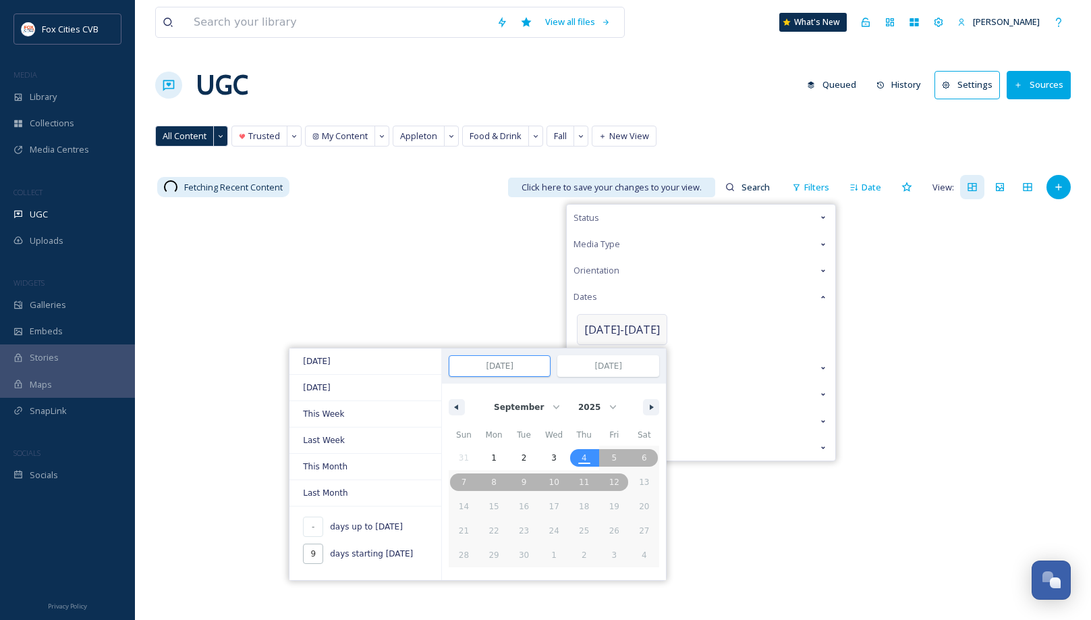
type input "1"
type input "[DATE]"
type input "1"
type input "-"
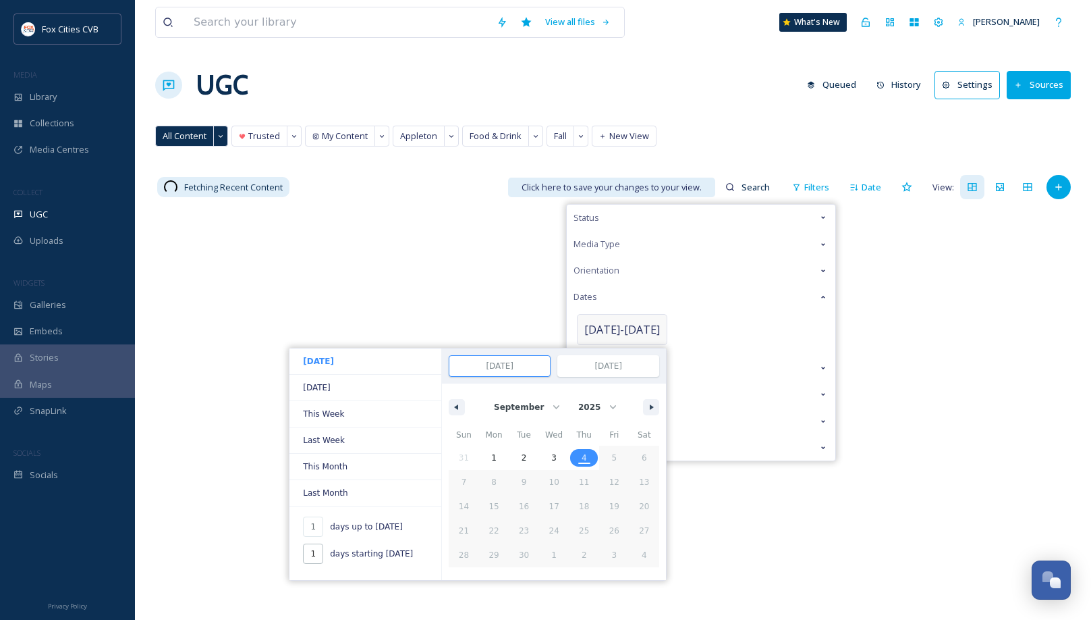
type input "19"
type input "[DATE]"
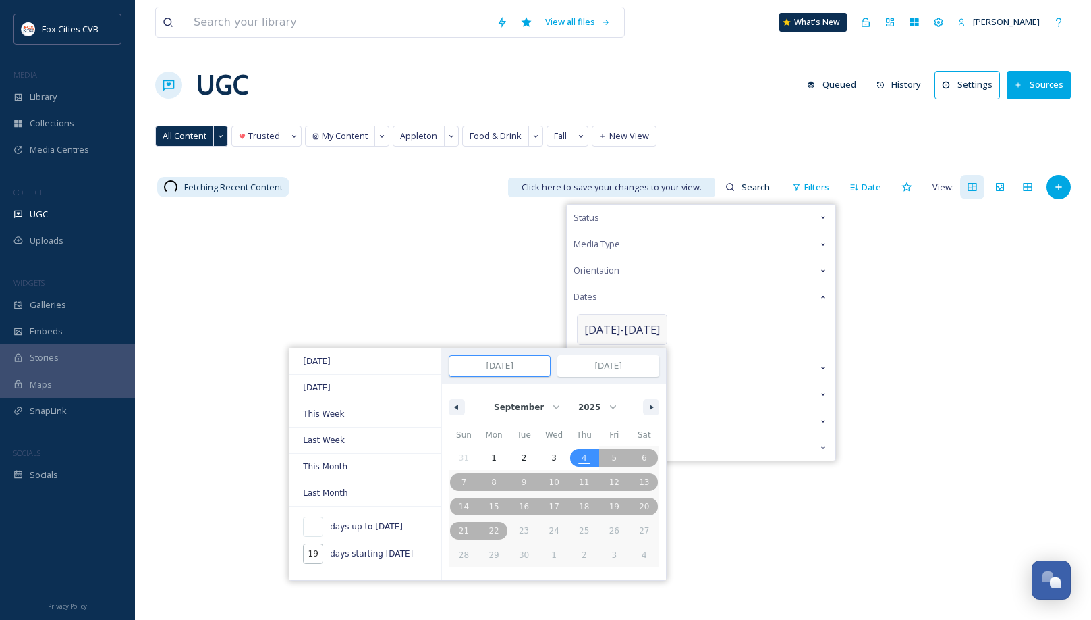
type input "199"
type input "[DATE]"
type input "1999"
type input "[DATE]"
type input "19999"
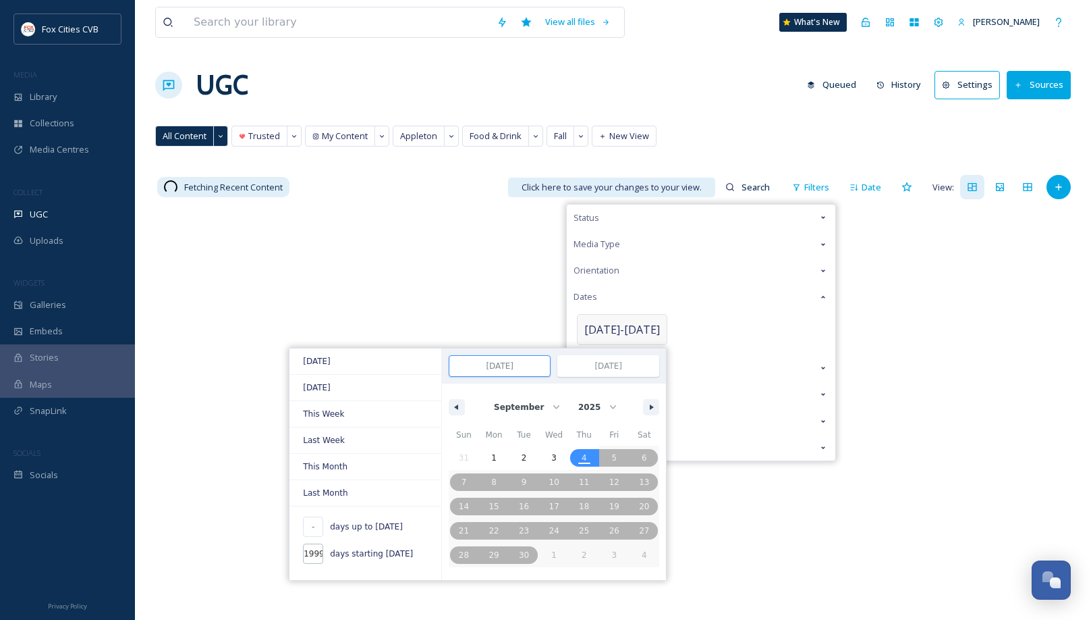
type input "[DATE]"
type input "1999"
type input "[DATE]"
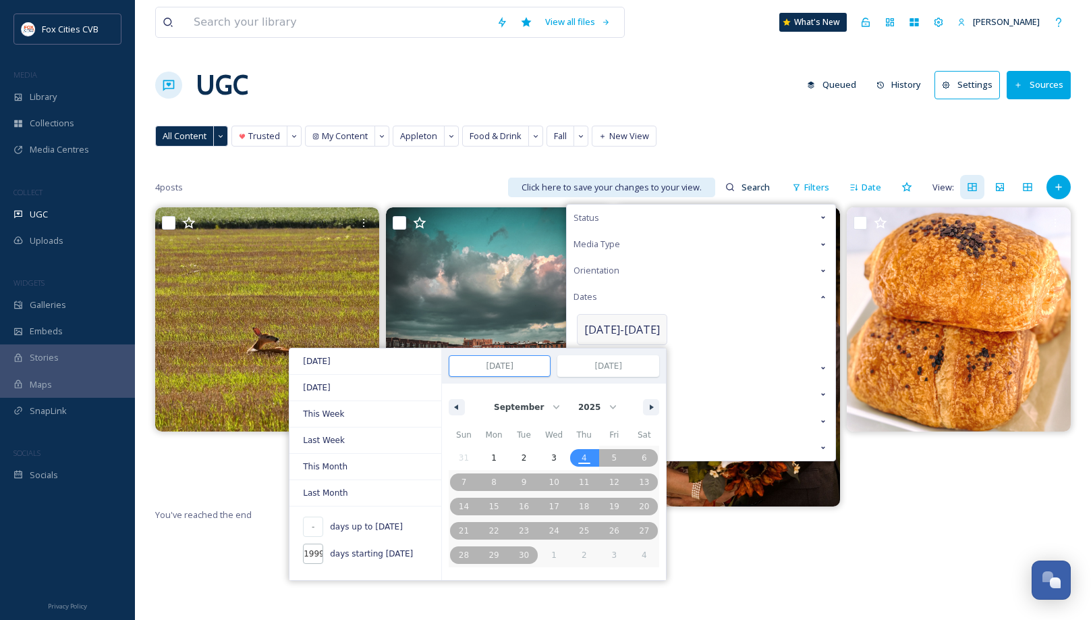
type input "199"
type input "[DATE]"
type input "19"
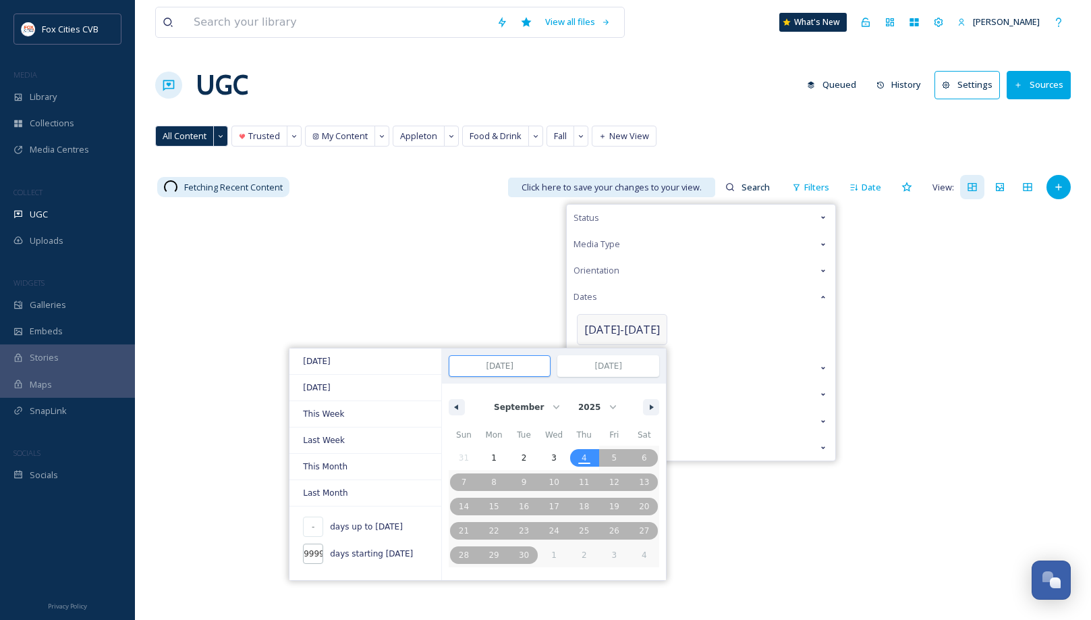
scroll to position [0, 1]
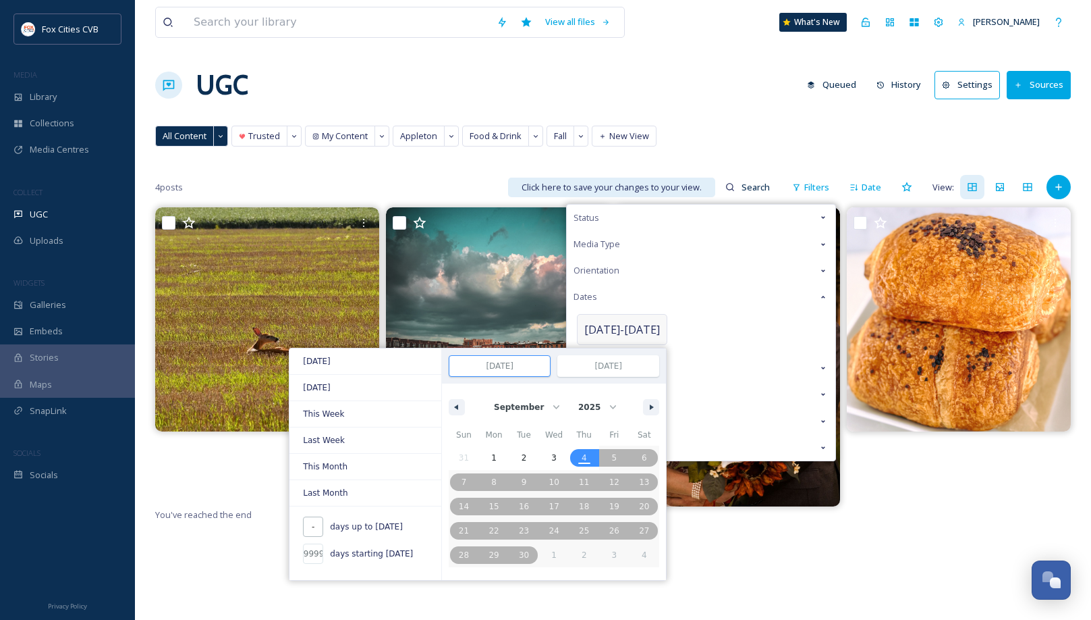
click at [308, 522] on input "-" at bounding box center [313, 526] width 20 height 20
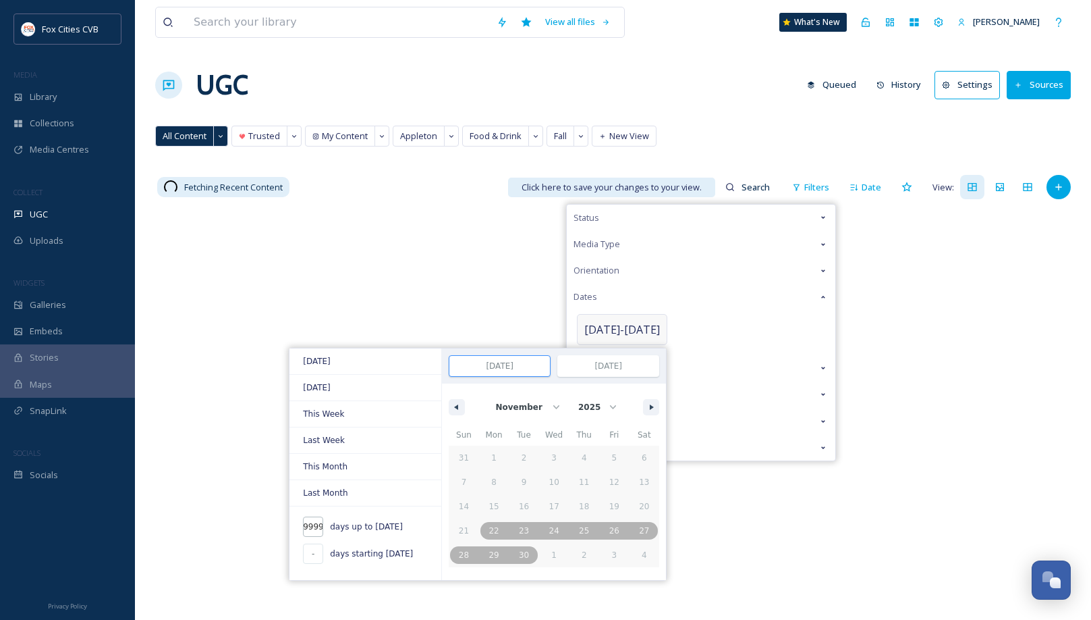
scroll to position [0, 6]
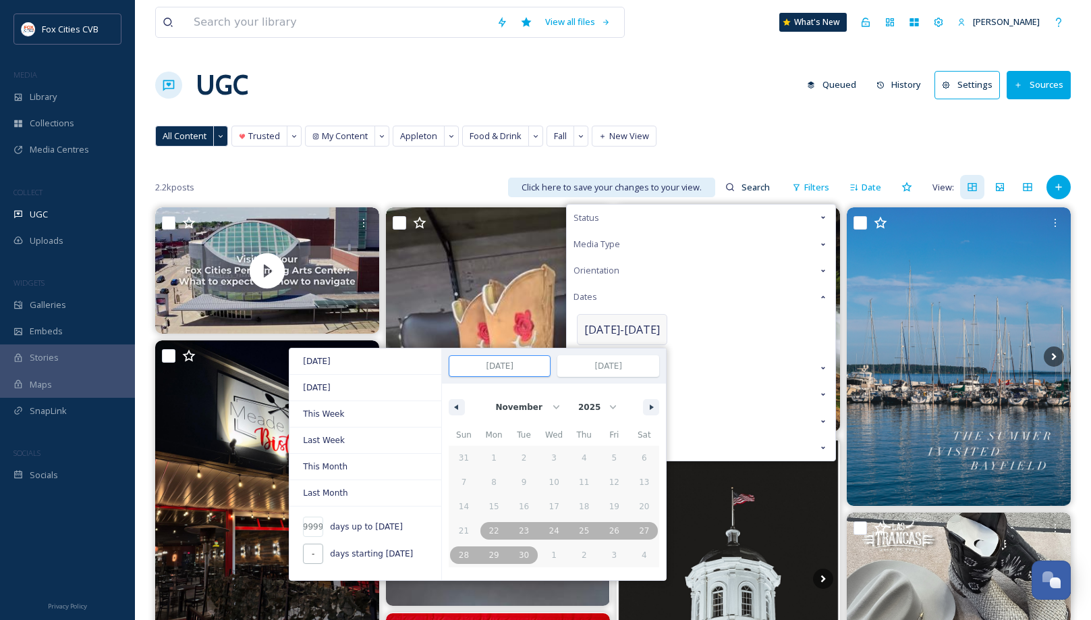
click at [310, 551] on input "-" at bounding box center [313, 553] width 20 height 20
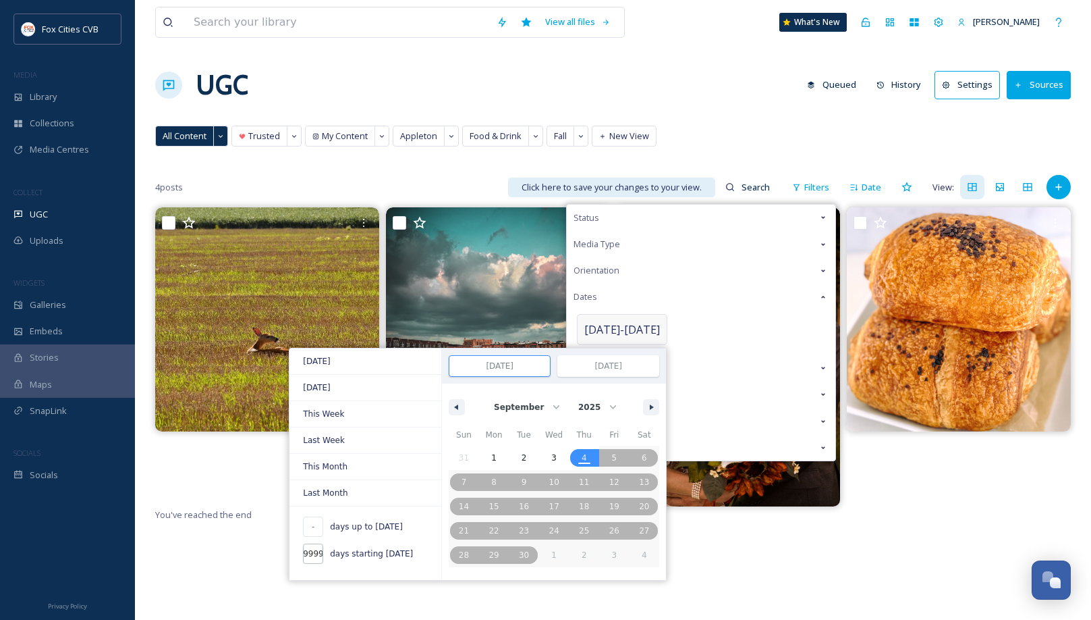
scroll to position [0, 5]
click at [643, 408] on button "button" at bounding box center [651, 407] width 16 height 16
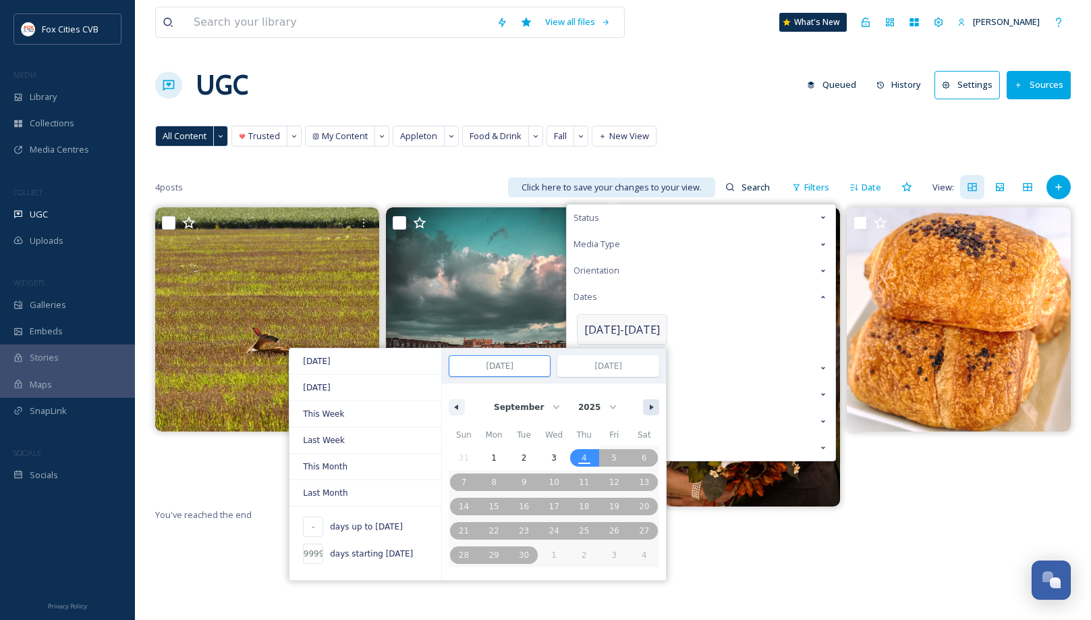
click at [643, 408] on button "button" at bounding box center [651, 407] width 16 height 16
click option "2024" at bounding box center [0, 0] width 0 height 0
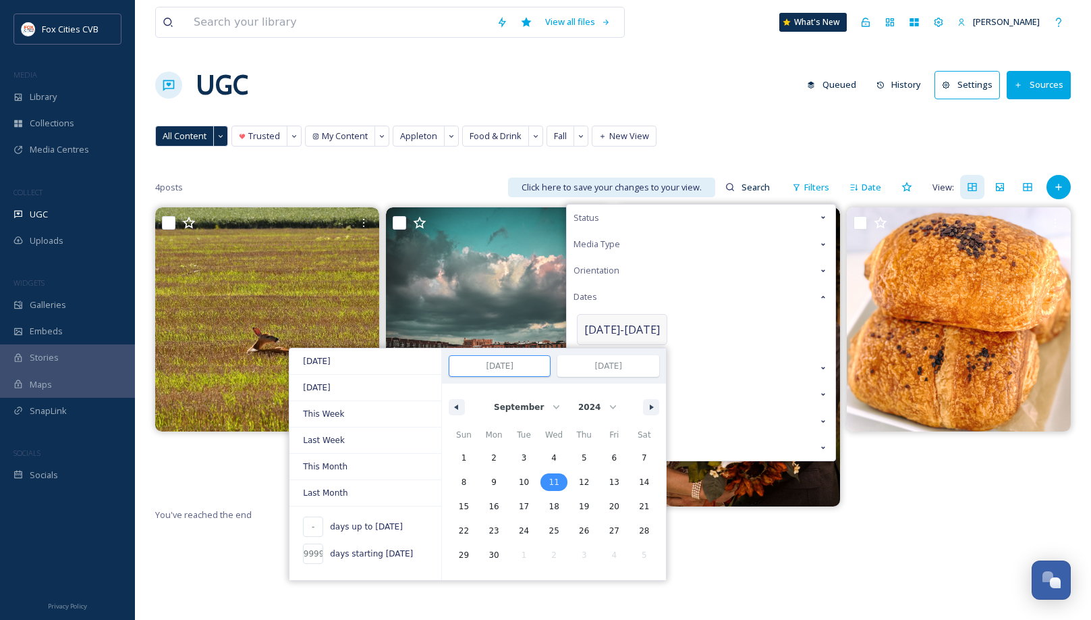
click at [549, 480] on span "11" at bounding box center [554, 482] width 10 height 24
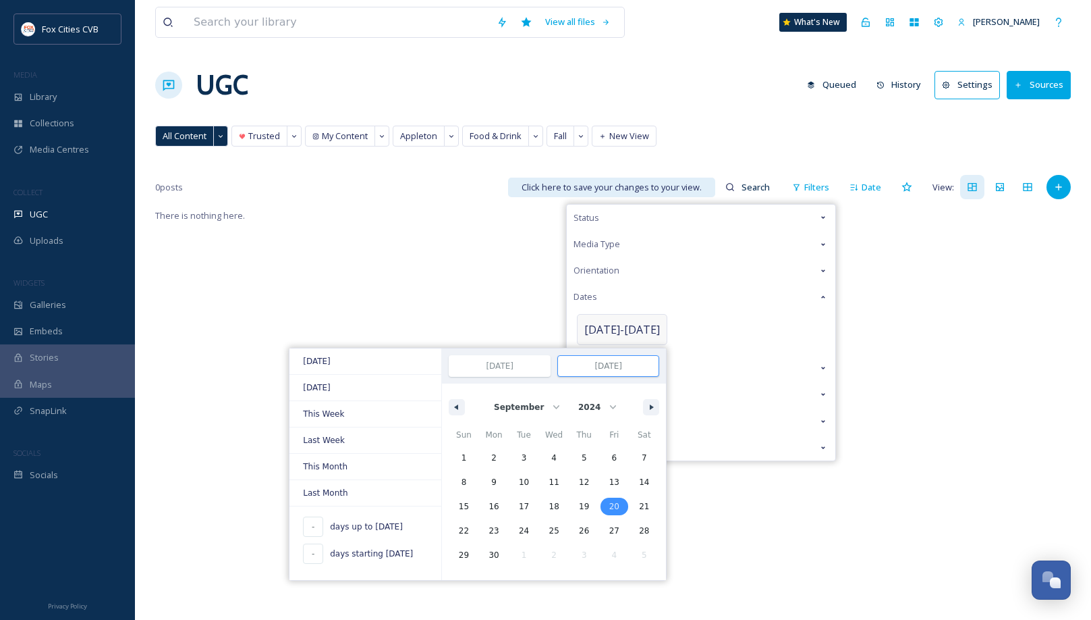
click at [617, 507] on span "20" at bounding box center [614, 506] width 10 height 24
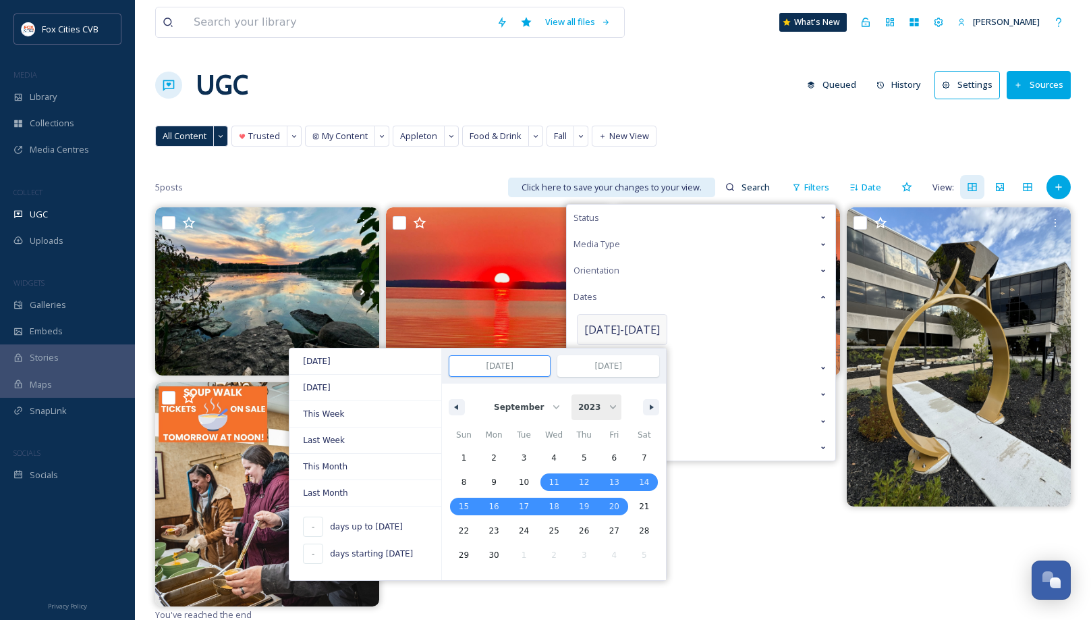
click option "2023" at bounding box center [0, 0] width 0 height 0
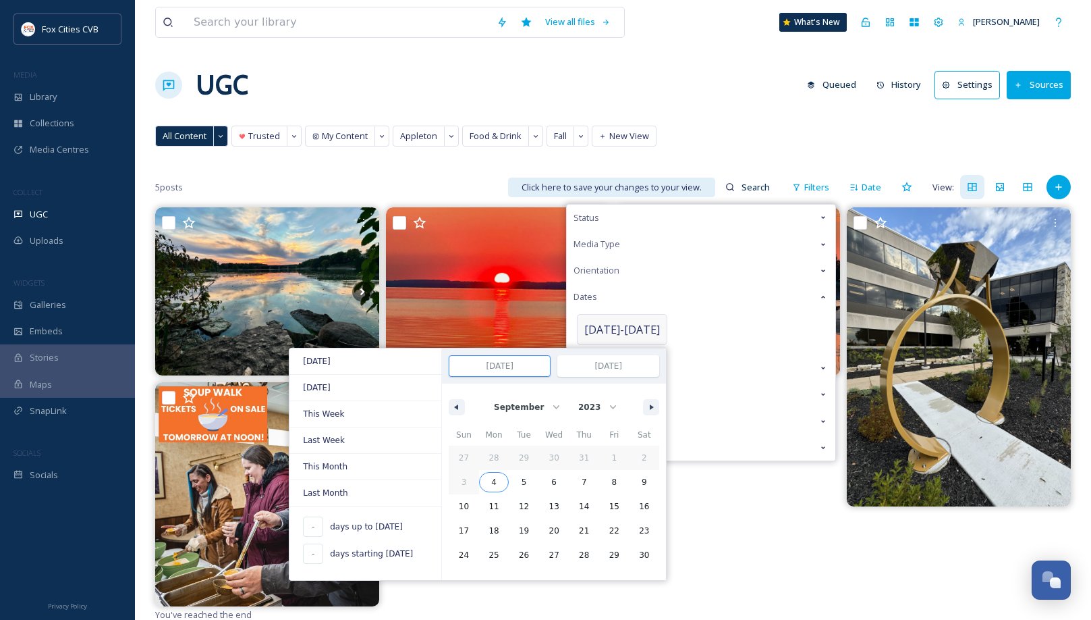
click at [491, 483] on span "4" at bounding box center [494, 482] width 30 height 18
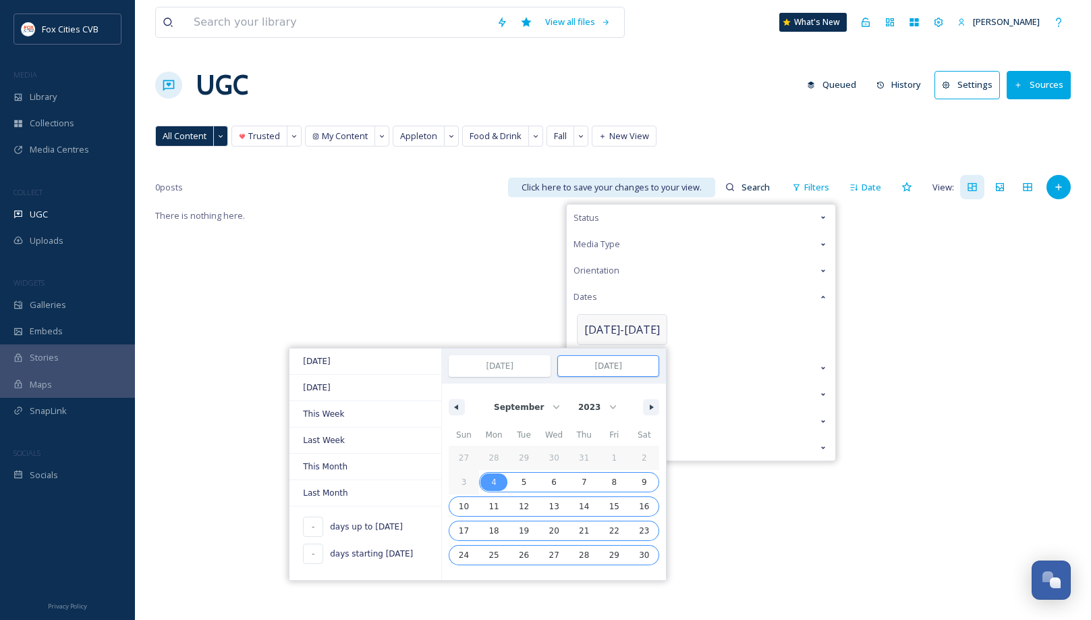
click at [639, 553] on span "30" at bounding box center [644, 555] width 10 height 24
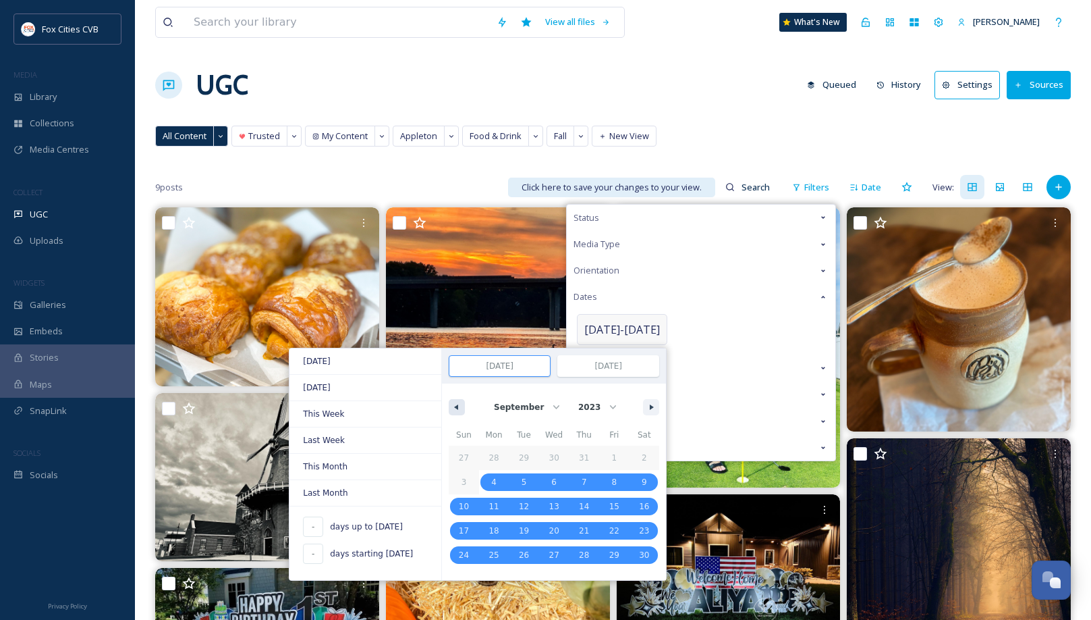
click at [458, 410] on button "button" at bounding box center [457, 407] width 16 height 16
click option "January" at bounding box center [0, 0] width 0 height 0
click at [572, 394] on select "2025 2024 2023" at bounding box center [597, 407] width 50 height 26
click option "2024" at bounding box center [0, 0] width 0 height 0
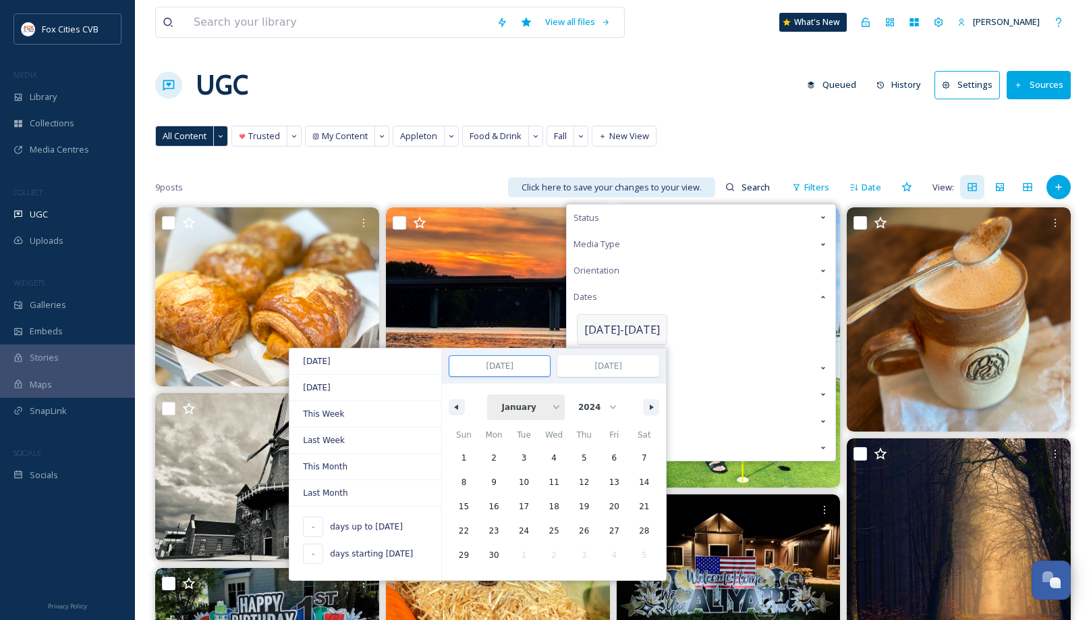
click option "January" at bounding box center [0, 0] width 0 height 0
click option "2023" at bounding box center [0, 0] width 0 height 0
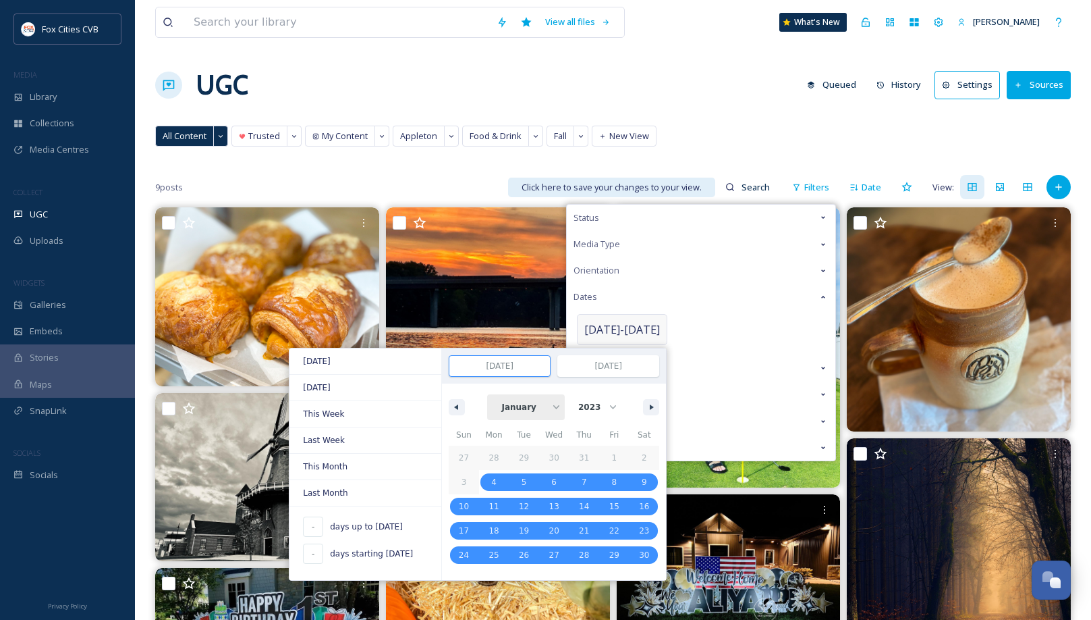
click option "January" at bounding box center [0, 0] width 0 height 0
click option "2025" at bounding box center [0, 0] width 0 height 0
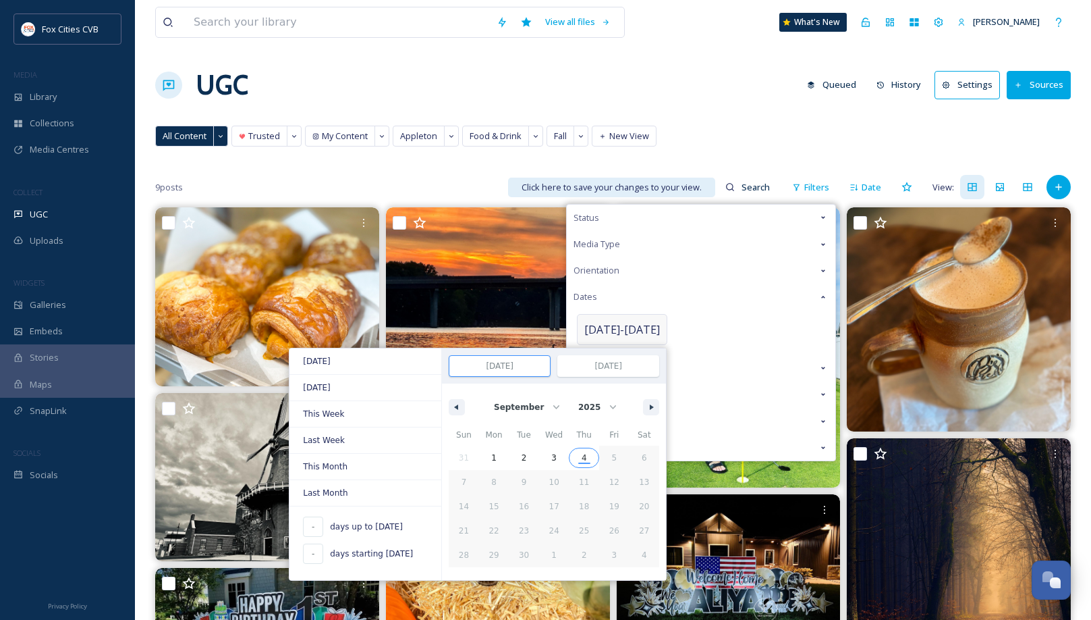
click at [582, 454] on span "4" at bounding box center [584, 457] width 5 height 24
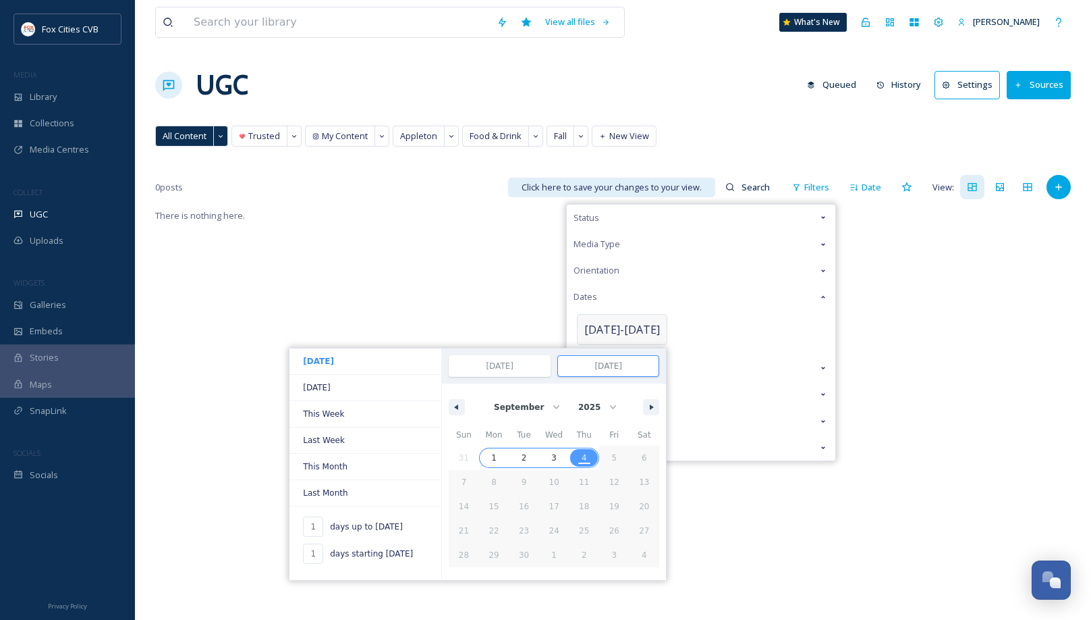
click at [466, 452] on div "31 1 2 3 4 5 6 7 8 9 10 11 12 13 14 15 16 17 18 19 20 21 22 23 24 25 26 27 28 2…" at bounding box center [554, 505] width 211 height 121
click at [489, 451] on span "1" at bounding box center [494, 458] width 30 height 18
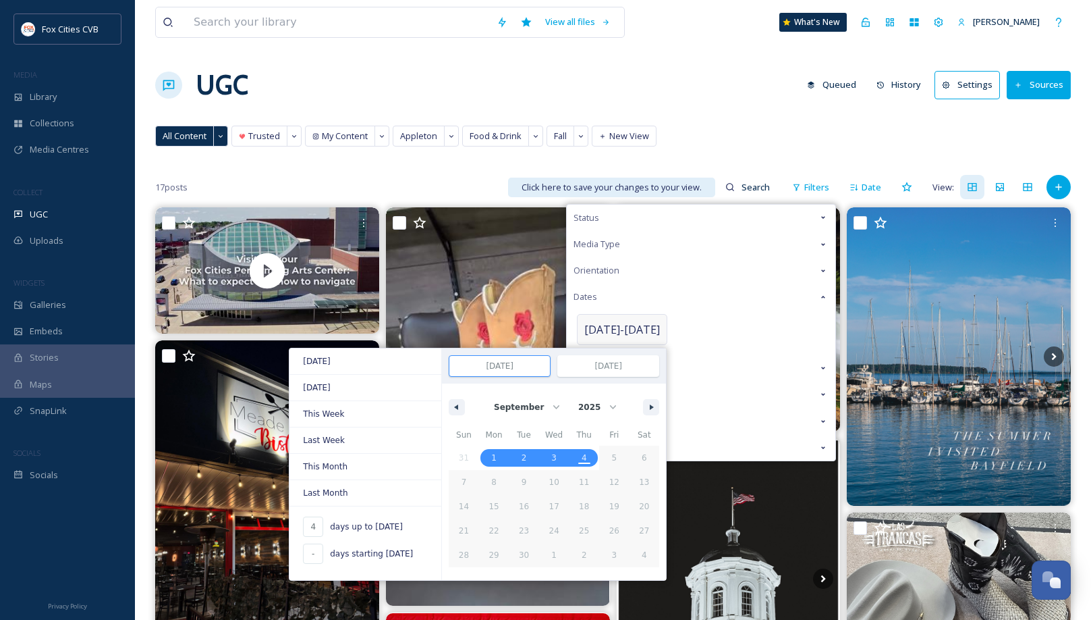
click at [510, 364] on input "[DATE]" at bounding box center [499, 366] width 101 height 20
click at [451, 404] on icon "button" at bounding box center [454, 406] width 7 height 5
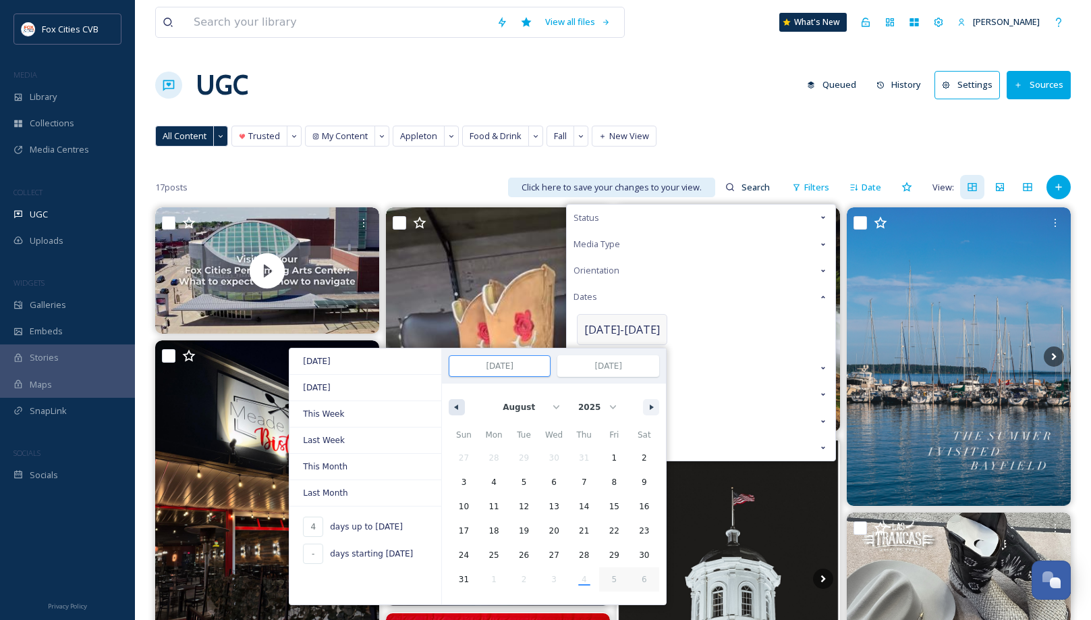
click at [449, 402] on button "button" at bounding box center [457, 407] width 16 height 16
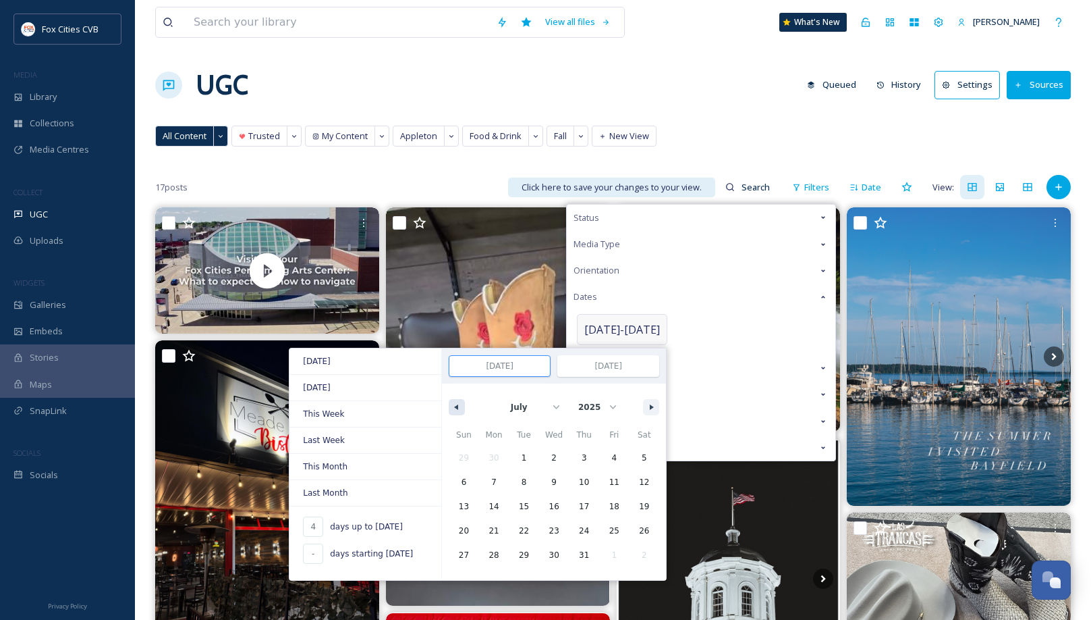
click at [449, 402] on button "button" at bounding box center [457, 407] width 16 height 16
click at [509, 458] on span "3" at bounding box center [524, 458] width 30 height 18
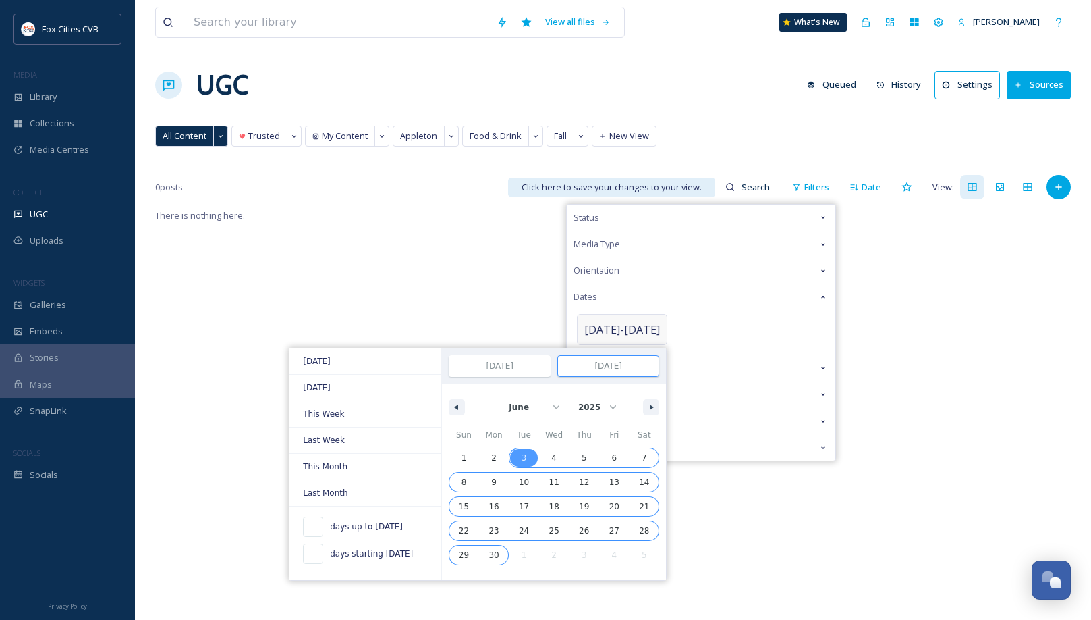
click at [489, 554] on span "30" at bounding box center [494, 555] width 10 height 24
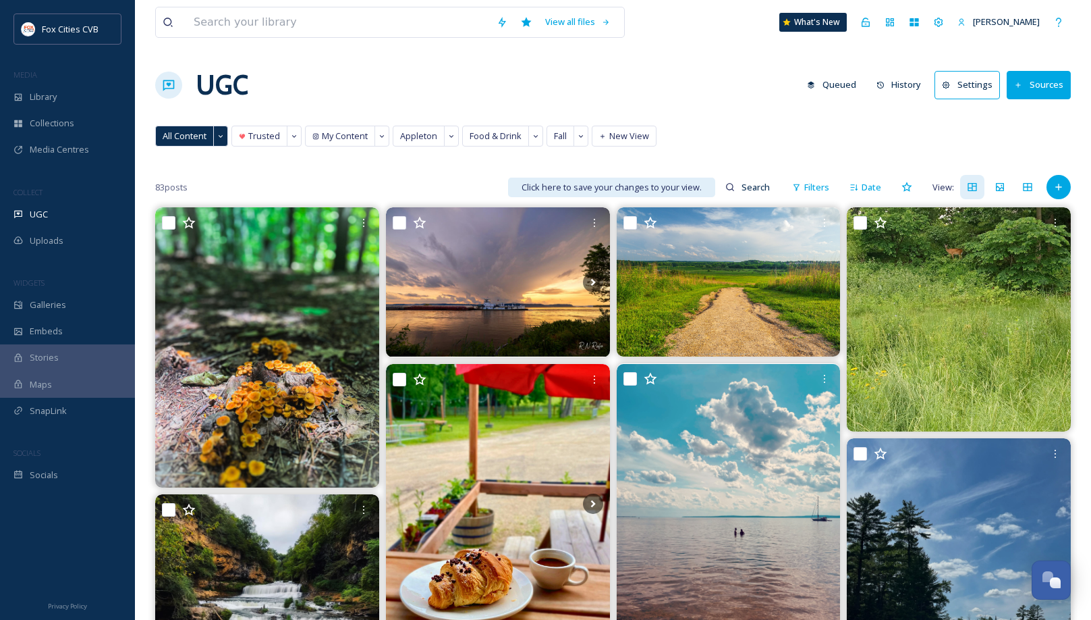
click at [700, 100] on div "UGC Queued History Settings Sources" at bounding box center [613, 85] width 916 height 40
click at [861, 185] on div "Date" at bounding box center [865, 187] width 45 height 26
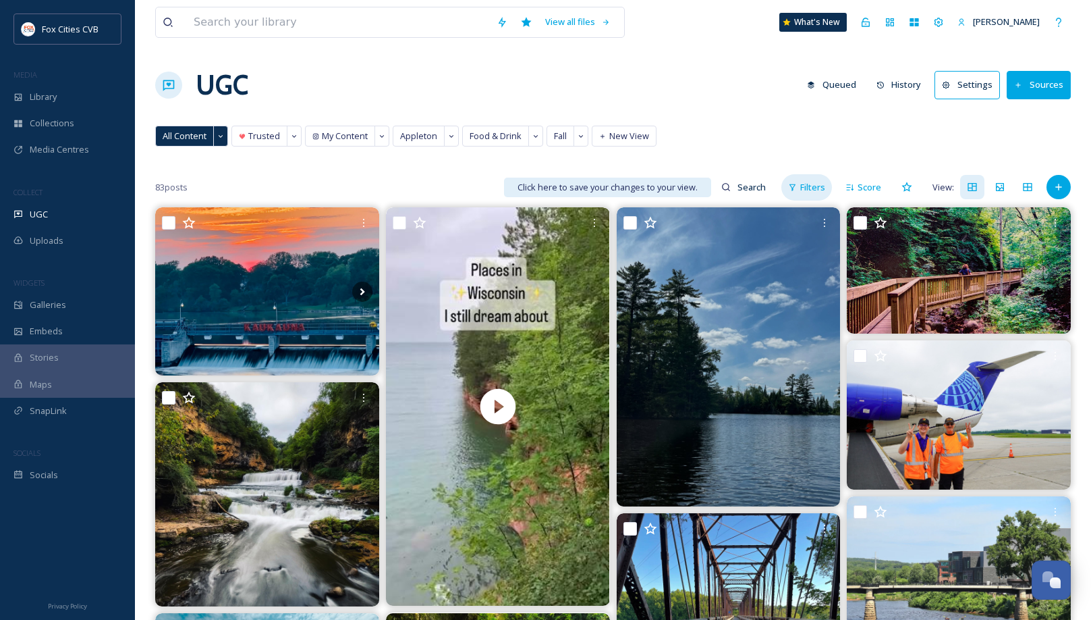
click at [821, 186] on span "Filters" at bounding box center [812, 187] width 25 height 13
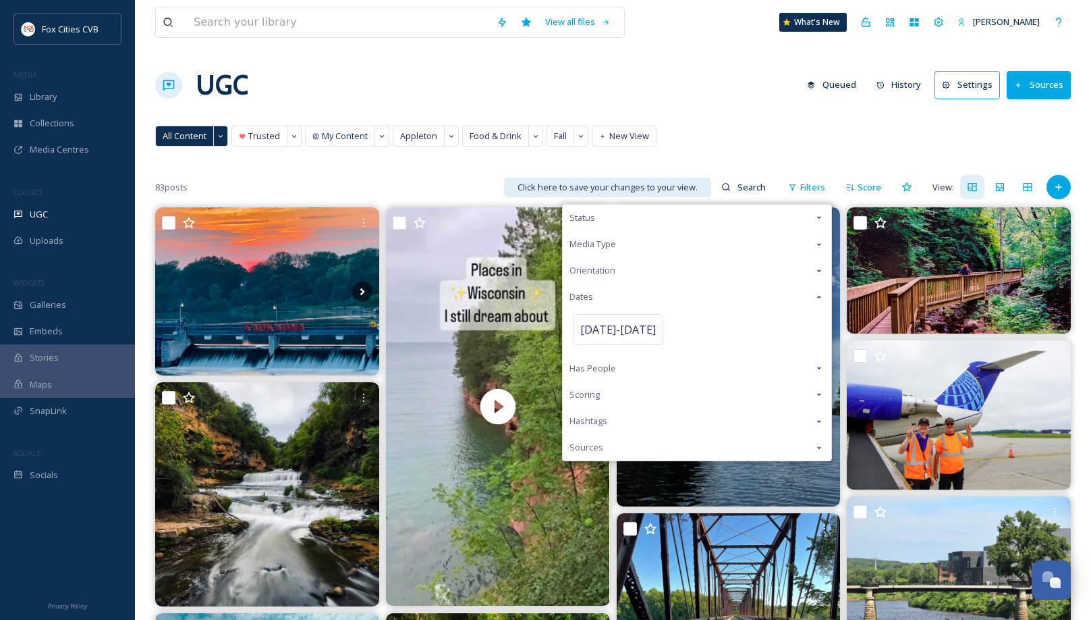
click at [597, 298] on div "Dates" at bounding box center [697, 296] width 269 height 26
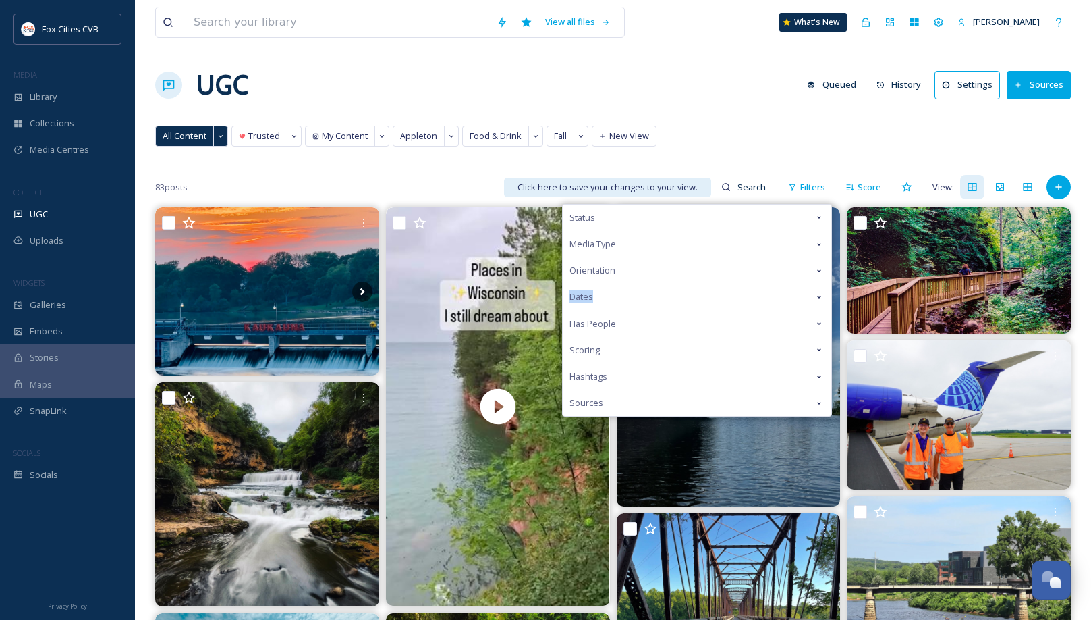
click at [597, 298] on div "Dates" at bounding box center [697, 296] width 269 height 26
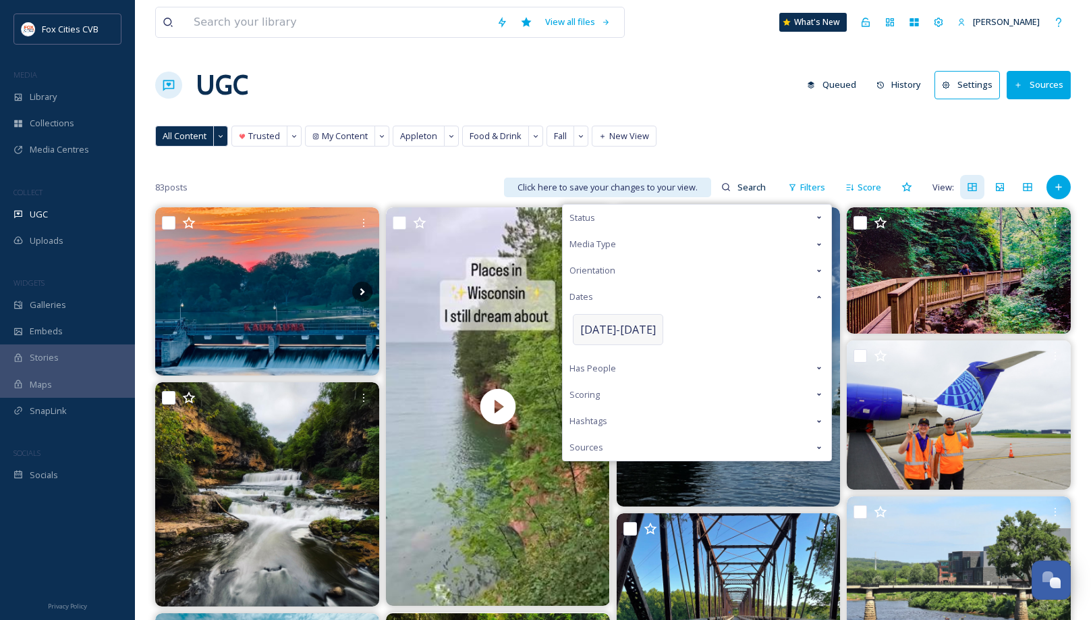
click at [609, 325] on span "[DATE] - [DATE]" at bounding box center [618, 329] width 76 height 16
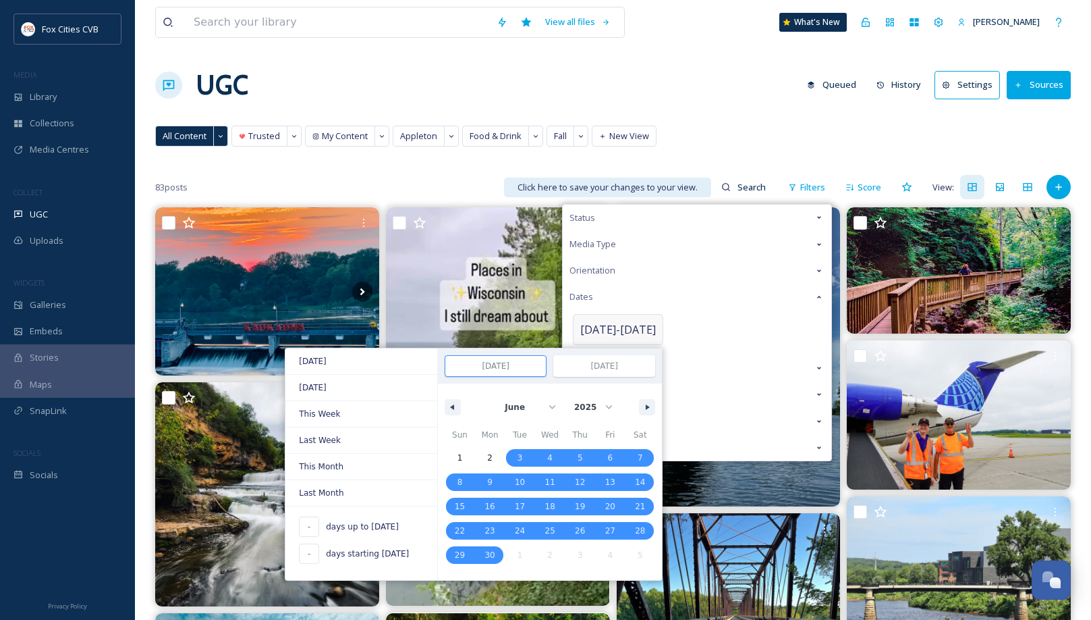
click at [602, 326] on span "[DATE] - [DATE]" at bounding box center [618, 329] width 76 height 16
click at [306, 552] on input "-" at bounding box center [309, 553] width 20 height 20
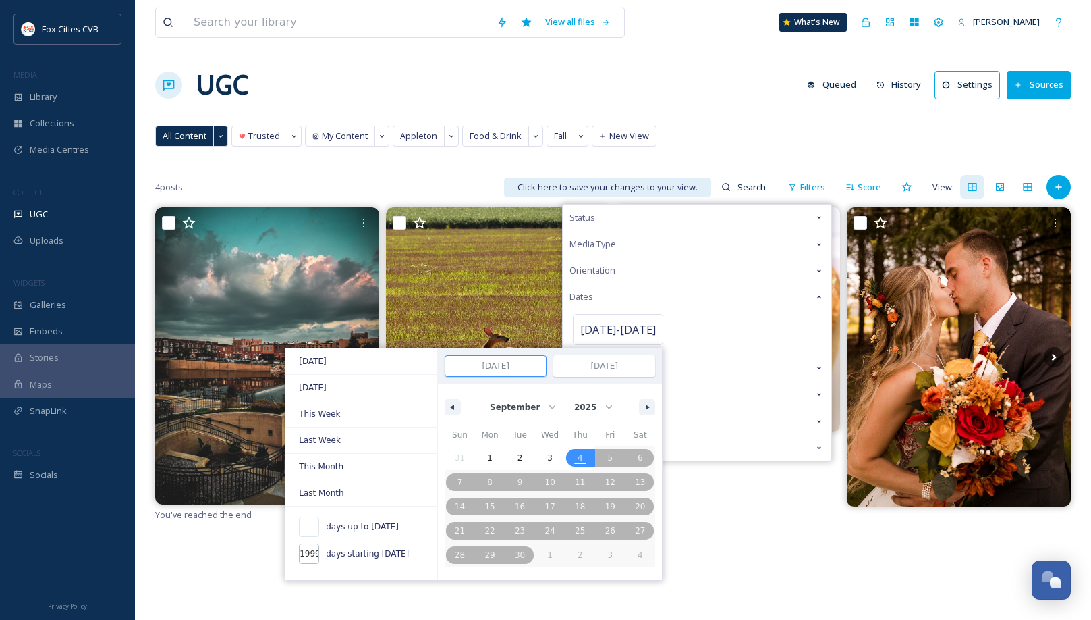
scroll to position [0, 5]
click at [310, 520] on input "-" at bounding box center [309, 526] width 20 height 20
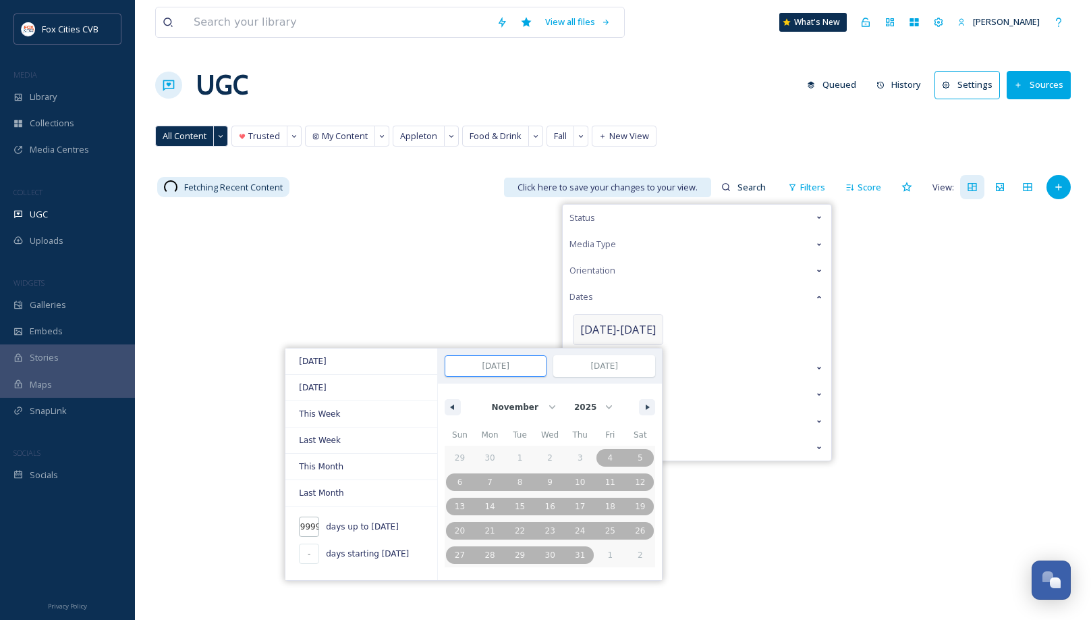
scroll to position [0, 6]
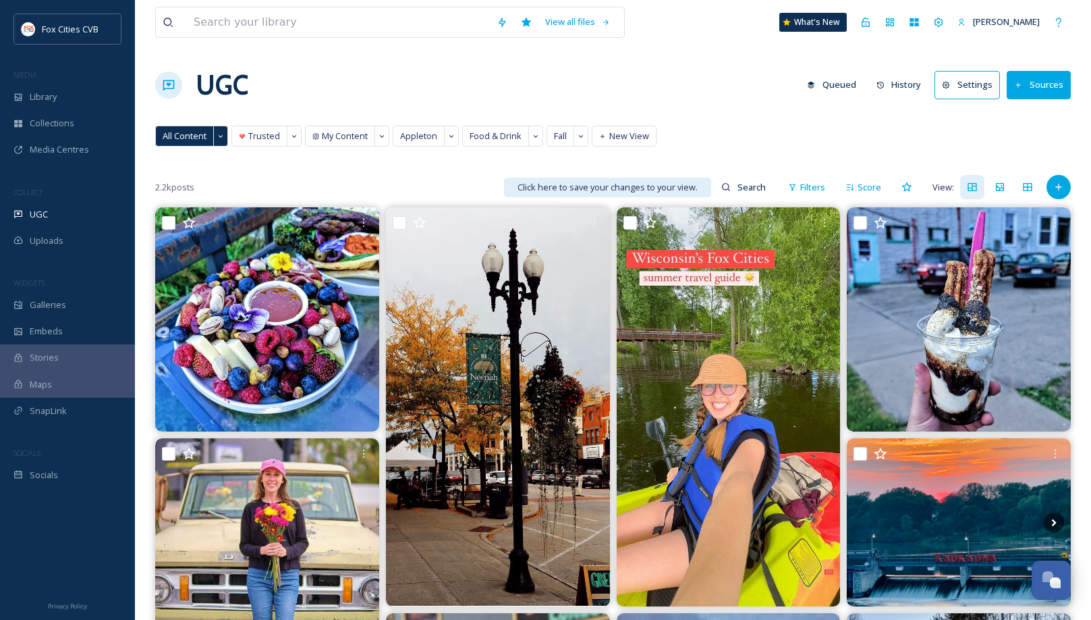
click at [797, 126] on div "All Content Trusted My Content Appleton Food & Drink Fall New View All Content …" at bounding box center [613, 140] width 916 height 28
click at [67, 144] on span "Media Centres" at bounding box center [59, 149] width 59 height 13
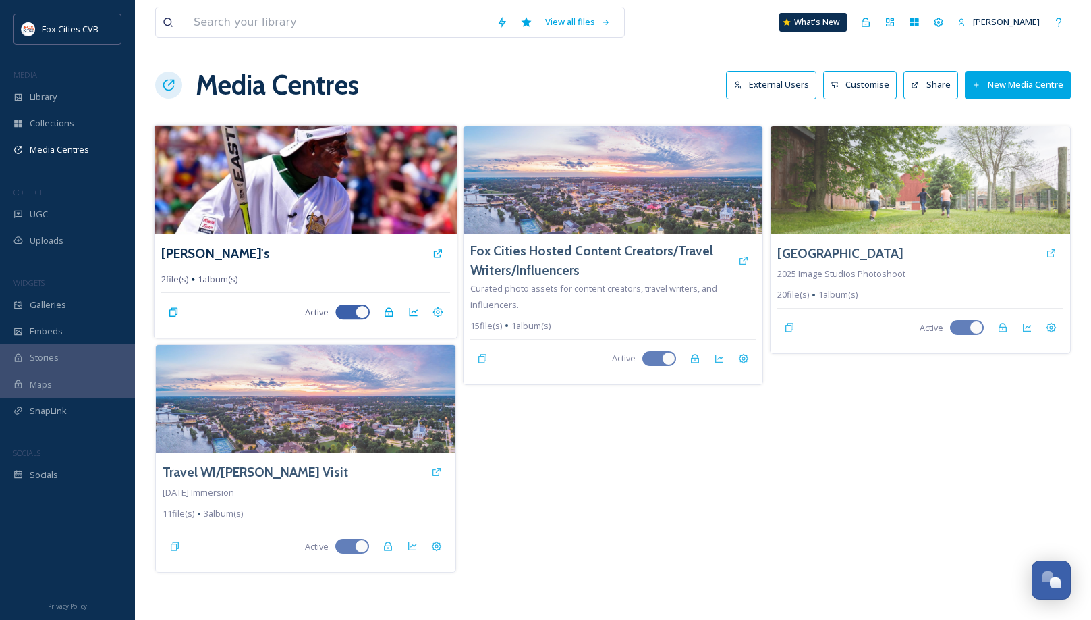
click at [371, 219] on img at bounding box center [306, 179] width 302 height 109
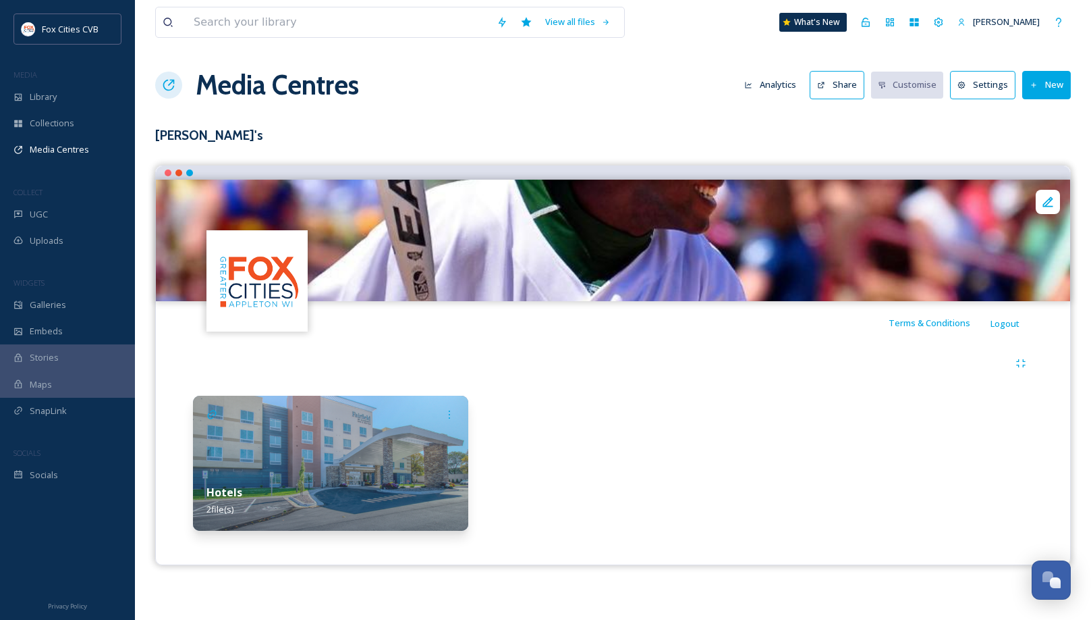
click at [959, 362] on div at bounding box center [613, 363] width 840 height 24
click at [78, 215] on div "UGC" at bounding box center [67, 214] width 135 height 26
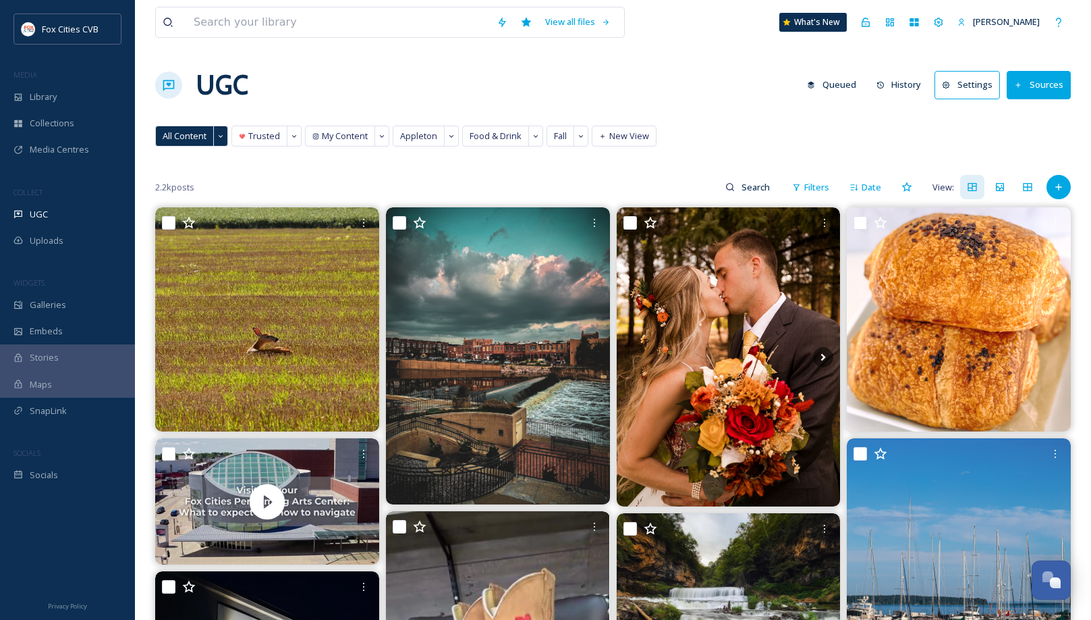
click at [84, 354] on div "Stories" at bounding box center [67, 357] width 135 height 26
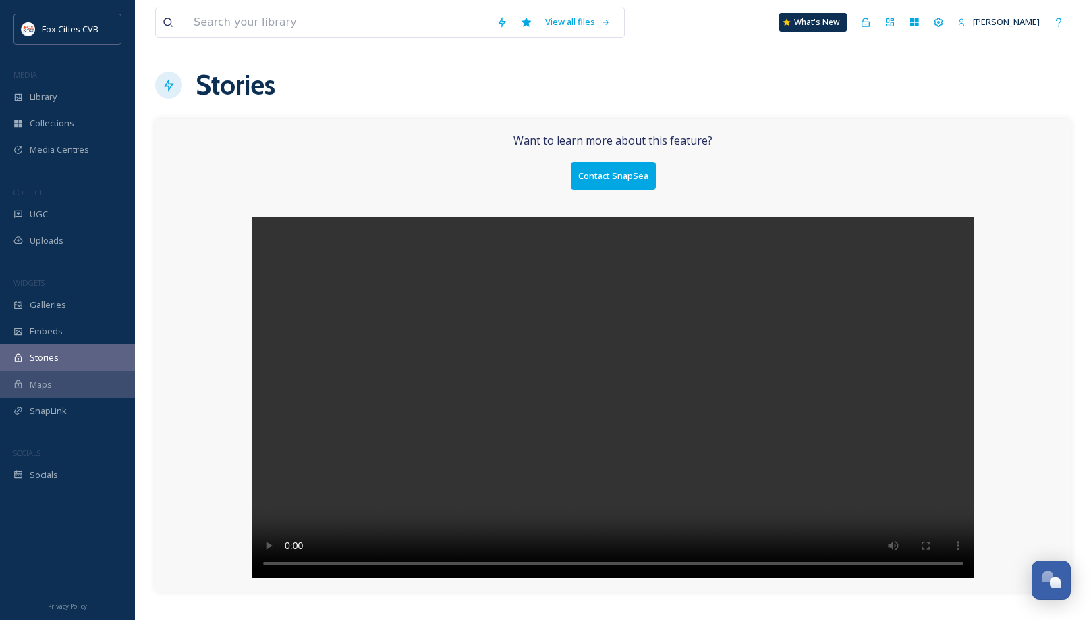
click at [84, 385] on div "Maps" at bounding box center [67, 384] width 135 height 26
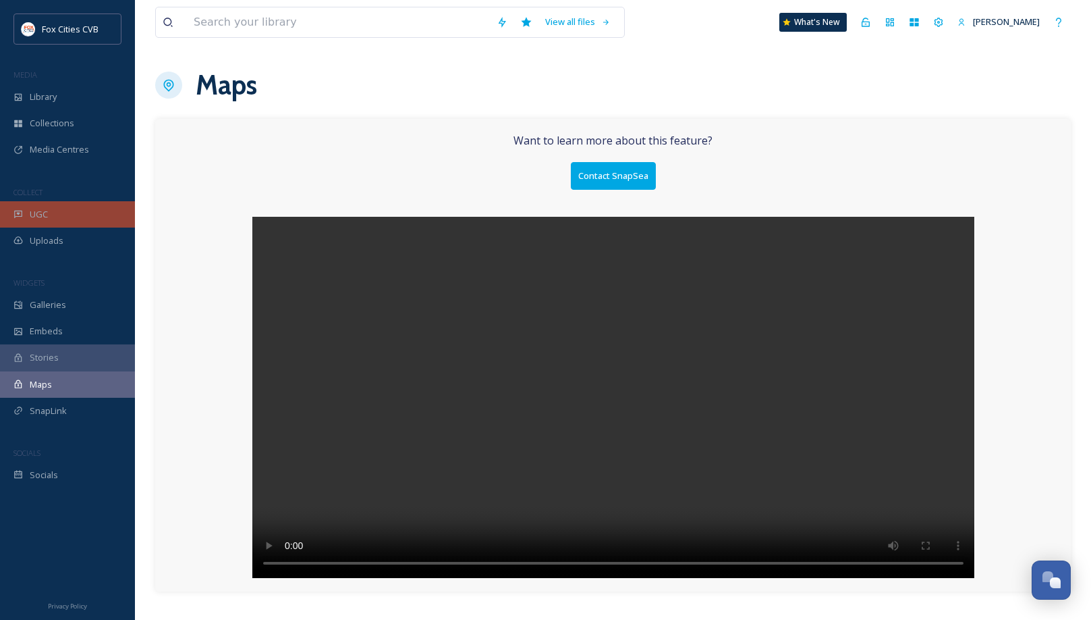
click at [65, 217] on div "UGC" at bounding box center [67, 214] width 135 height 26
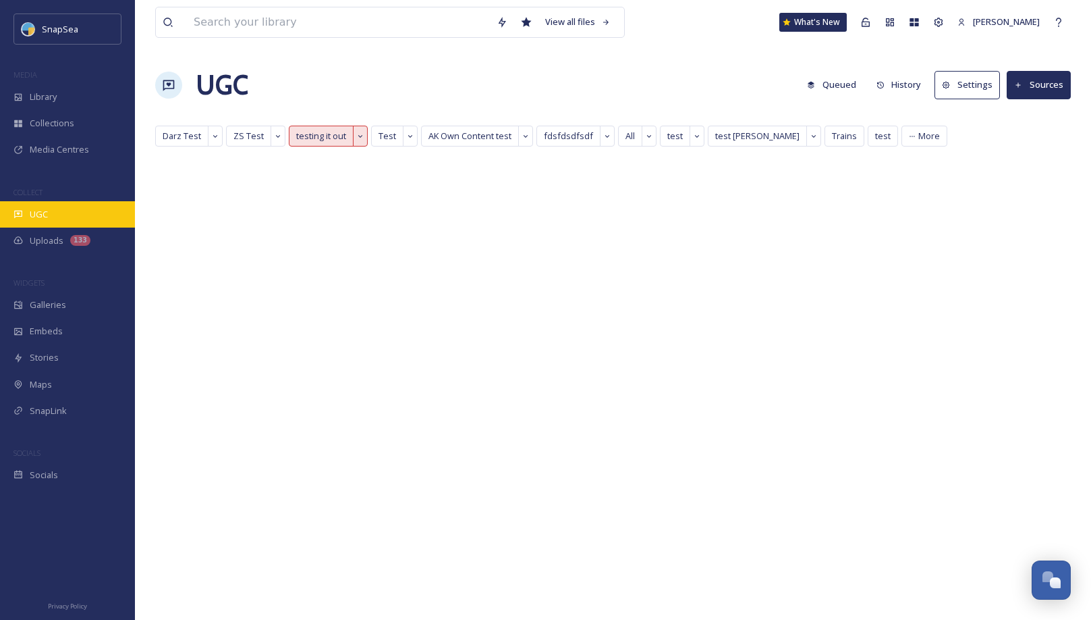
click at [82, 211] on div "UGC" at bounding box center [67, 214] width 135 height 26
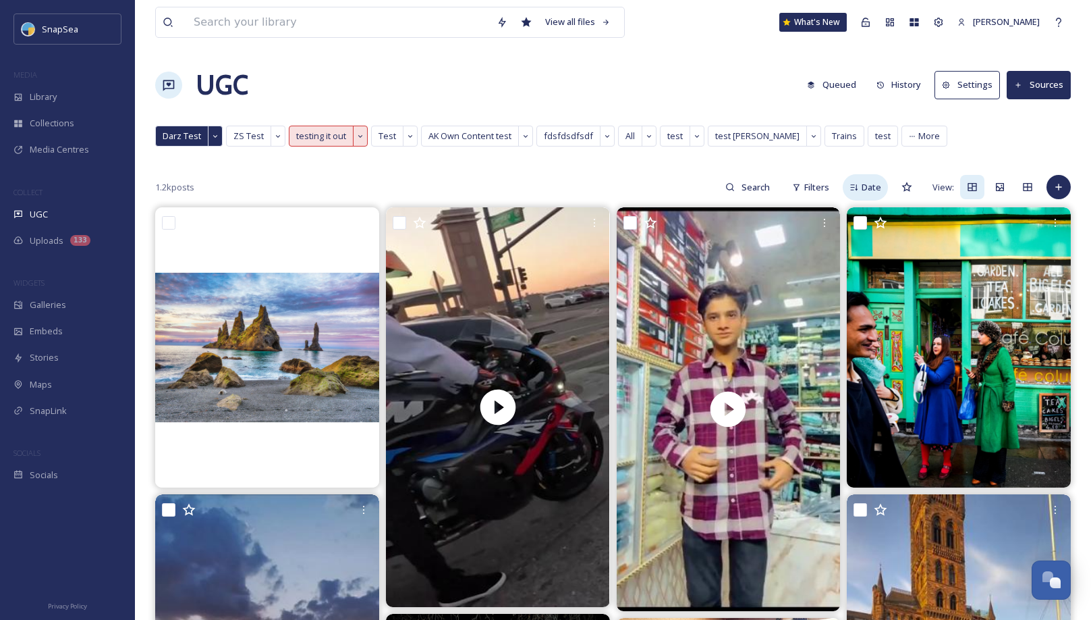
click at [870, 183] on span "Date" at bounding box center [872, 187] width 20 height 13
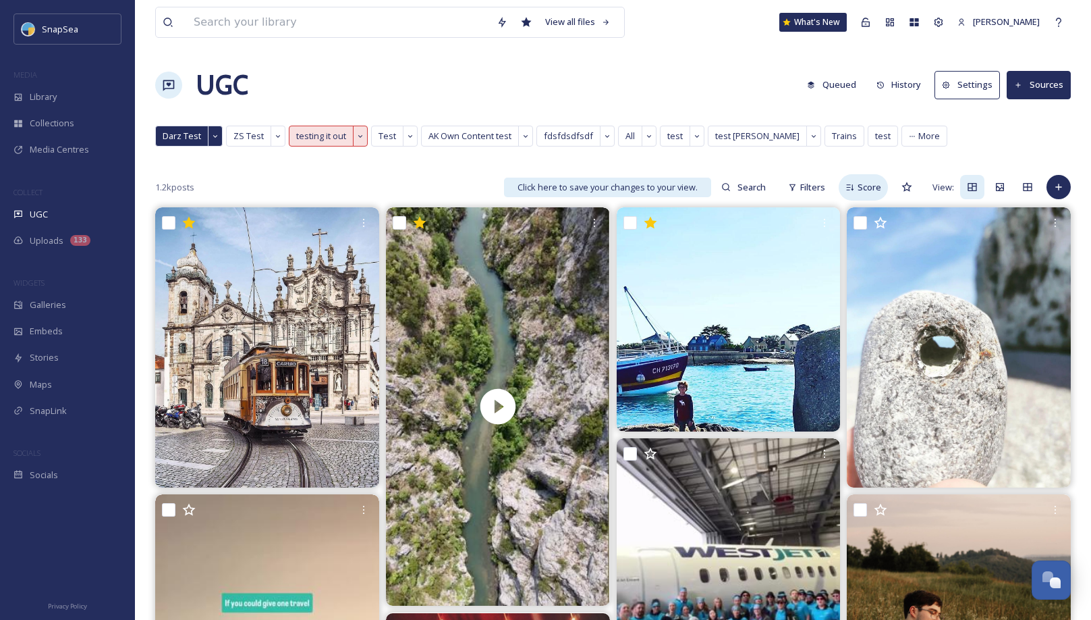
click at [863, 195] on div "Score" at bounding box center [863, 187] width 49 height 26
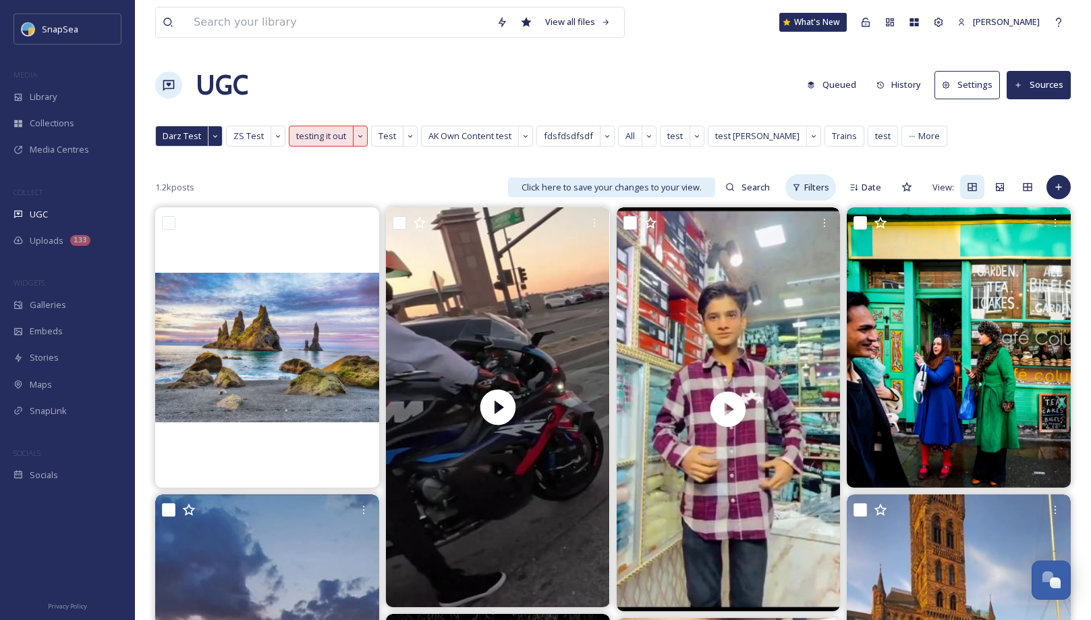
click at [810, 188] on span "Filters" at bounding box center [816, 187] width 25 height 13
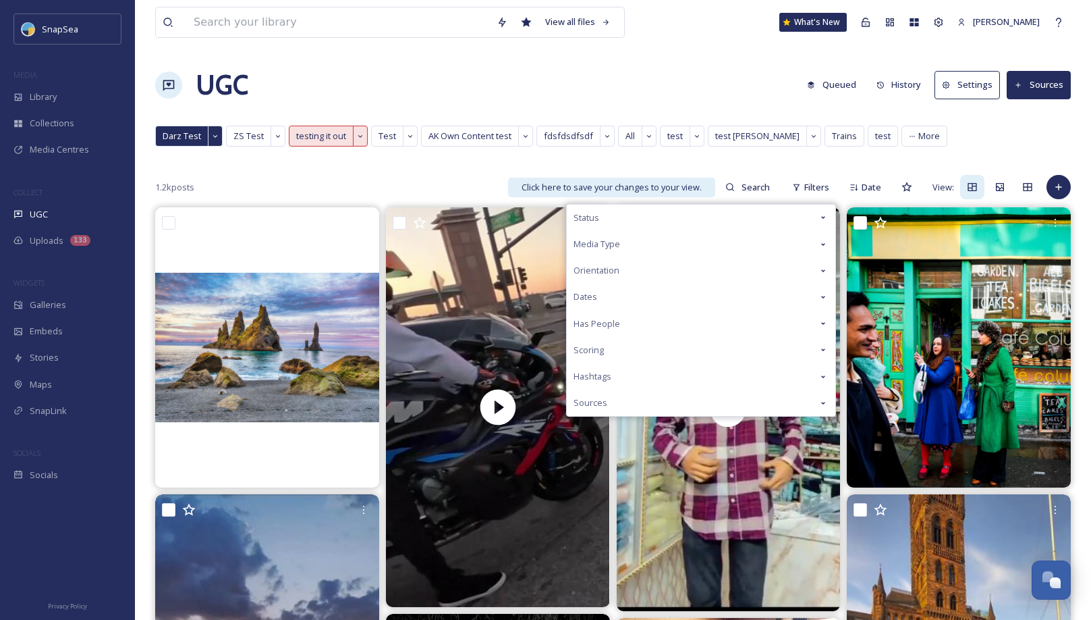
click at [625, 296] on div "Dates" at bounding box center [701, 296] width 269 height 26
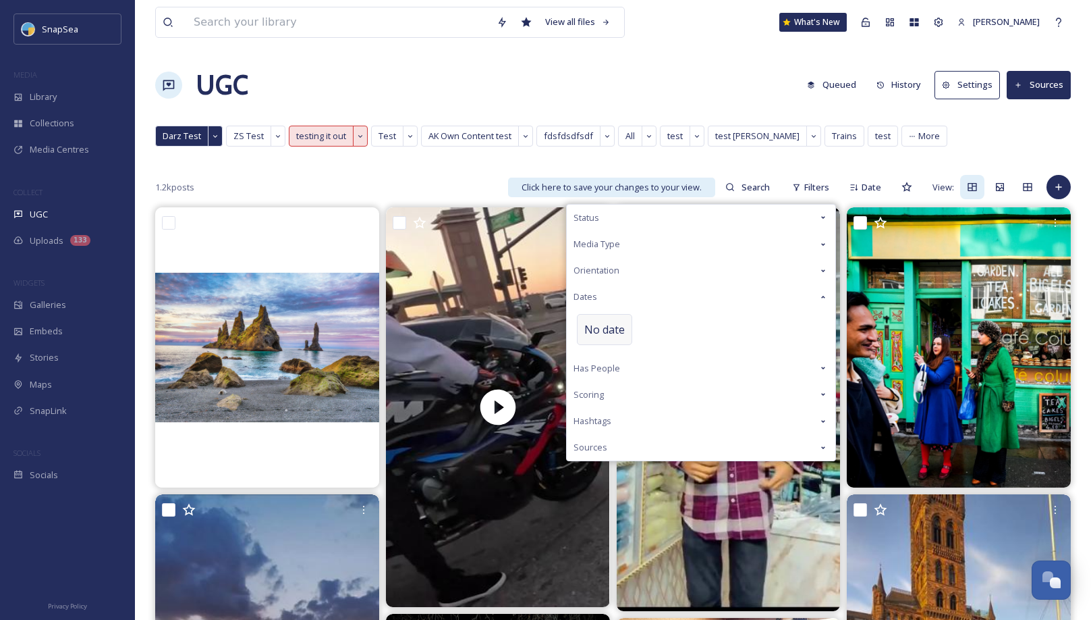
click at [607, 329] on span "No date" at bounding box center [604, 329] width 40 height 16
select select "8"
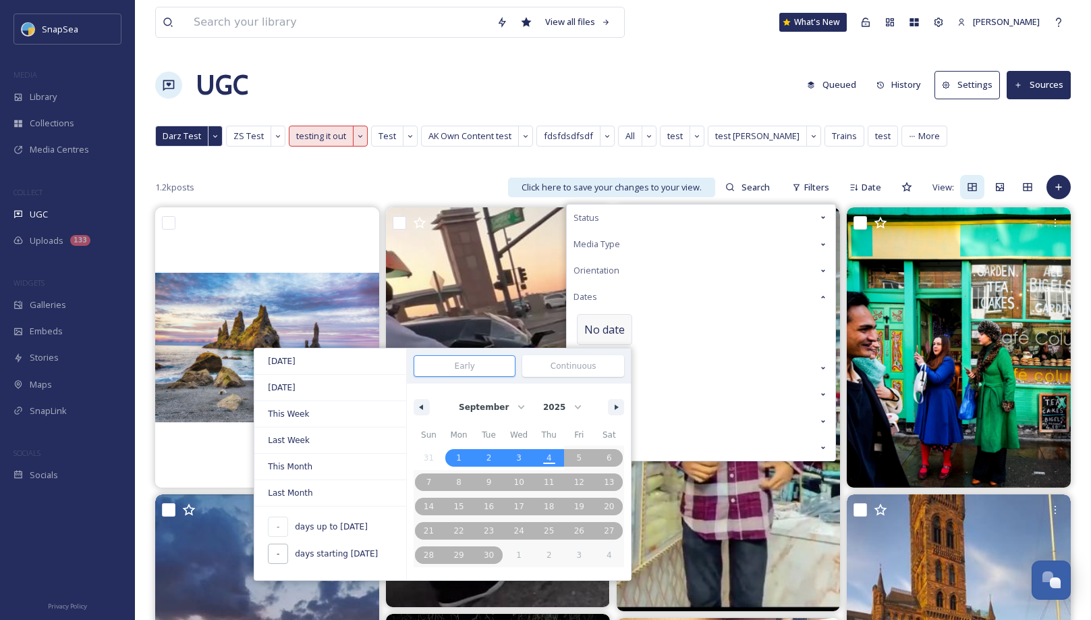
click at [283, 553] on input "-" at bounding box center [278, 553] width 20 height 20
type input "1"
type input "[DATE]"
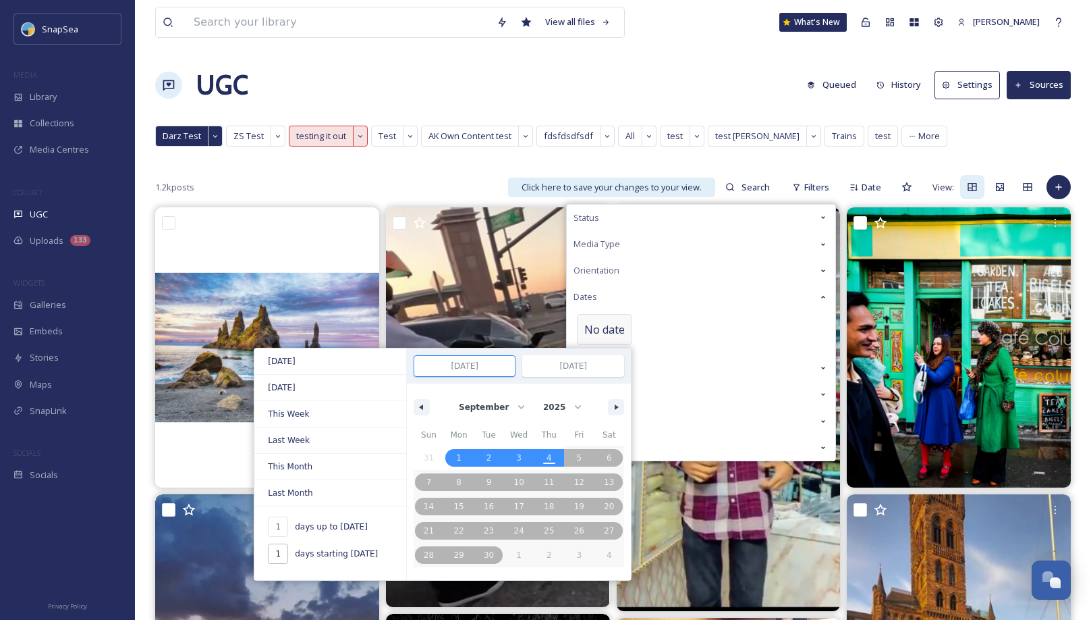
type input "-"
type input "19"
type input "[DATE]"
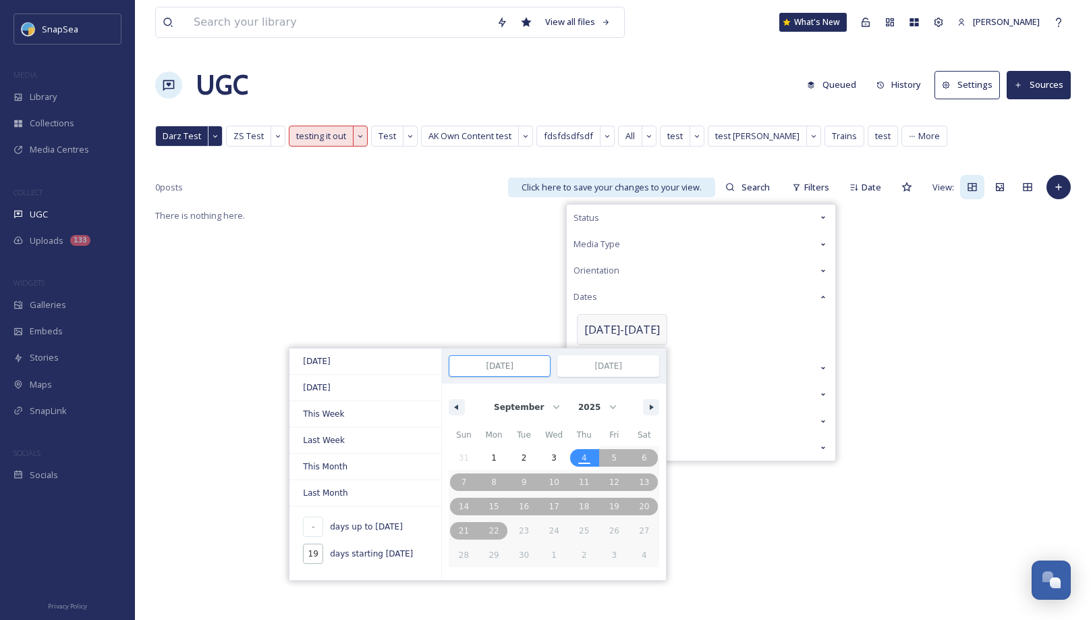
type input "199"
type input "[DATE]"
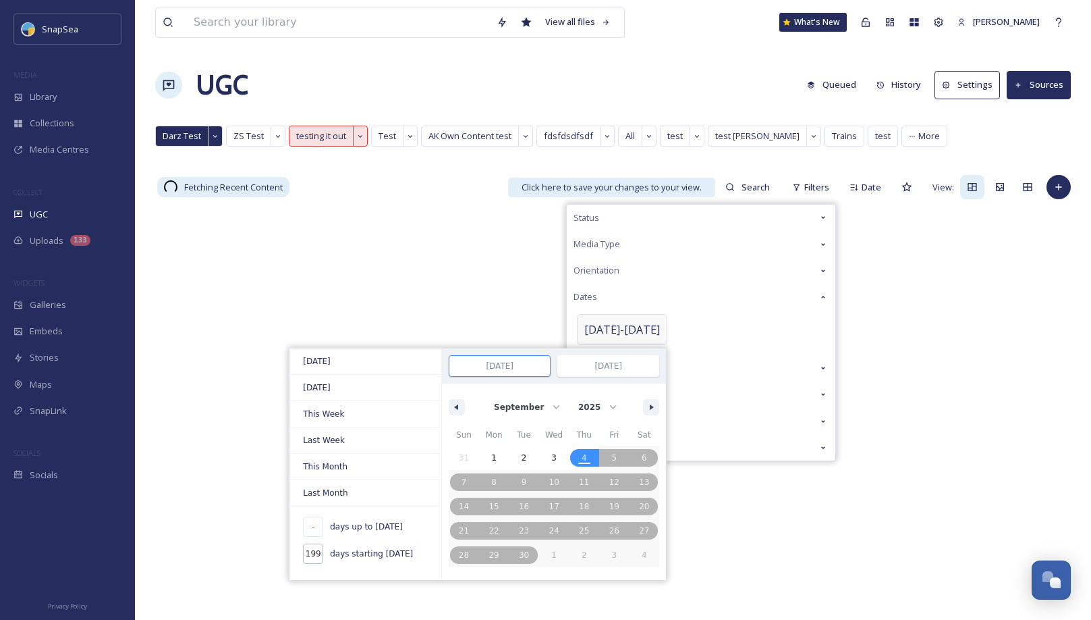
type input "1999"
type input "[DATE]"
type input "19999"
type input "[DATE]"
type input "99999"
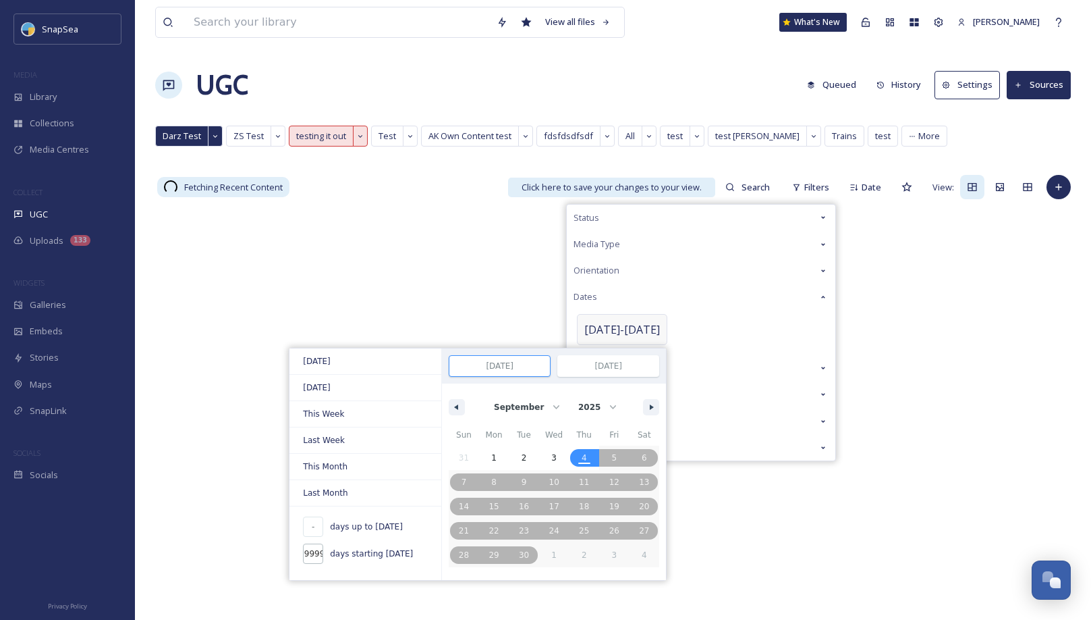
type input "[DATE]"
type input "99999"
click at [312, 520] on input "-" at bounding box center [313, 526] width 20 height 20
type input "1"
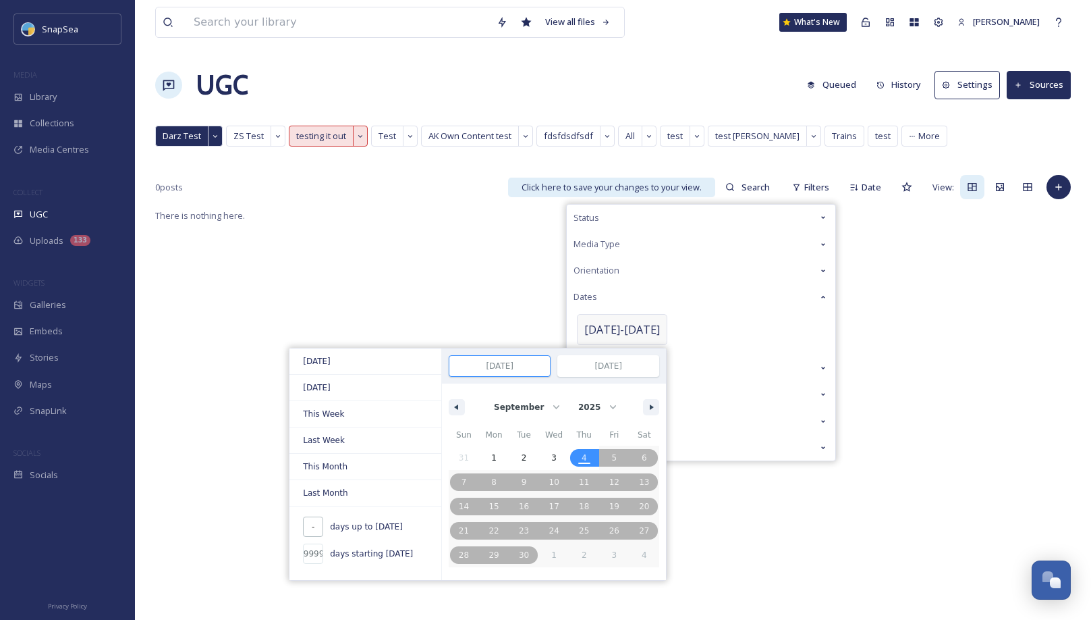
type input "1"
type input "[DATE]"
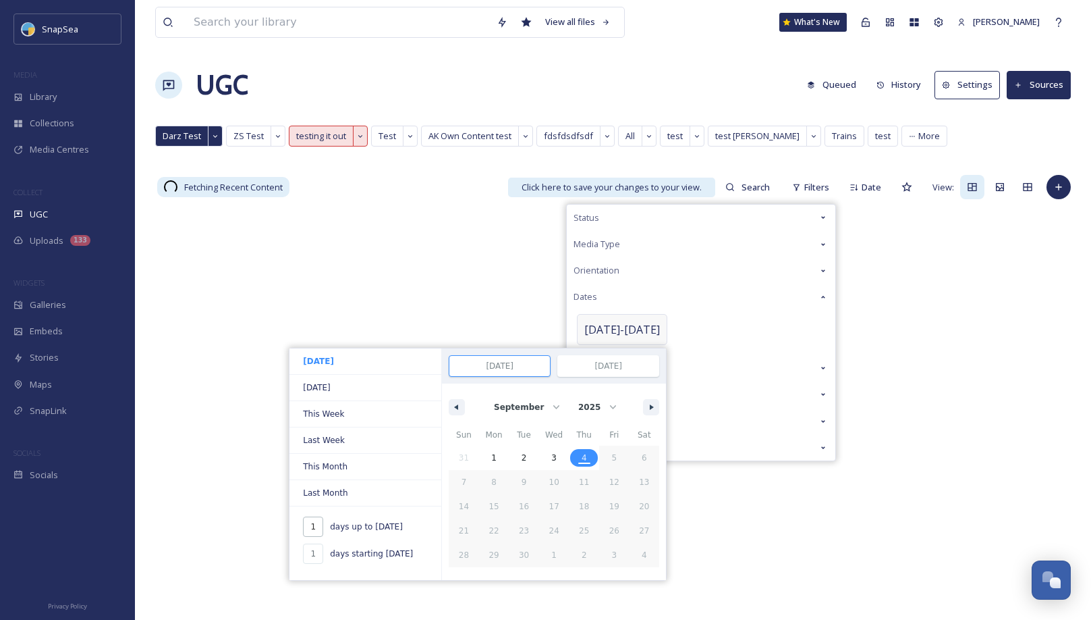
type input "19"
type input "-"
type input "[DATE]"
select select "7"
type input "199"
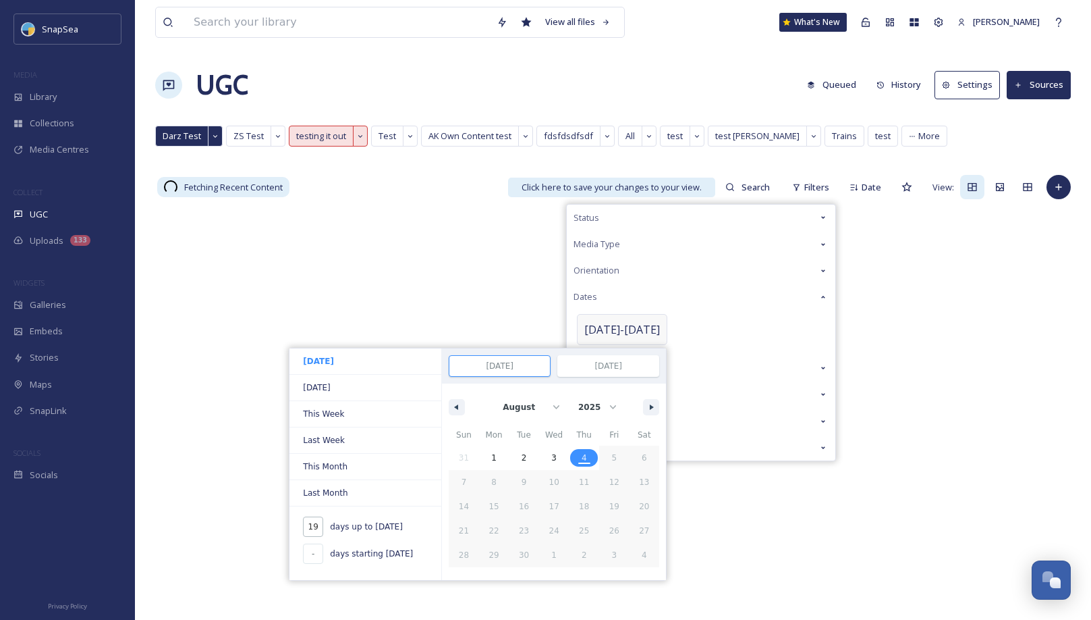
type input "[DATE]"
select select "1"
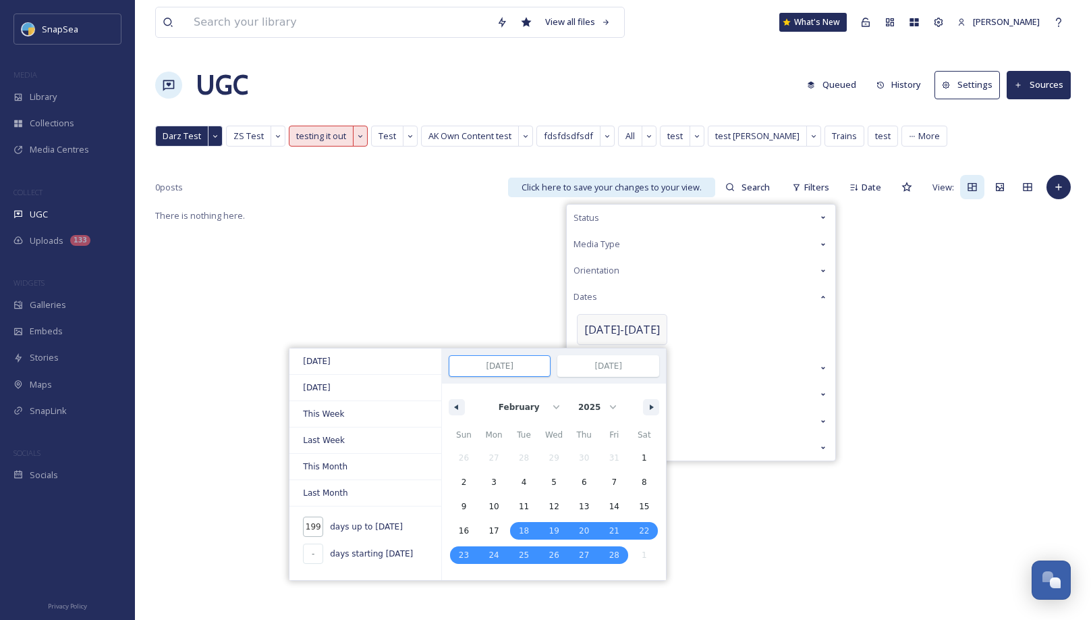
type input "1999"
type input "[DATE]"
select select "2"
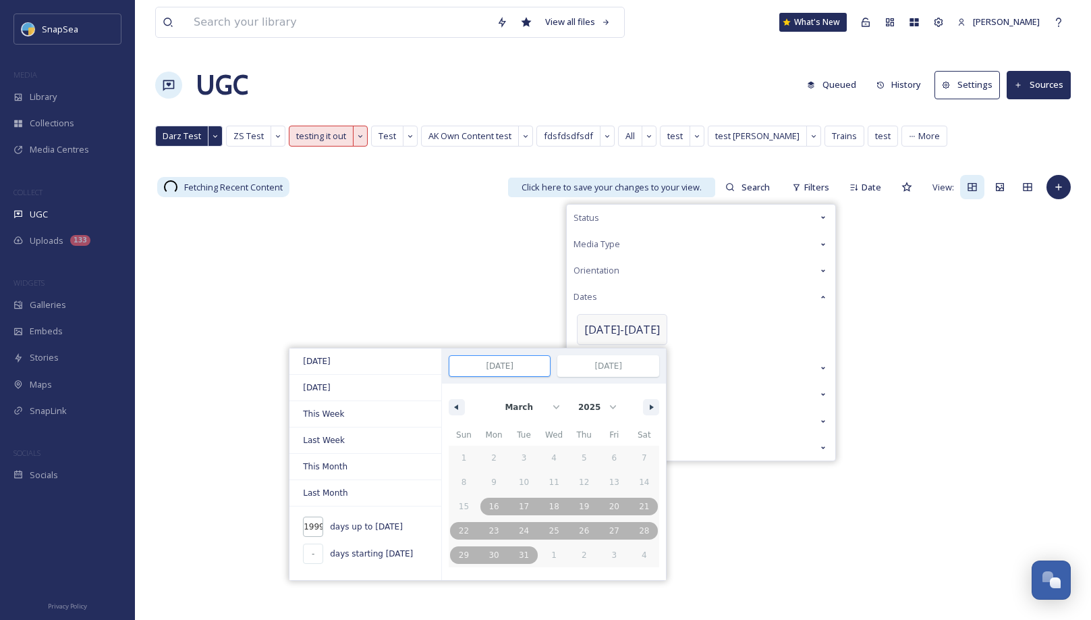
type input "19999"
type input "[DATE]"
select select "11"
type input "99999"
type input "[DATE]"
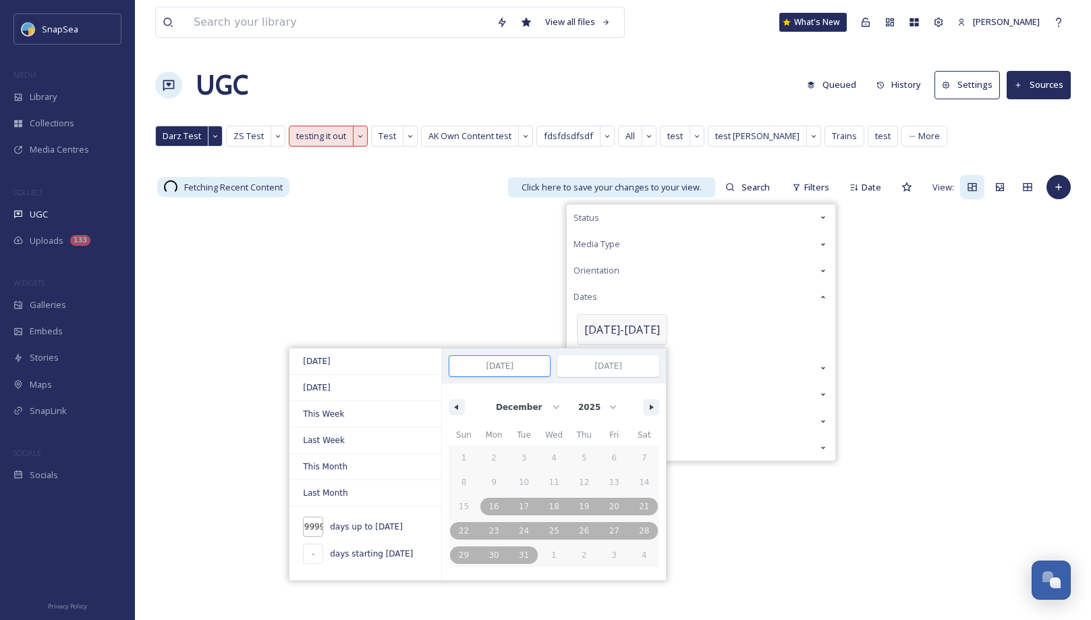
select select "10"
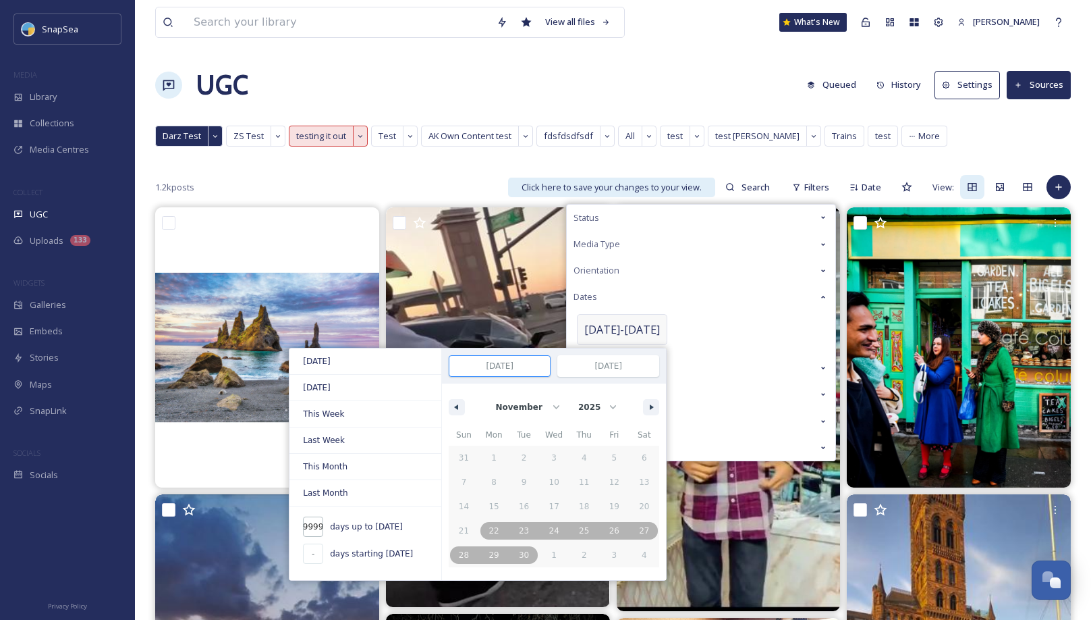
type input "99999"
click at [526, 368] on input "[DATE]" at bounding box center [499, 366] width 101 height 20
select select "2023"
click option "2023" at bounding box center [0, 0] width 0 height 0
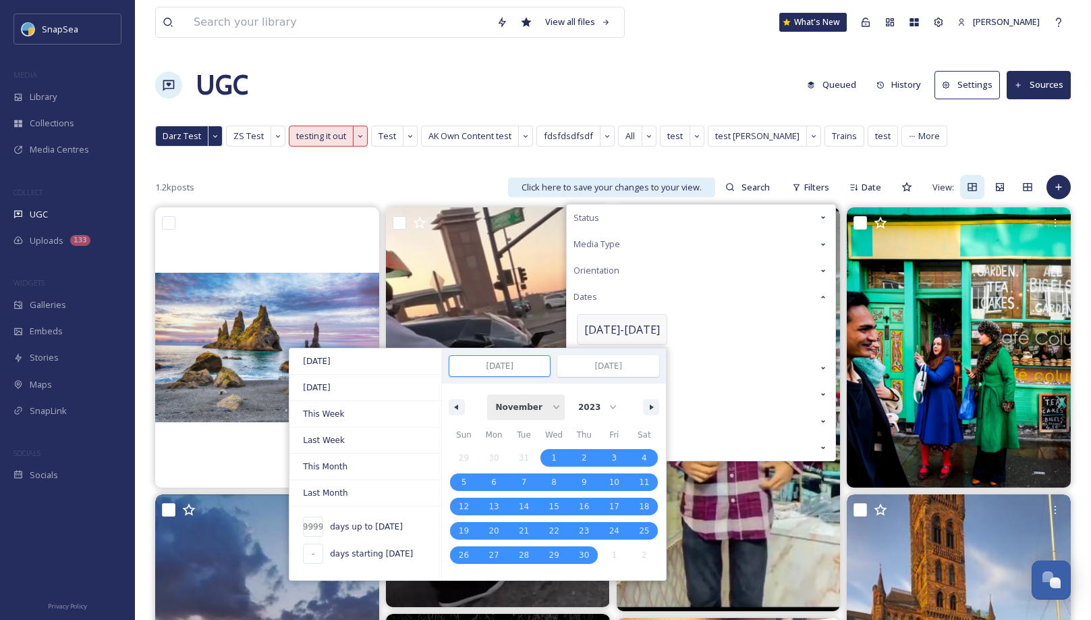
click option "November" at bounding box center [0, 0] width 0 height 0
click option "January" at bounding box center [0, 0] width 0 height 0
select select "8"
click at [611, 452] on span "1" at bounding box center [613, 457] width 5 height 24
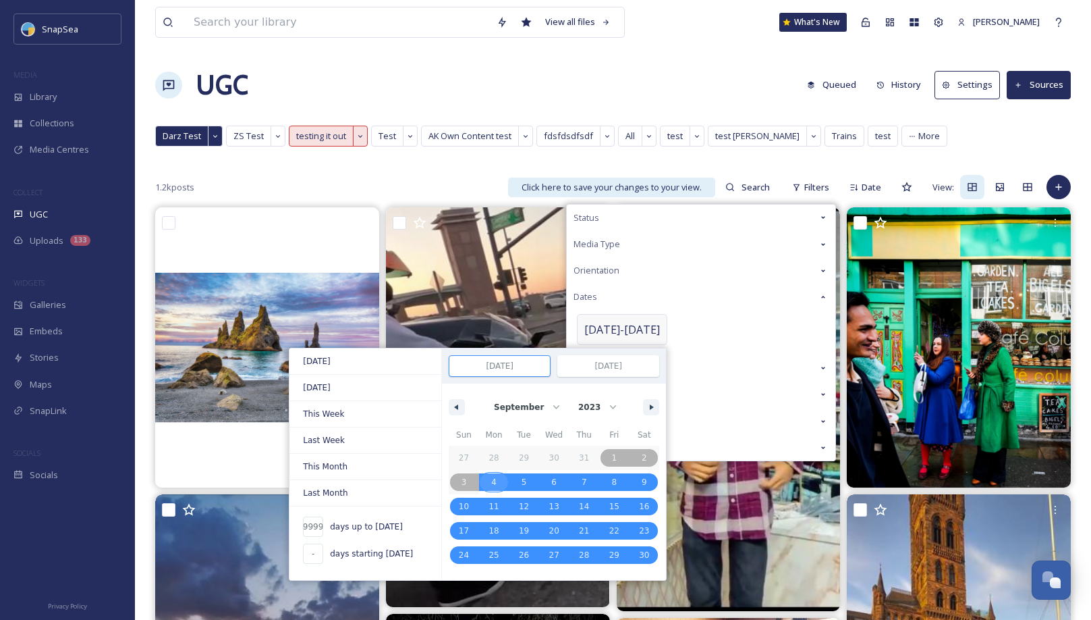
click at [481, 478] on span "4" at bounding box center [494, 482] width 30 height 18
type input "-"
type input "[DATE]"
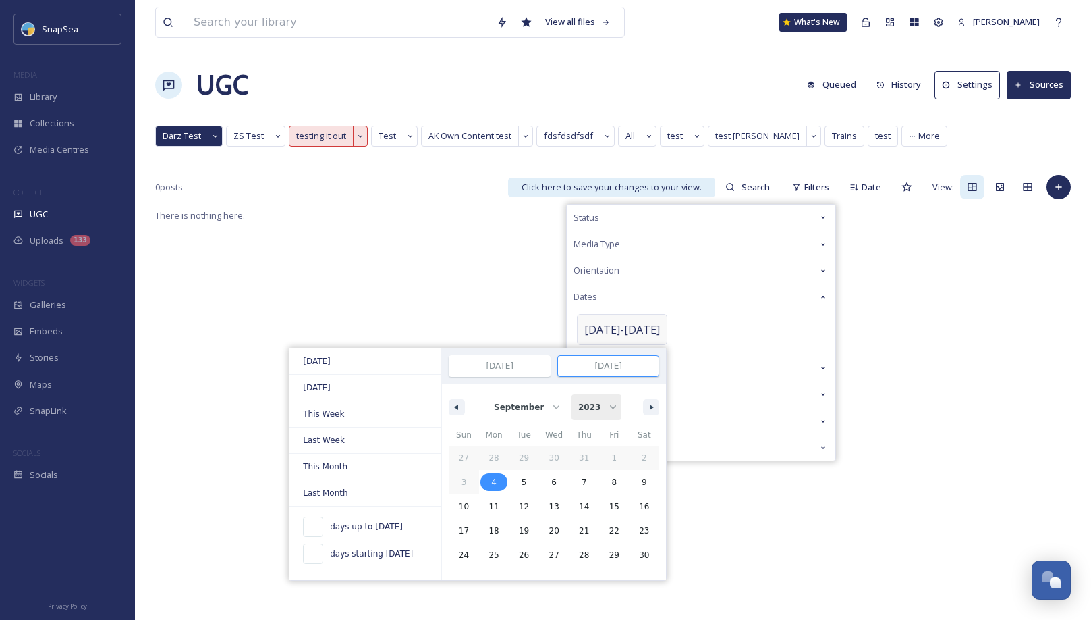
select select "2025"
click option "2025" at bounding box center [0, 0] width 0 height 0
click at [582, 459] on span "4" at bounding box center [584, 457] width 5 height 24
type input "732"
type input "[DATE]"
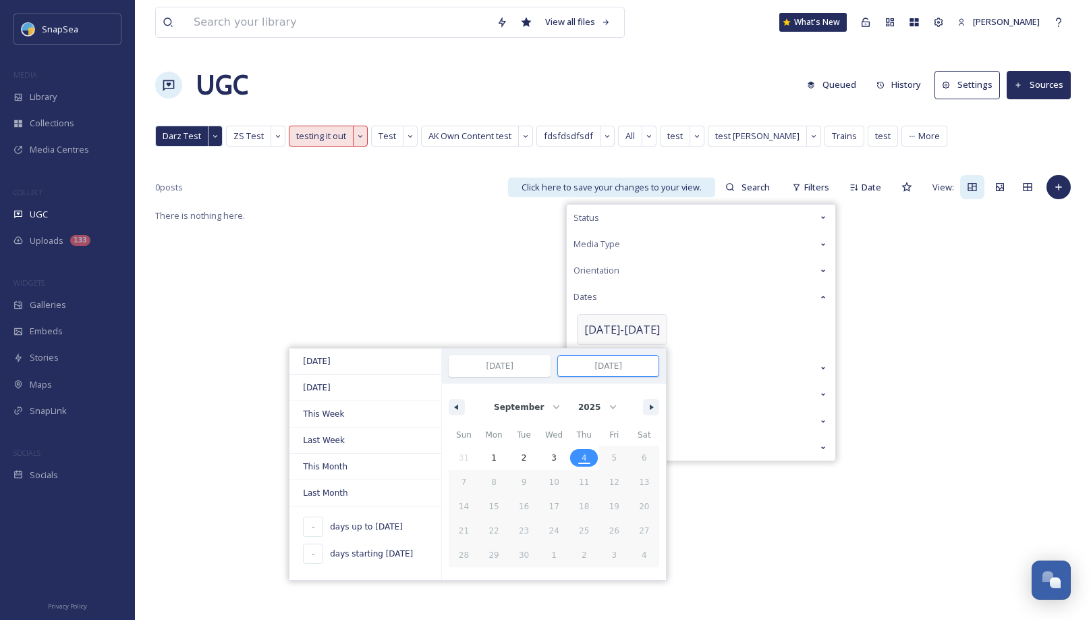
select select "2023"
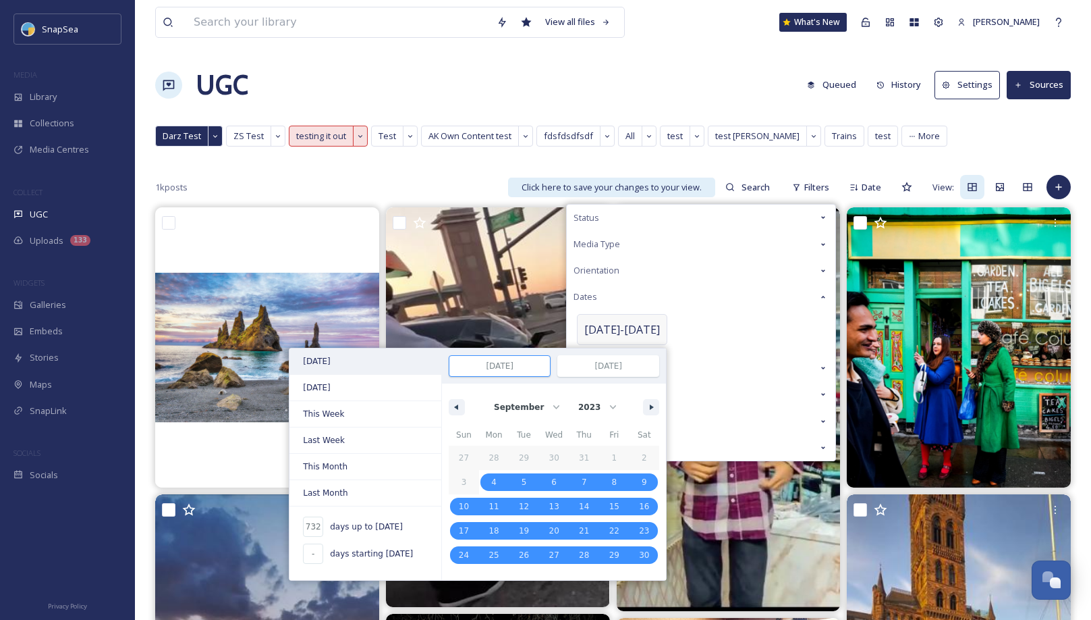
click at [363, 361] on span "[DATE]" at bounding box center [366, 361] width 152 height 26
type input "1"
type input "[DATE]"
select select "2025"
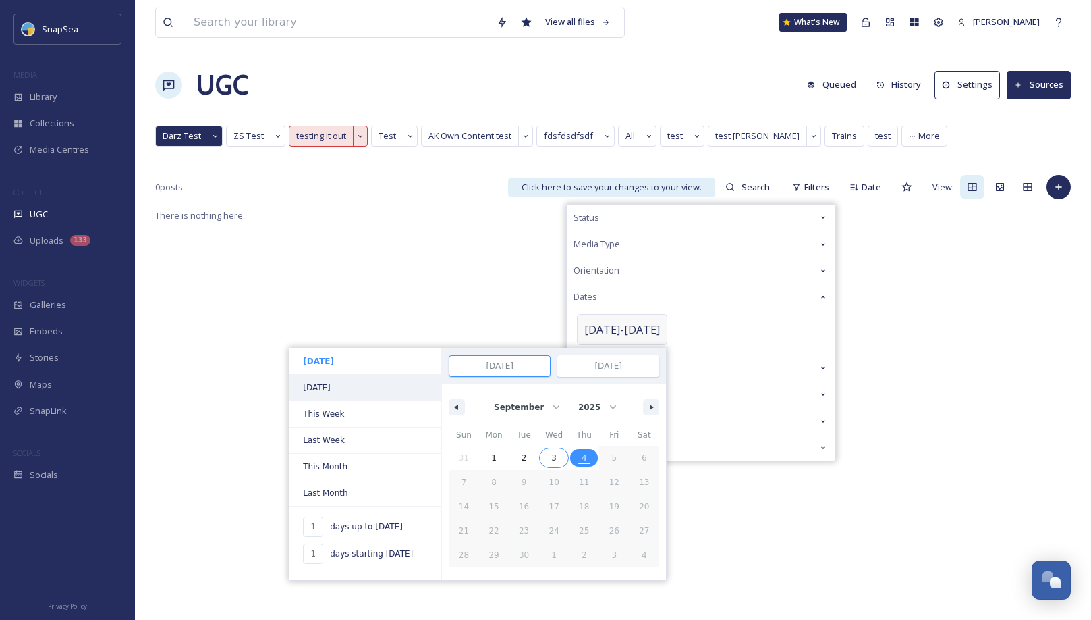
click at [371, 386] on span "[DATE]" at bounding box center [366, 388] width 152 height 26
type input "-"
type input "[DATE]"
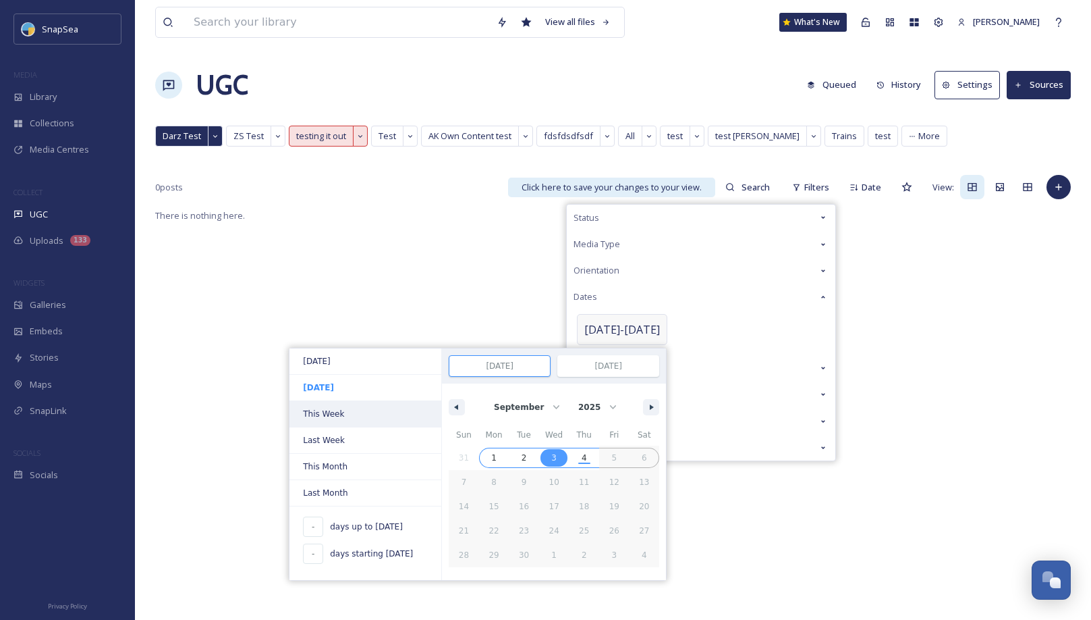
click at [373, 418] on span "This Week" at bounding box center [366, 414] width 152 height 26
type input "Aug 31, 2025"
type input "Sep 6, 2025"
select select "7"
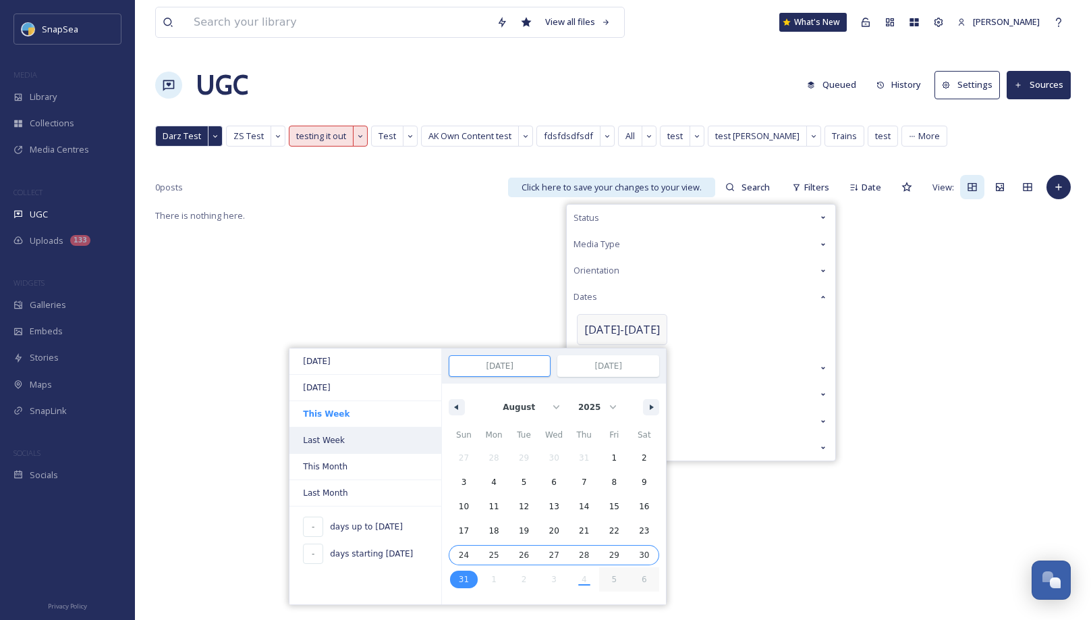
click at [379, 435] on span "Last Week" at bounding box center [366, 440] width 152 height 26
type input "Aug 24, 2025"
type input "Aug 30, 2025"
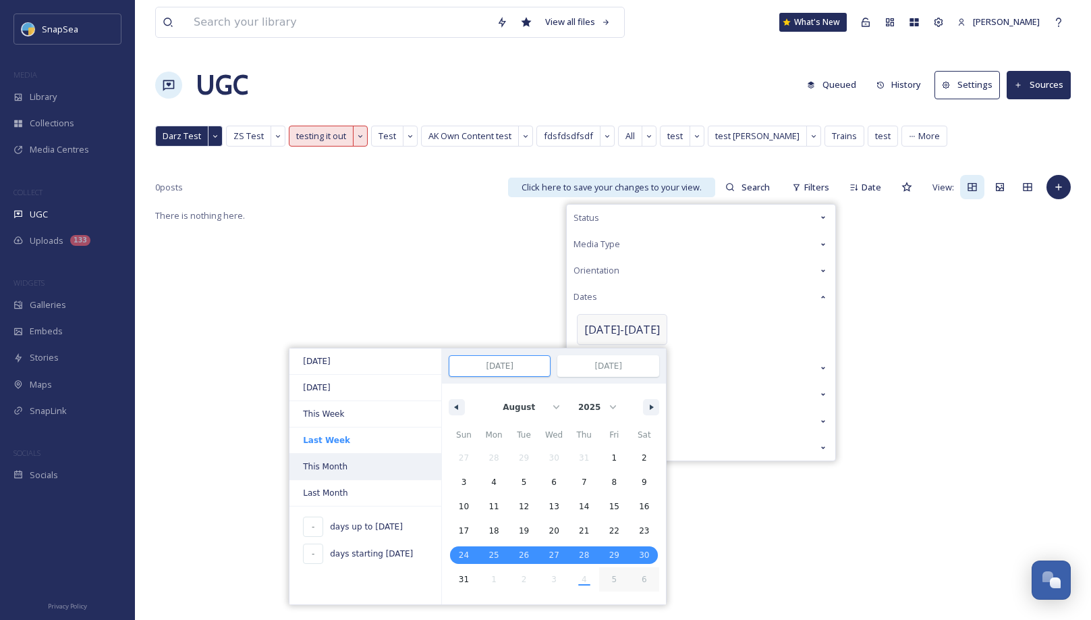
click at [381, 460] on span "This Month" at bounding box center [366, 466] width 152 height 26
type input "[DATE]"
type input "Sep 30, 2025"
select select "8"
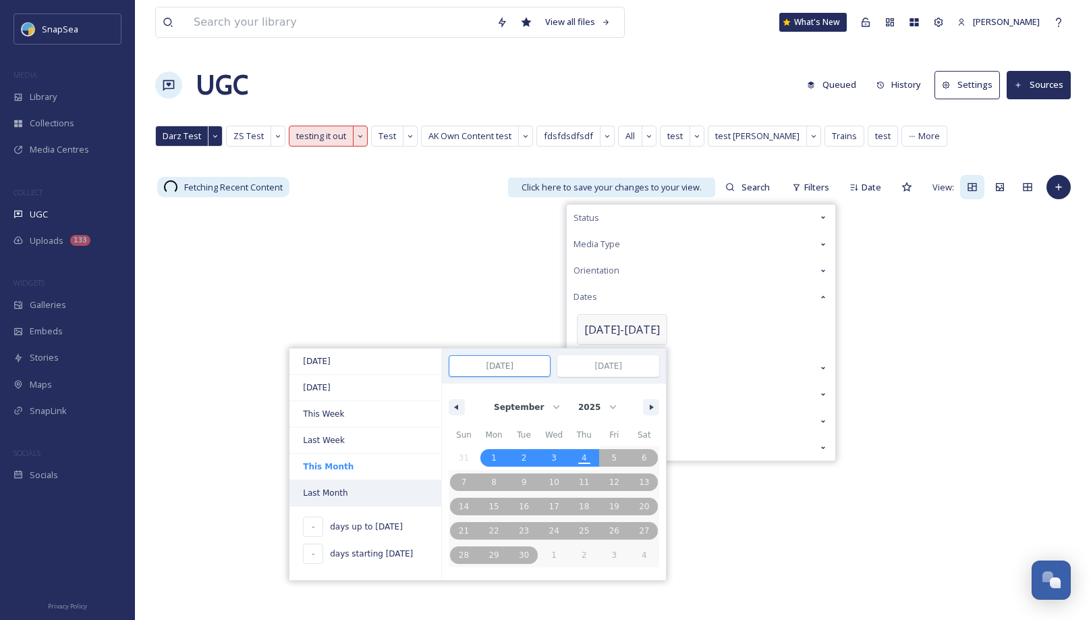
click at [383, 487] on span "Last Month" at bounding box center [366, 493] width 152 height 26
type input "Aug 1, 2025"
type input "Aug 31, 2025"
select select "7"
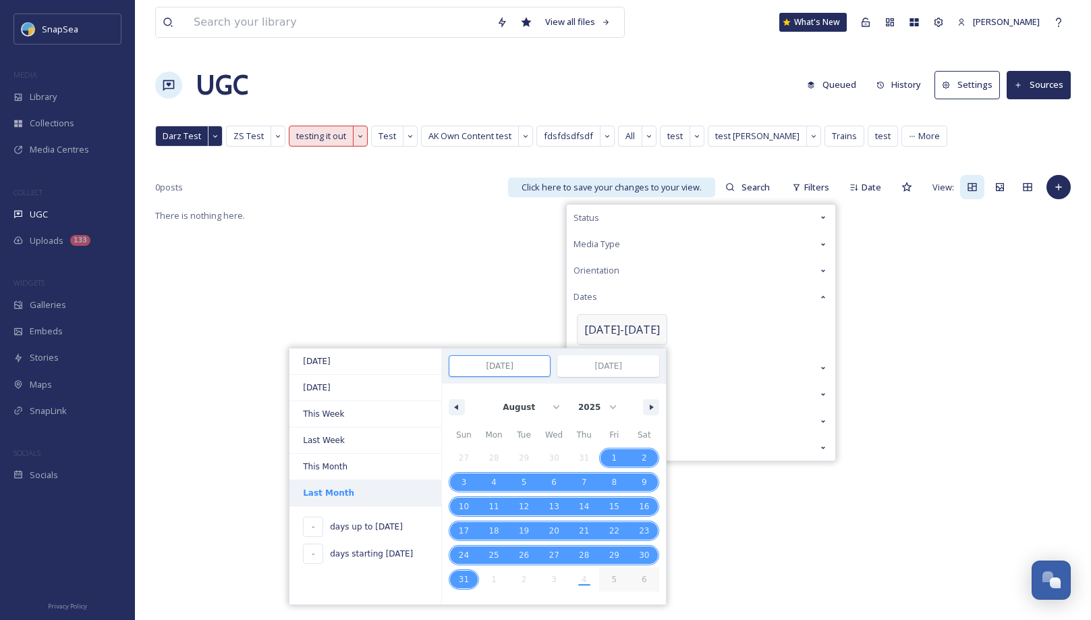
click at [383, 487] on span "Last Month" at bounding box center [366, 493] width 152 height 26
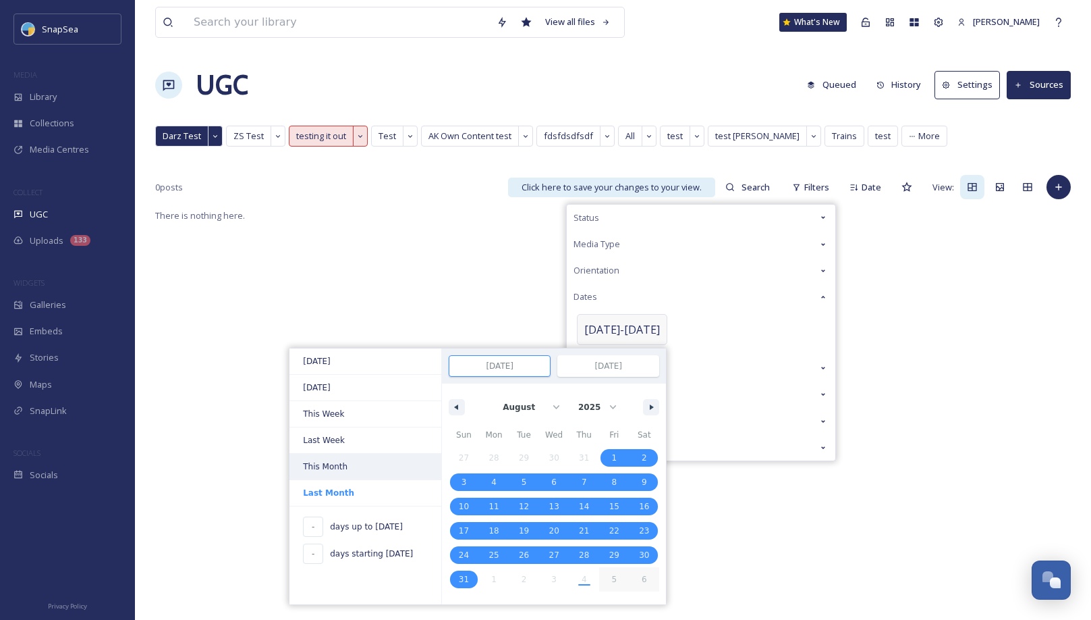
click at [385, 468] on span "This Month" at bounding box center [366, 466] width 152 height 26
type input "[DATE]"
type input "Sep 30, 2025"
select select "8"
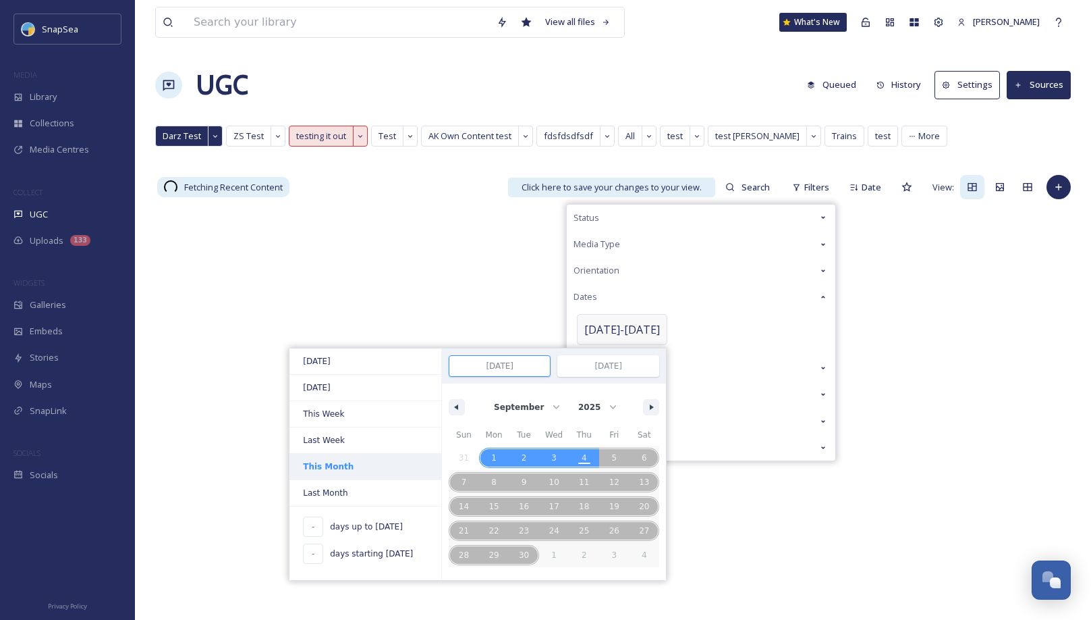
click at [385, 468] on span "This Month" at bounding box center [366, 466] width 152 height 26
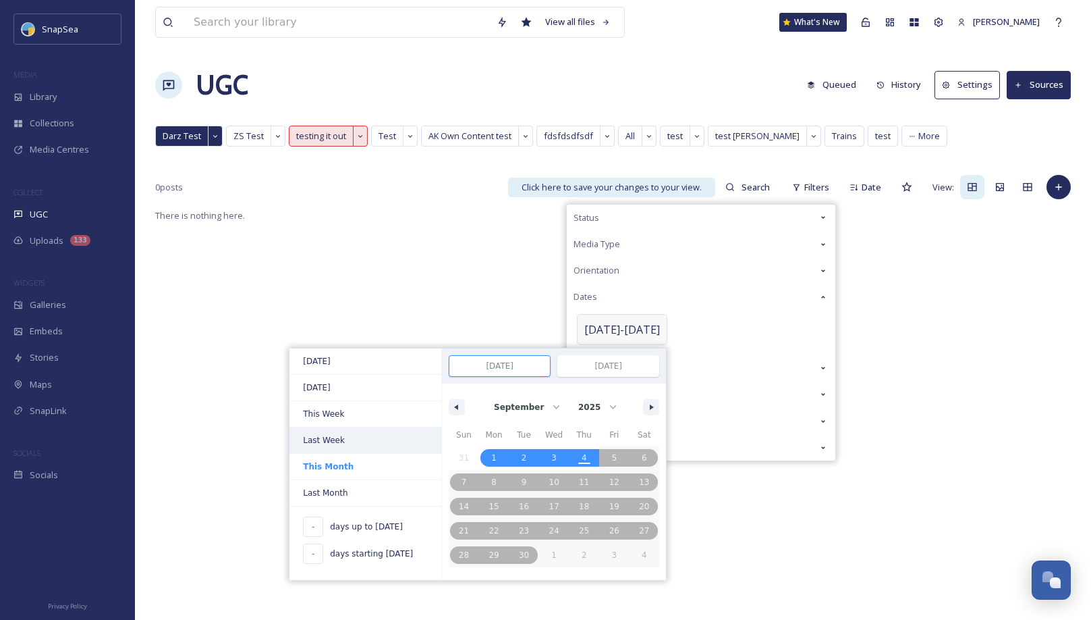
click at [387, 438] on span "Last Week" at bounding box center [366, 440] width 152 height 26
type input "Aug 24, 2025"
type input "Aug 30, 2025"
select select "7"
click at [387, 438] on span "Last Week" at bounding box center [366, 440] width 152 height 26
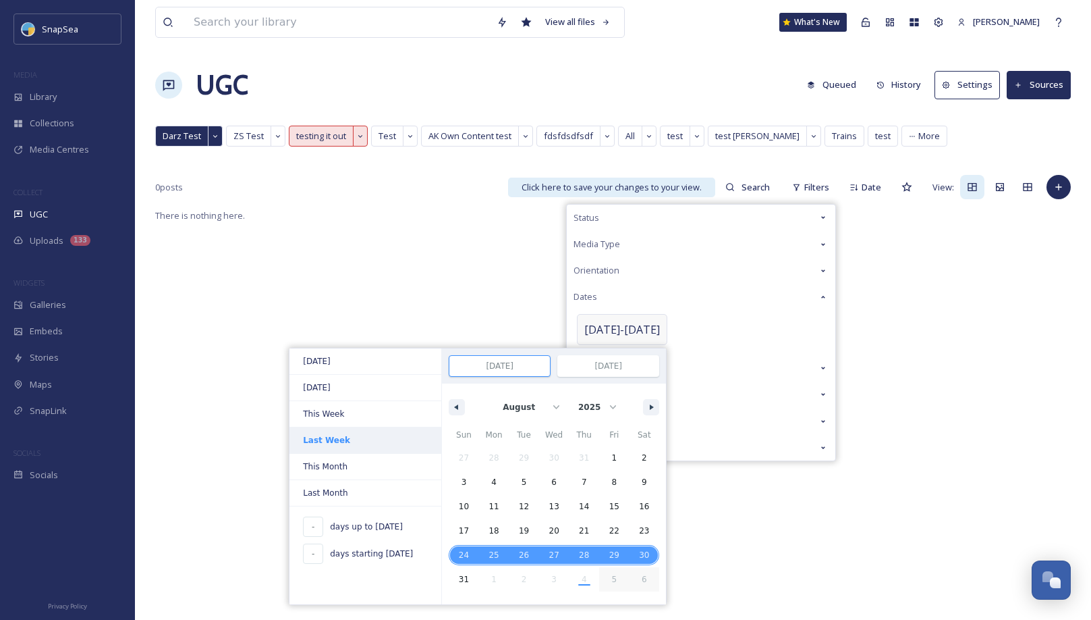
click at [387, 438] on span "Last Week" at bounding box center [366, 440] width 152 height 26
click at [387, 410] on span "This Week" at bounding box center [366, 414] width 152 height 26
type input "Aug 31, 2025"
type input "Sep 6, 2025"
click at [387, 410] on span "This Week" at bounding box center [366, 414] width 152 height 26
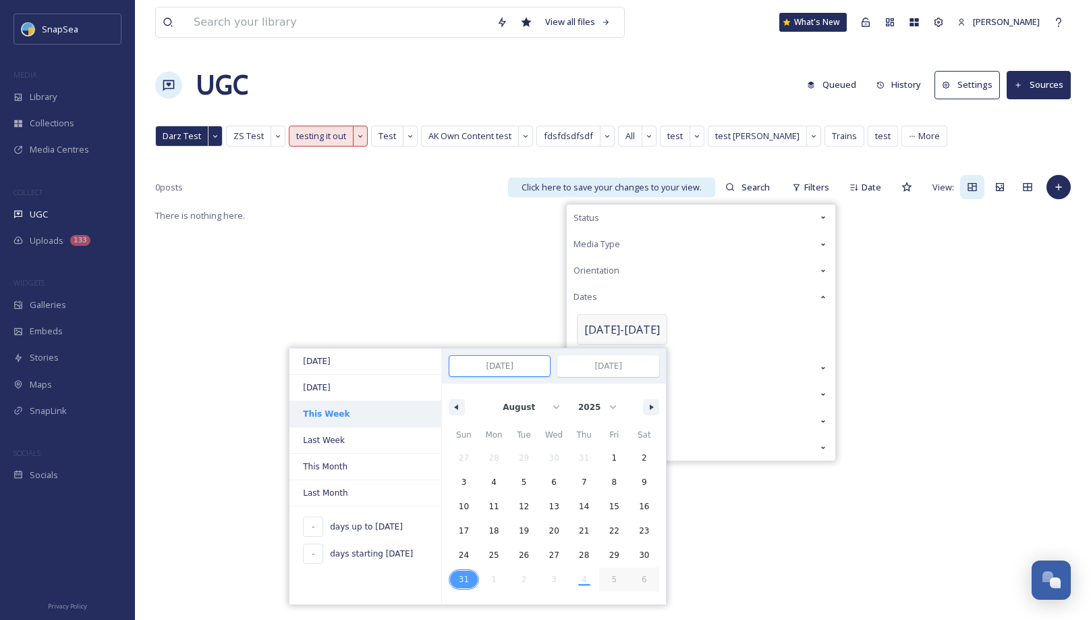
click at [387, 410] on span "This Week" at bounding box center [366, 414] width 152 height 26
click at [387, 389] on span "[DATE]" at bounding box center [366, 388] width 152 height 26
type input "[DATE]"
select select "8"
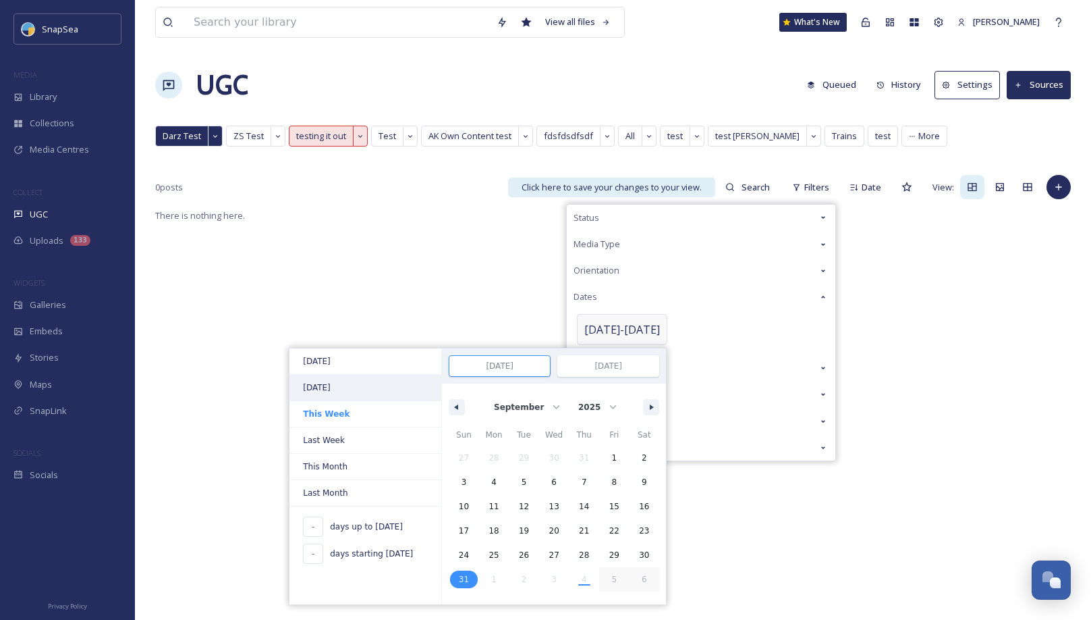
click at [387, 389] on span "[DATE]" at bounding box center [366, 388] width 152 height 26
click at [395, 225] on div "There is nothing here." at bounding box center [613, 517] width 916 height 620
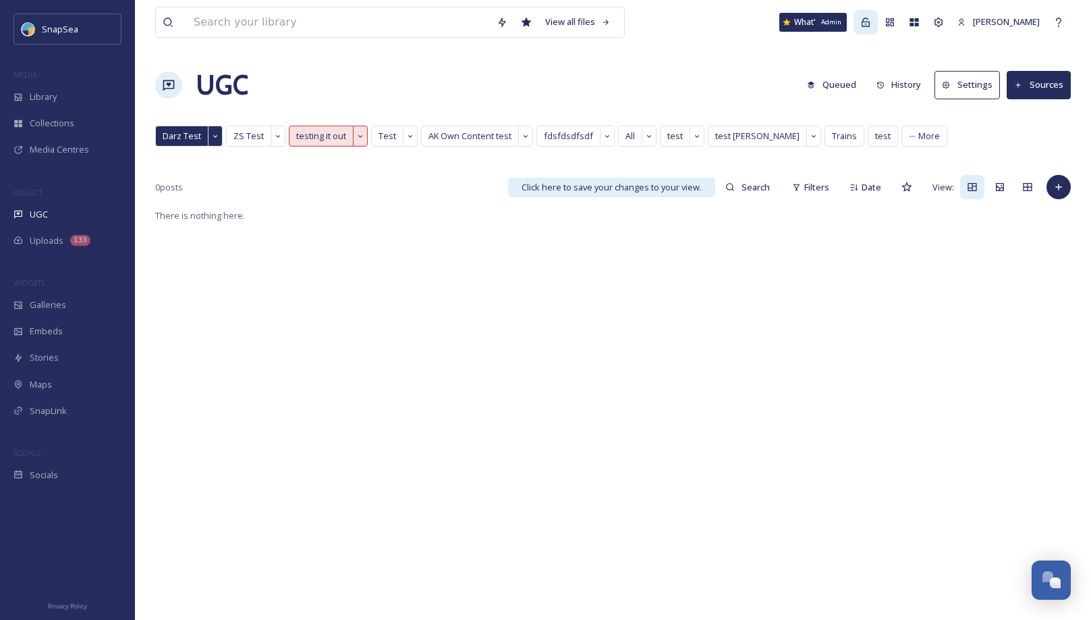
click at [871, 23] on icon at bounding box center [865, 22] width 11 height 11
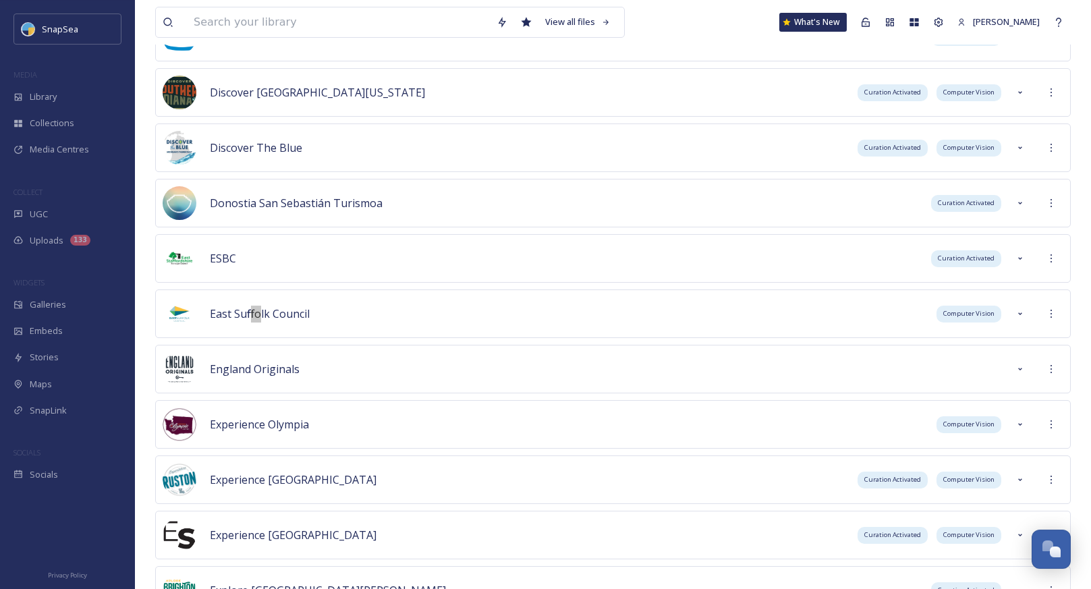
scroll to position [2288, 0]
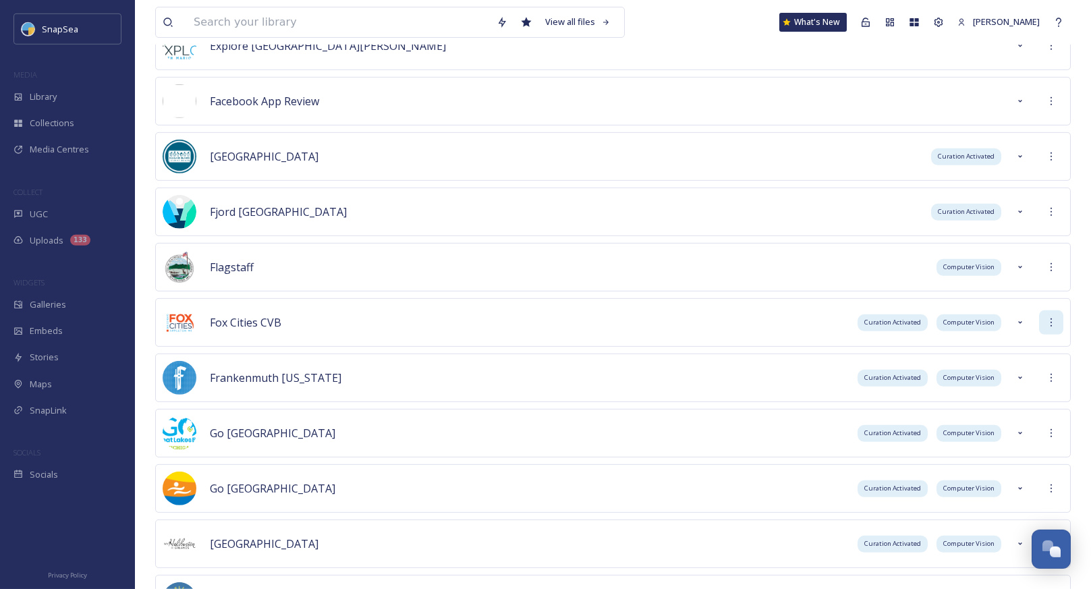
click at [1051, 317] on icon at bounding box center [1051, 322] width 11 height 11
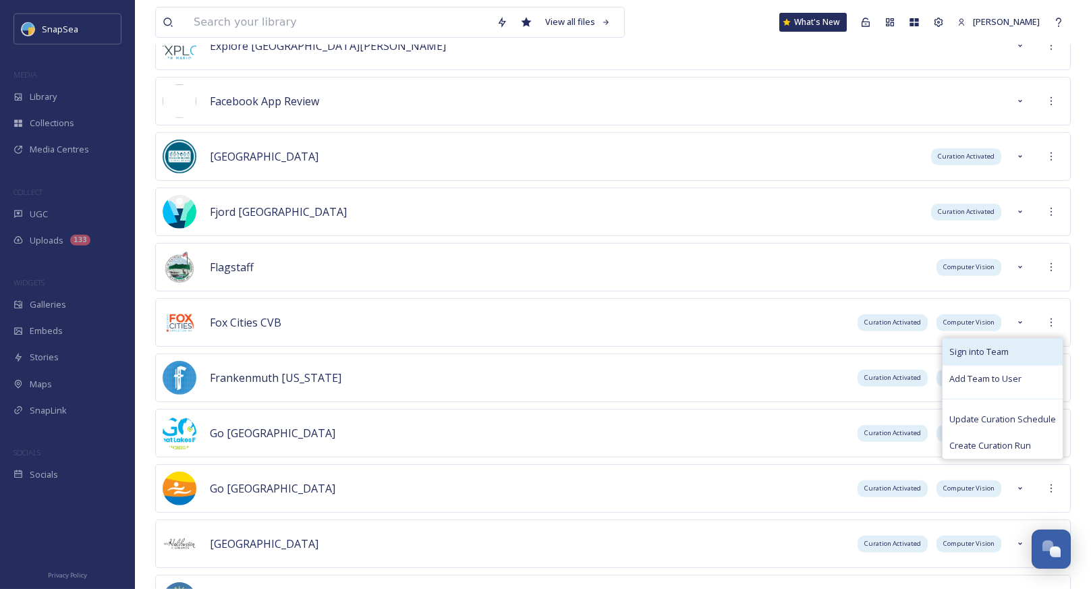
click at [1012, 339] on div "Sign into Team" at bounding box center [1003, 352] width 120 height 26
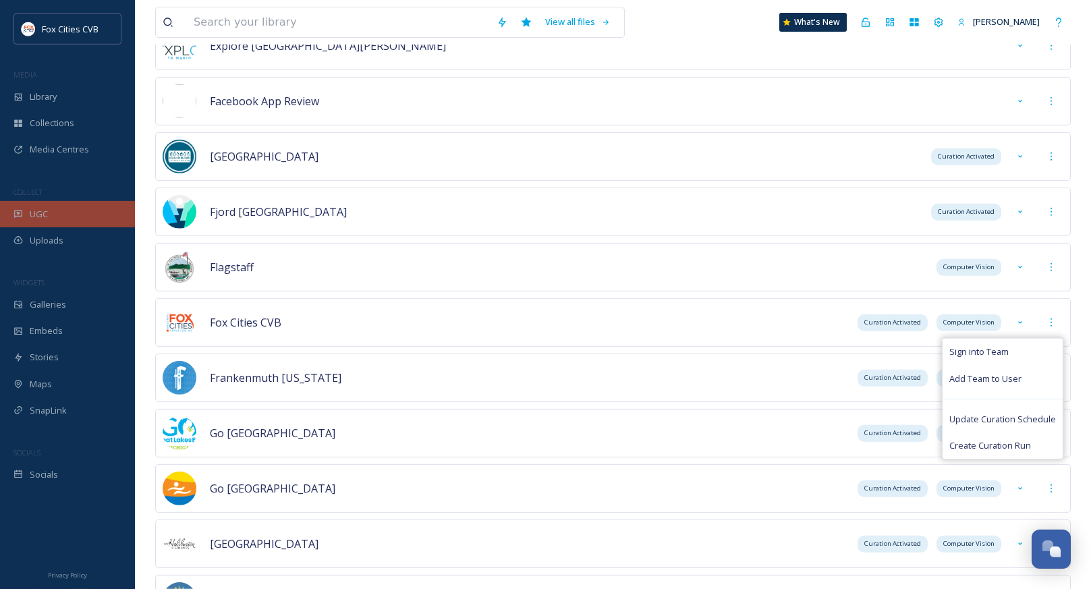
click at [78, 221] on div "UGC" at bounding box center [67, 214] width 135 height 26
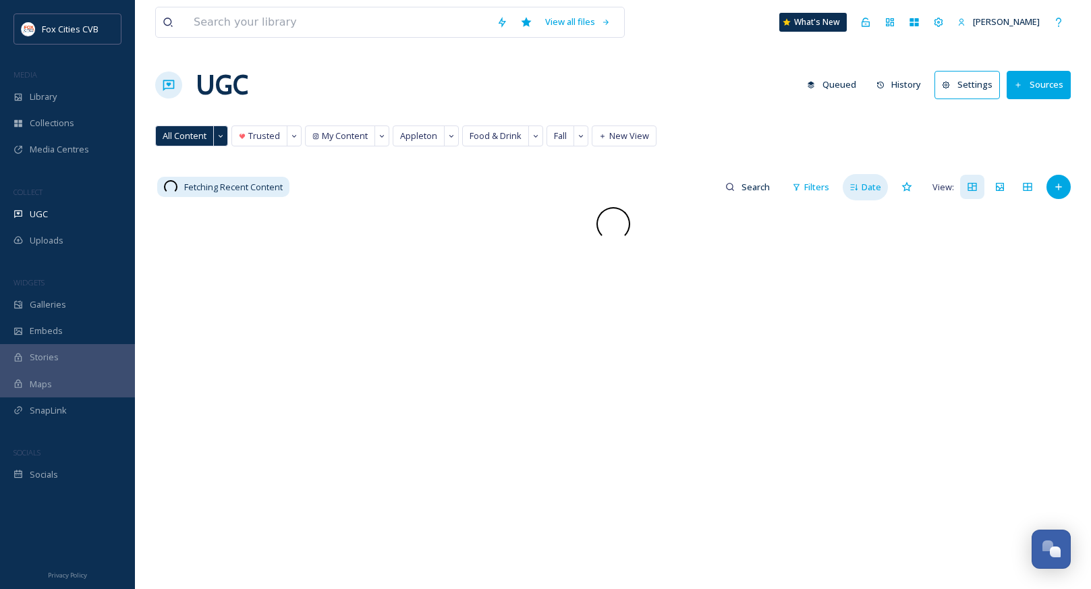
click at [867, 185] on span "Date" at bounding box center [872, 187] width 20 height 13
click at [854, 191] on div "Score" at bounding box center [863, 187] width 49 height 26
click at [875, 187] on span "Date" at bounding box center [872, 187] width 20 height 13
click at [875, 188] on span "Score" at bounding box center [870, 187] width 24 height 13
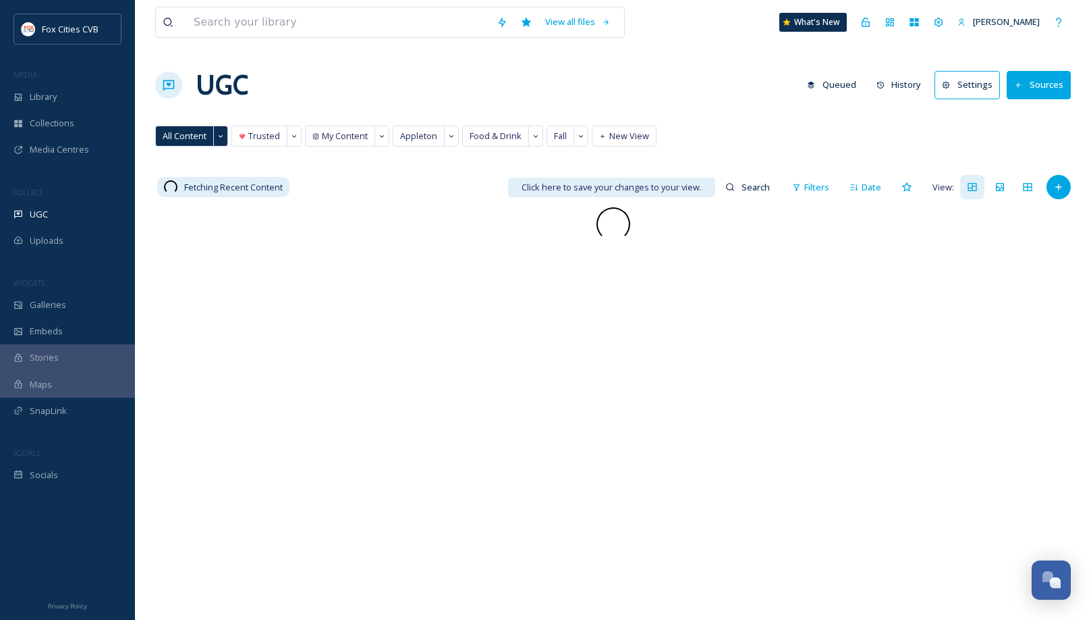
click at [601, 323] on div at bounding box center [613, 517] width 916 height 620
click at [829, 187] on span "Filters" at bounding box center [816, 187] width 25 height 13
click at [856, 185] on icon at bounding box center [854, 187] width 9 height 9
click at [824, 189] on span "Filters" at bounding box center [812, 187] width 25 height 13
click at [867, 179] on div "Score" at bounding box center [863, 187] width 49 height 26
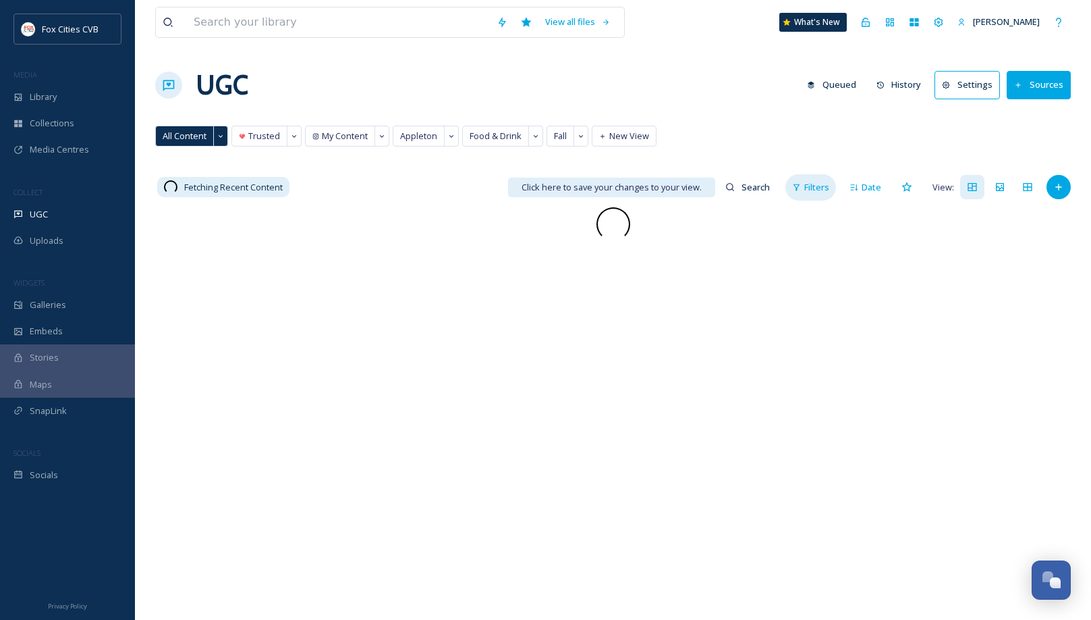
click at [819, 185] on span "Filters" at bounding box center [816, 187] width 25 height 13
click at [662, 287] on div "Dates" at bounding box center [701, 296] width 269 height 26
click at [869, 250] on div at bounding box center [613, 517] width 916 height 620
